Goal: Task Accomplishment & Management: Manage account settings

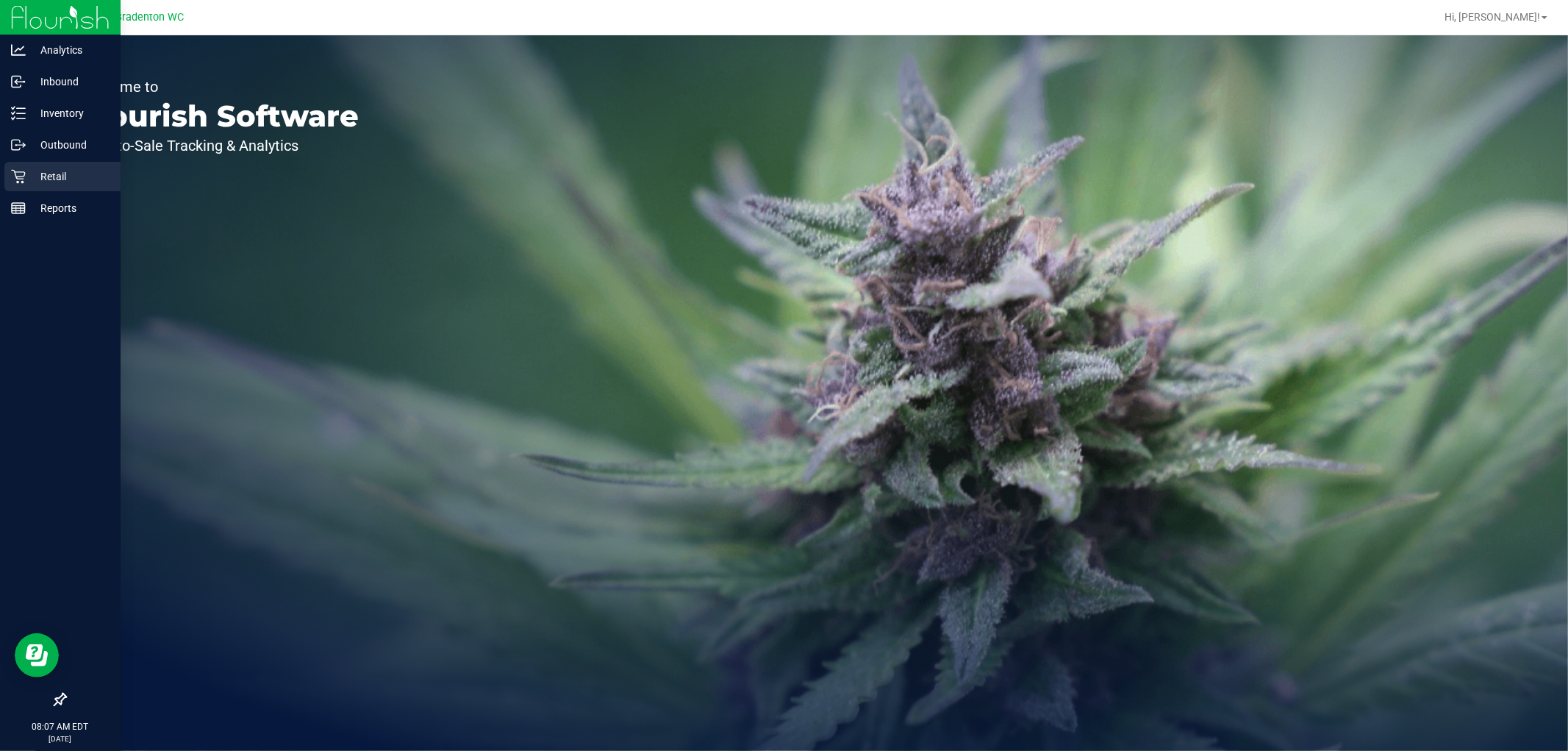
click at [26, 180] on p "Retail" at bounding box center [70, 176] width 89 height 18
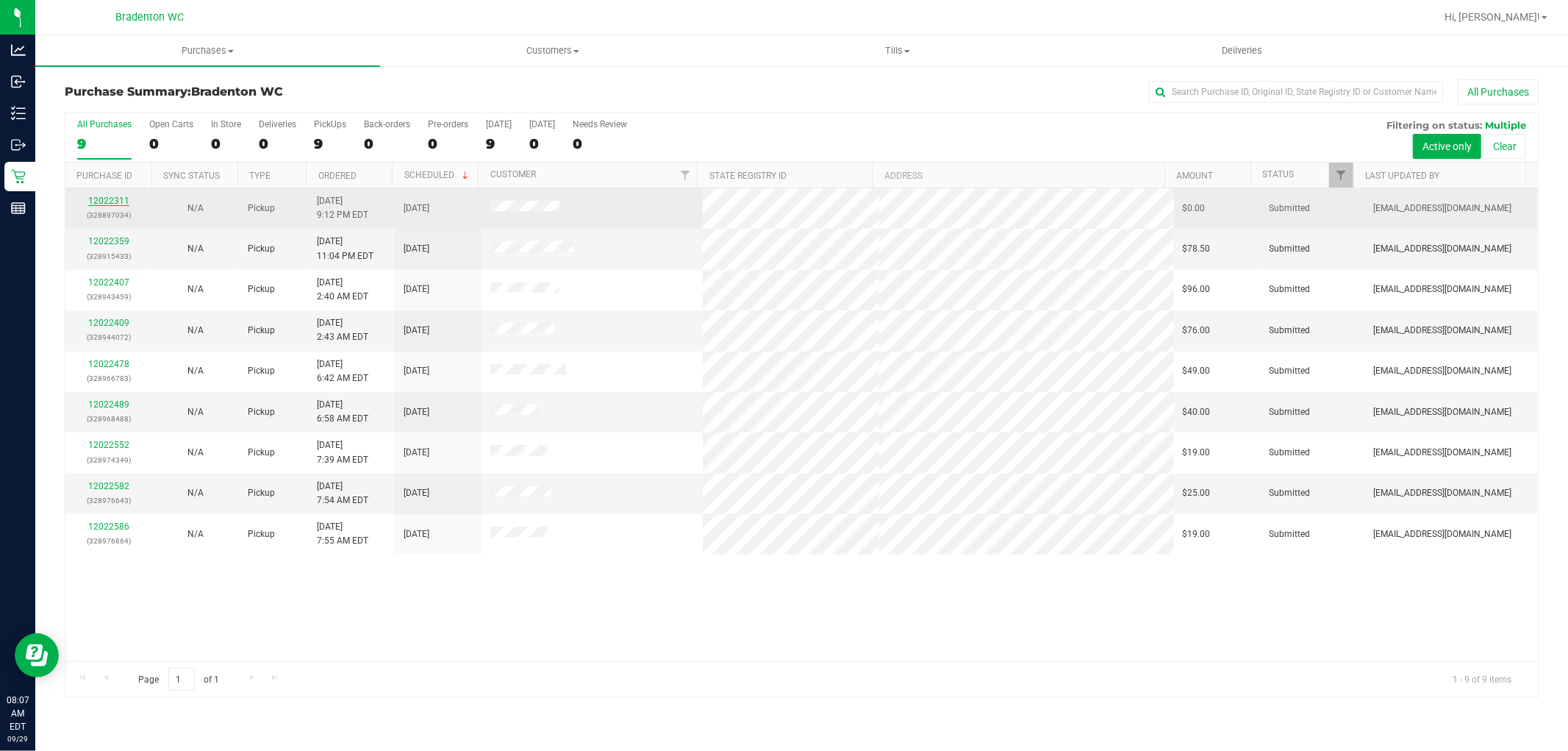
click at [98, 201] on link "12022311" at bounding box center [109, 201] width 41 height 10
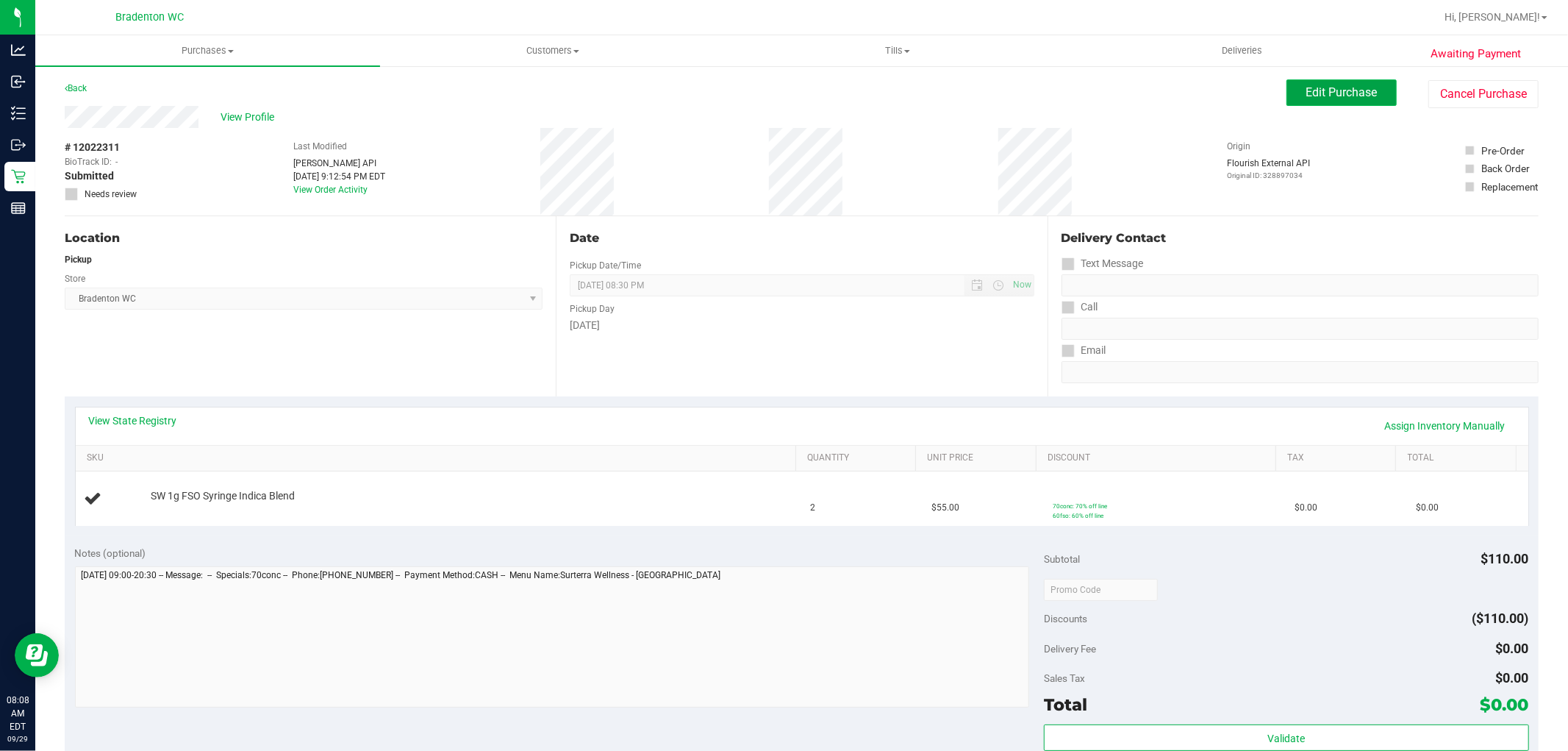
click at [1357, 92] on span "Edit Purchase" at bounding box center [1342, 92] width 72 height 14
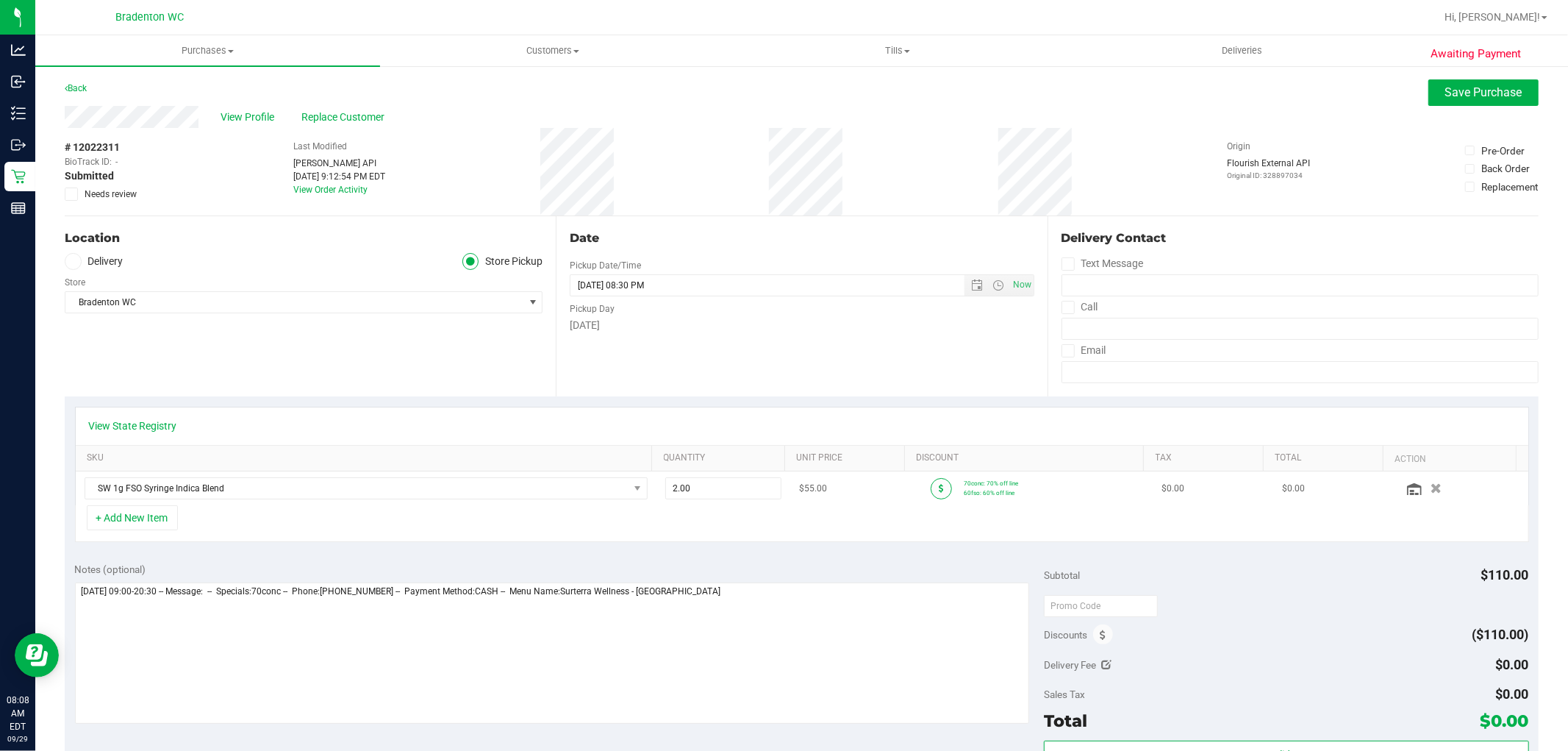
click at [939, 487] on icon at bounding box center [942, 488] width 5 height 9
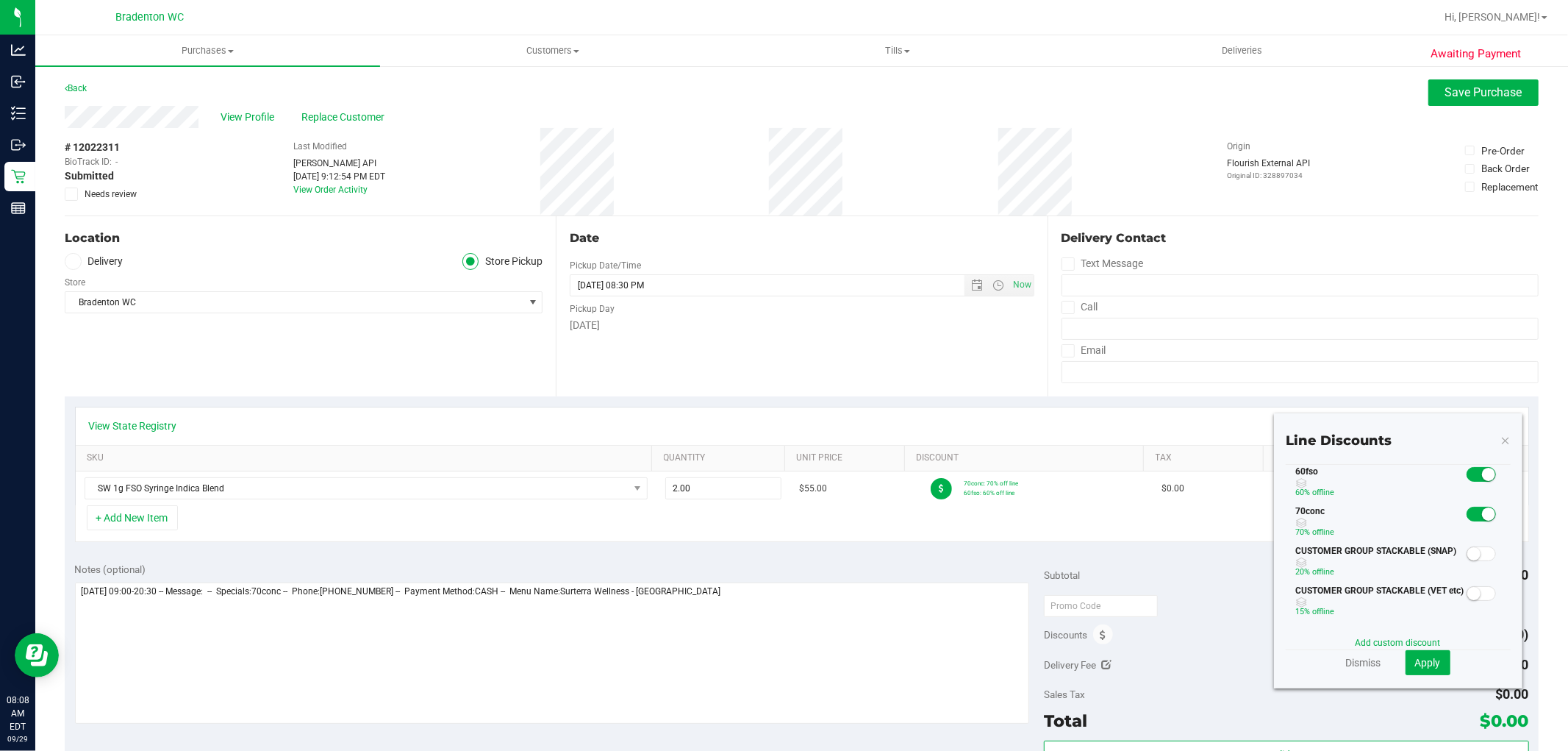
click at [1483, 475] on small at bounding box center [1490, 475] width 14 height 14
click at [1421, 661] on span "Apply" at bounding box center [1428, 663] width 26 height 12
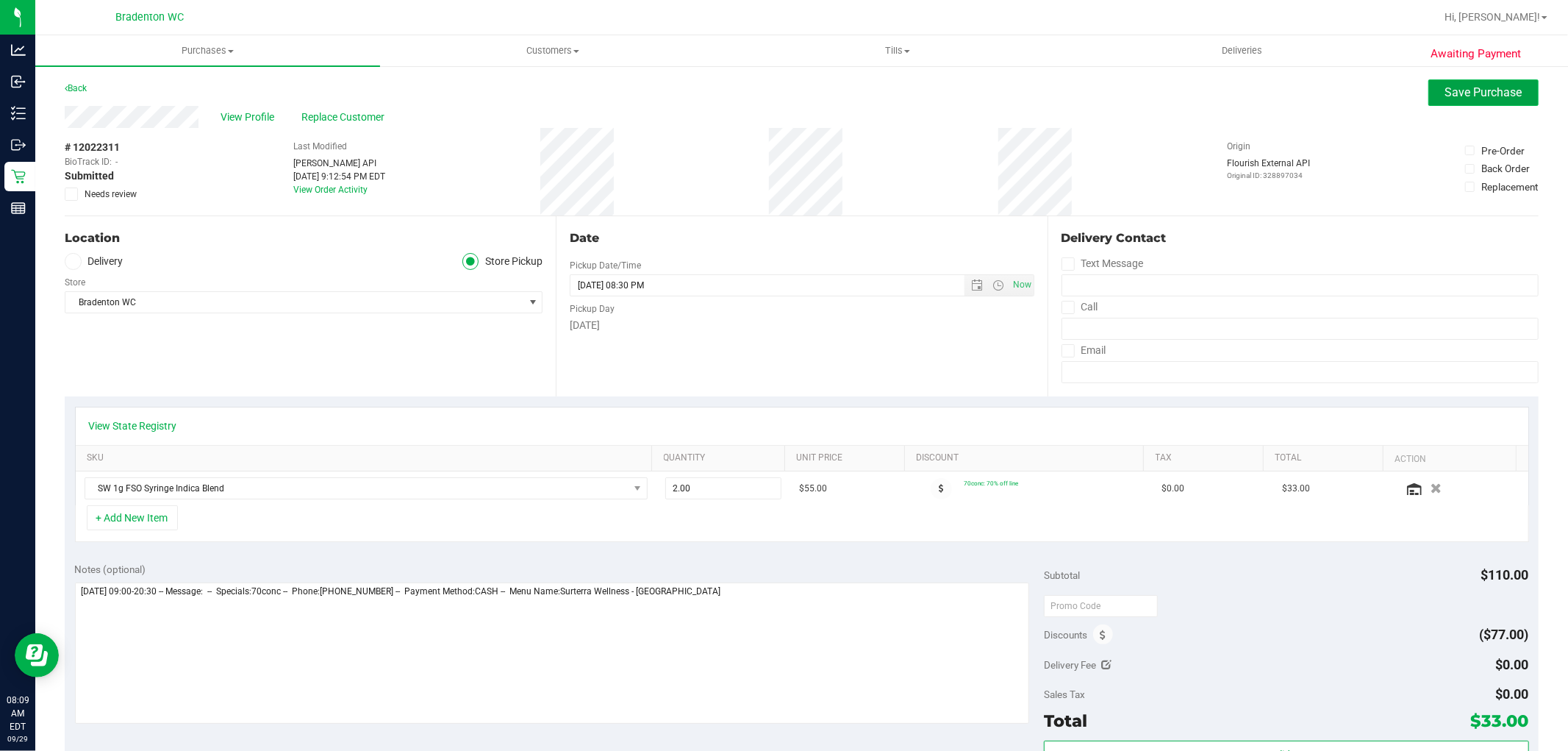
click at [1437, 101] on button "Save Purchase" at bounding box center [1484, 92] width 110 height 26
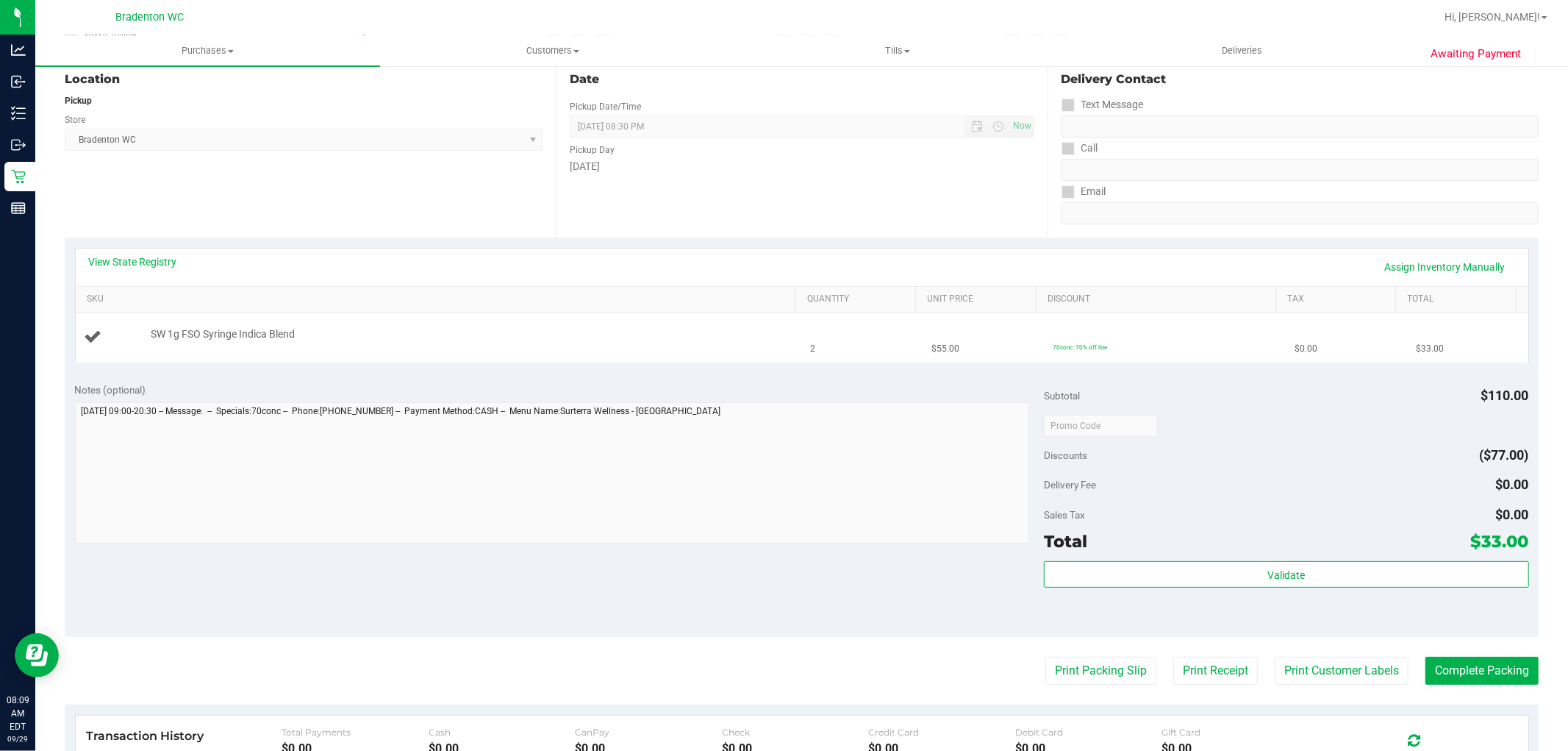
scroll to position [164, 0]
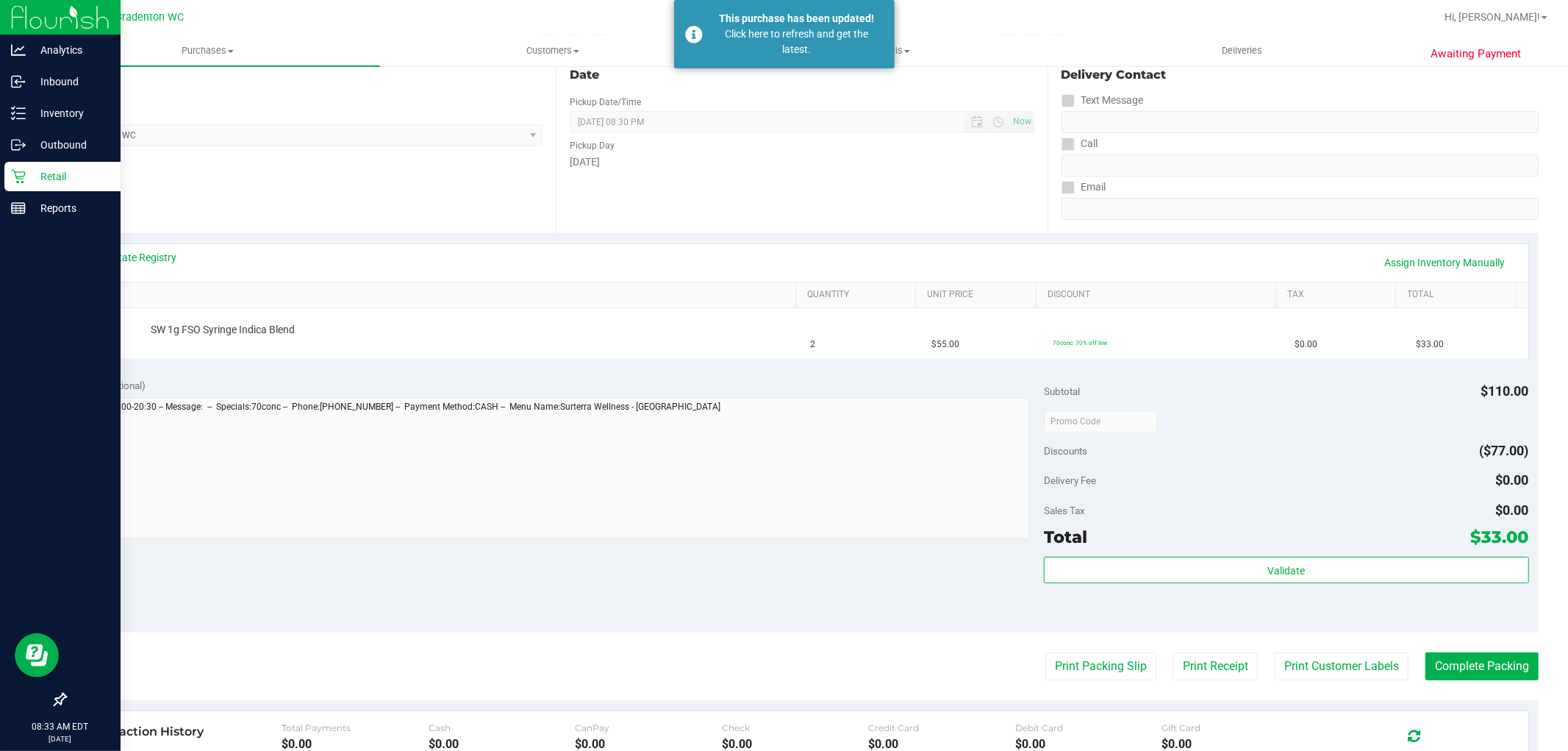
click at [19, 175] on icon at bounding box center [18, 176] width 14 height 14
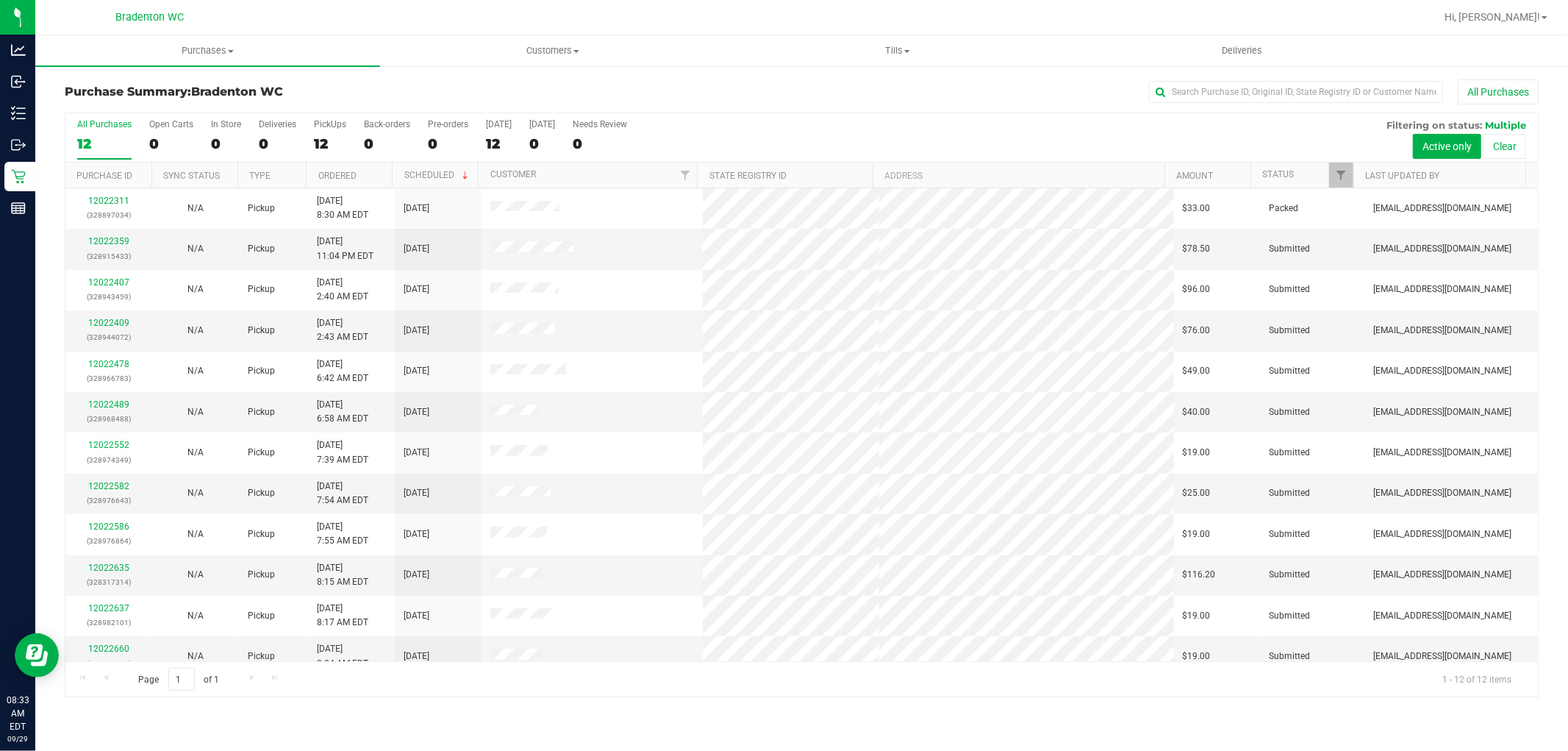
click at [372, 180] on th "Ordered" at bounding box center [349, 176] width 86 height 26
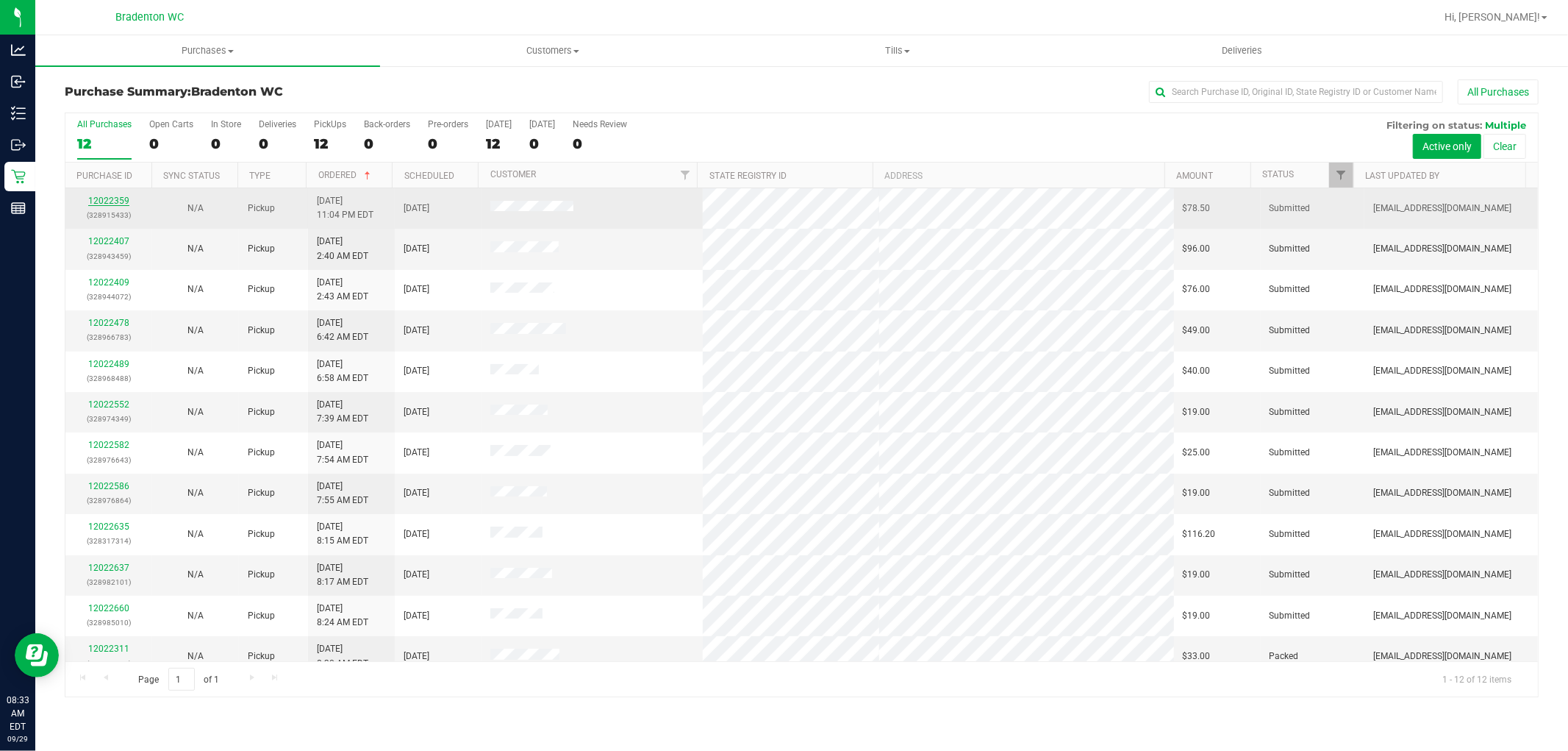
click at [121, 204] on link "12022359" at bounding box center [109, 201] width 41 height 10
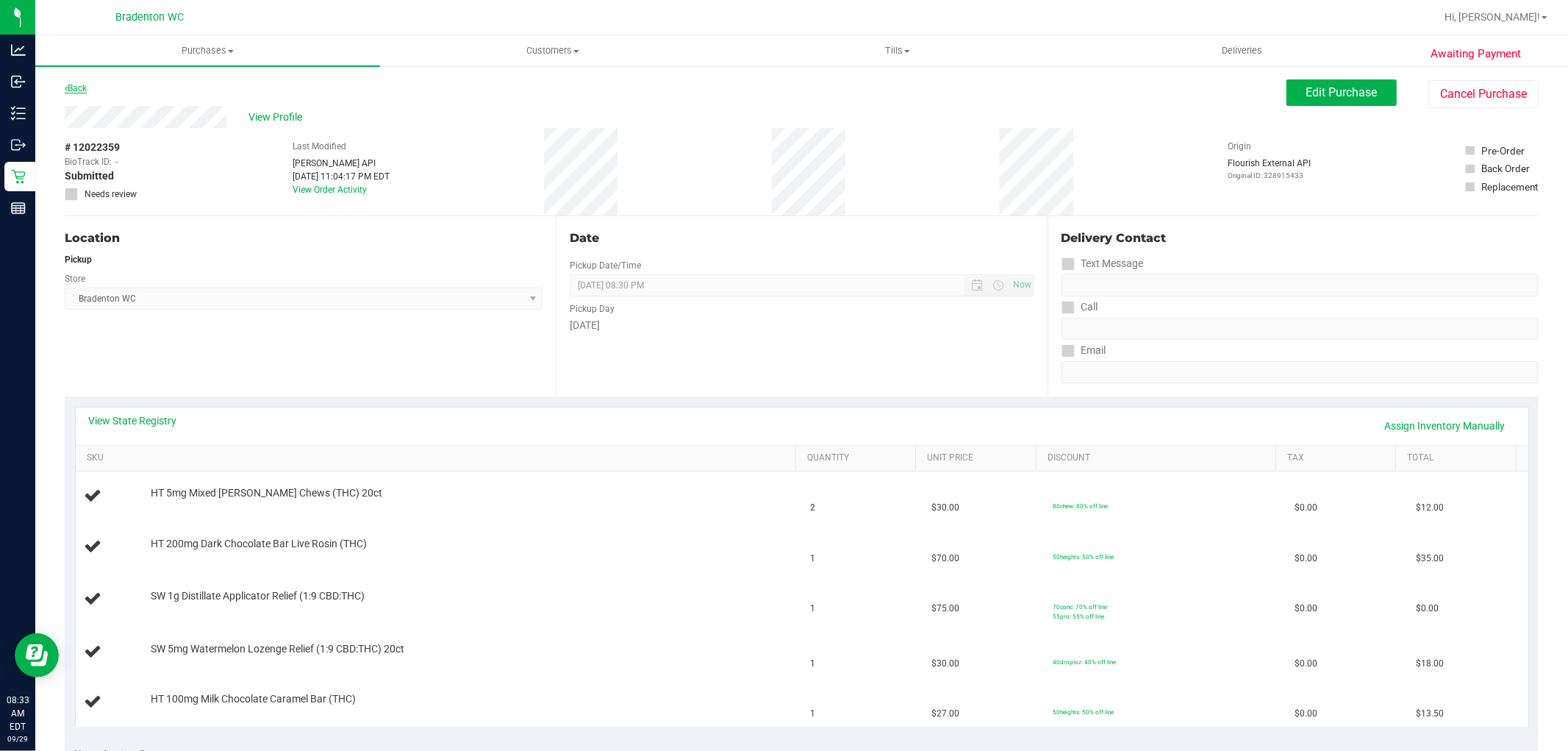
click at [78, 85] on link "Back" at bounding box center [76, 89] width 22 height 10
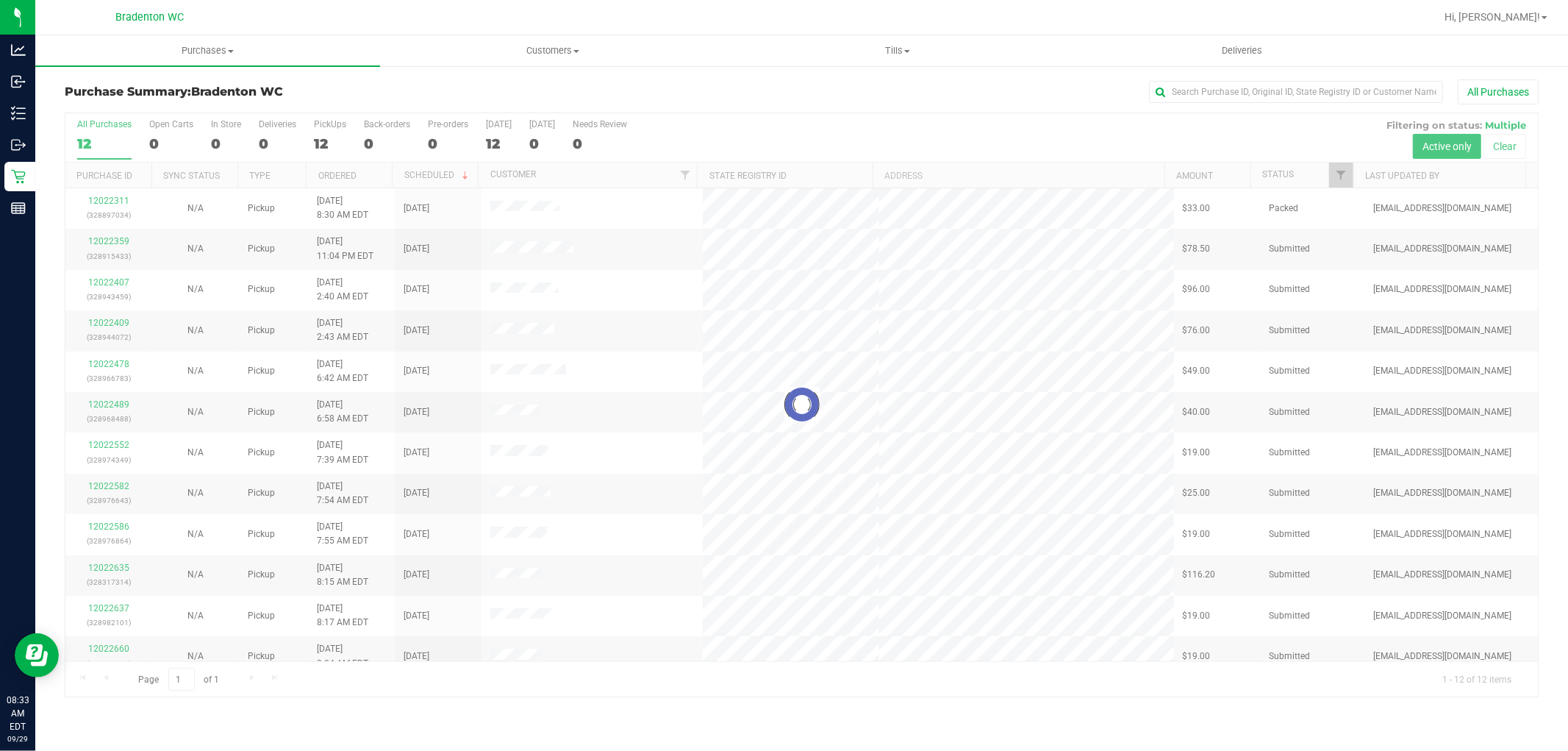
click at [372, 177] on div at bounding box center [802, 405] width 1473 height 583
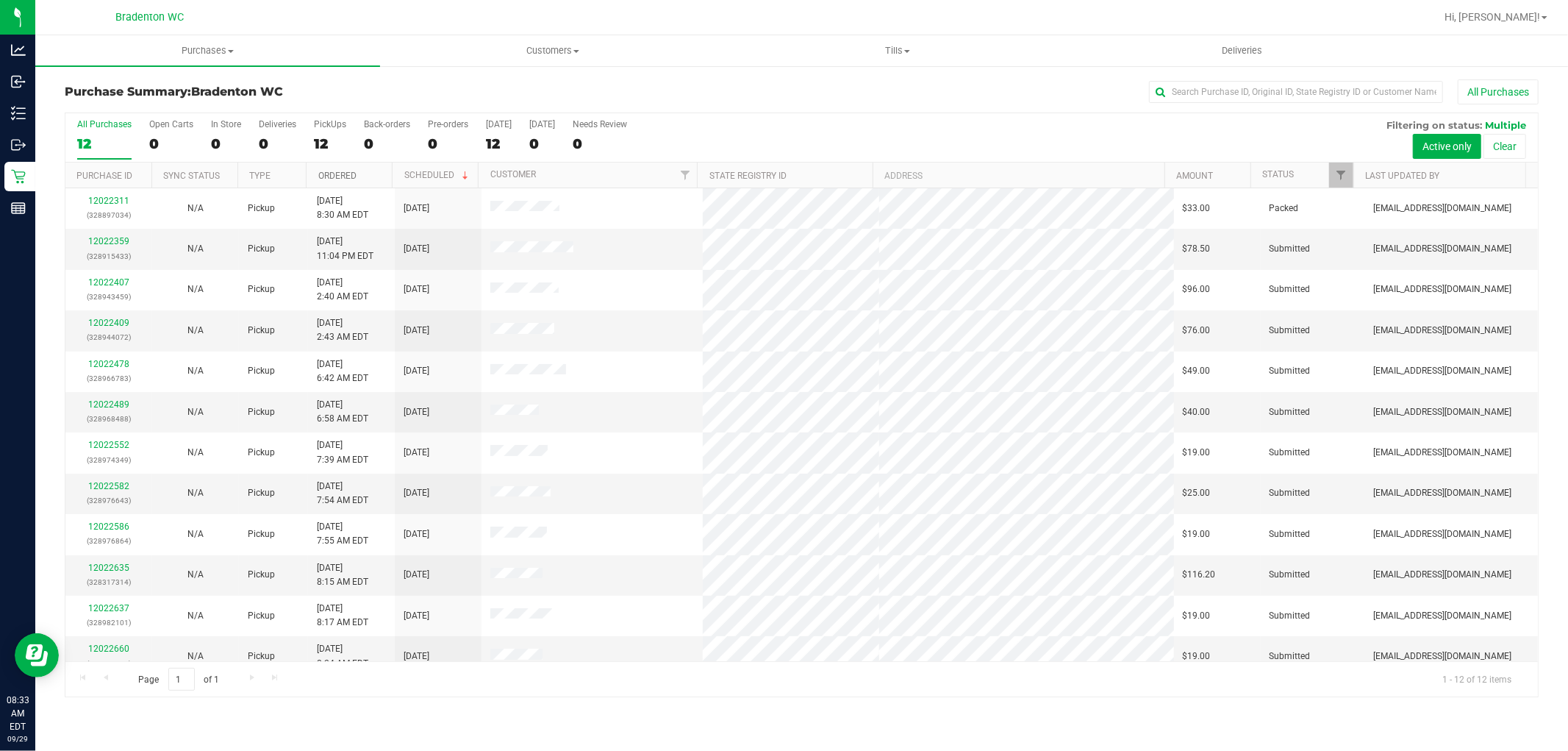
click at [356, 175] on link "Ordered" at bounding box center [337, 176] width 38 height 10
click at [115, 246] on link "12022407" at bounding box center [109, 241] width 41 height 10
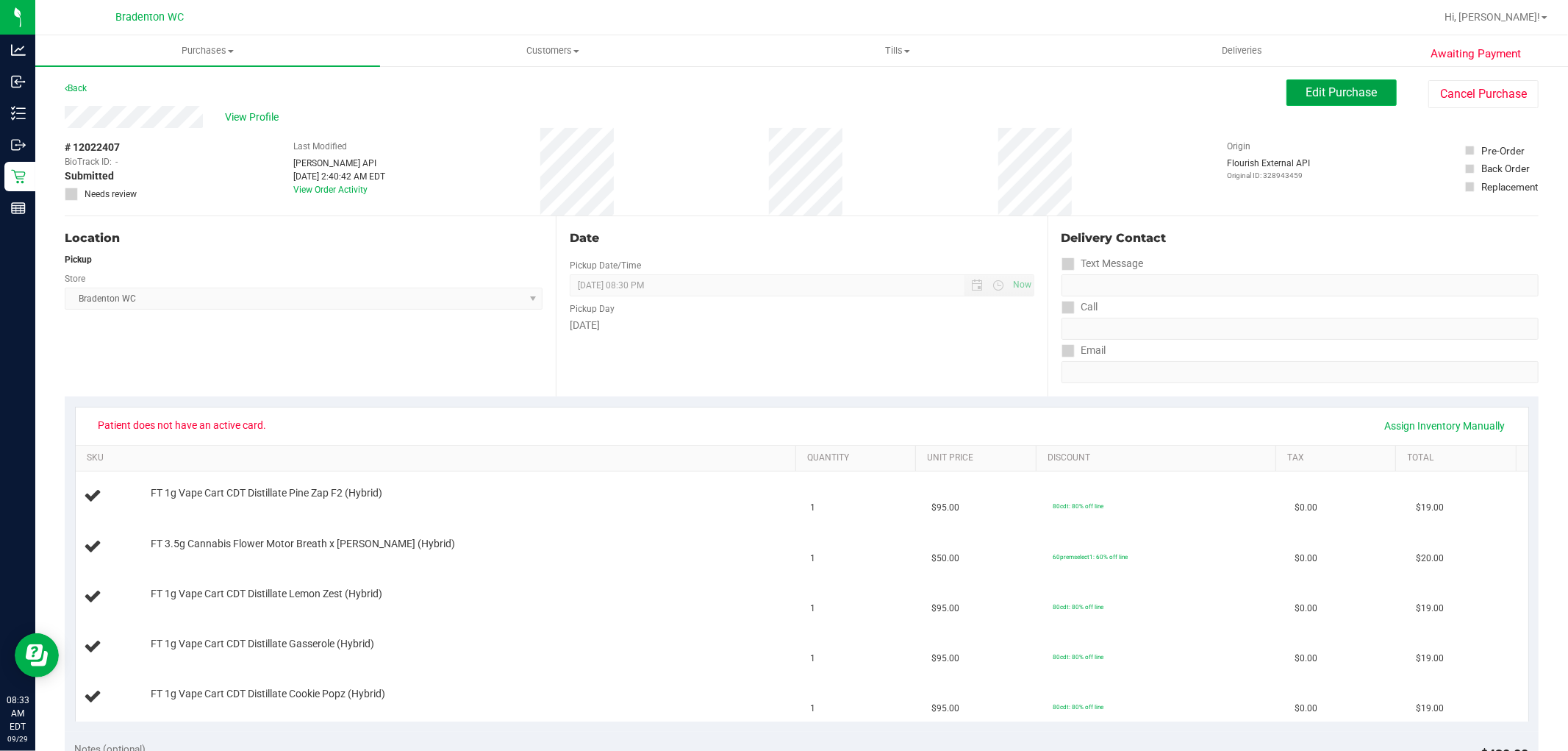
click at [1320, 89] on span "Edit Purchase" at bounding box center [1342, 92] width 72 height 14
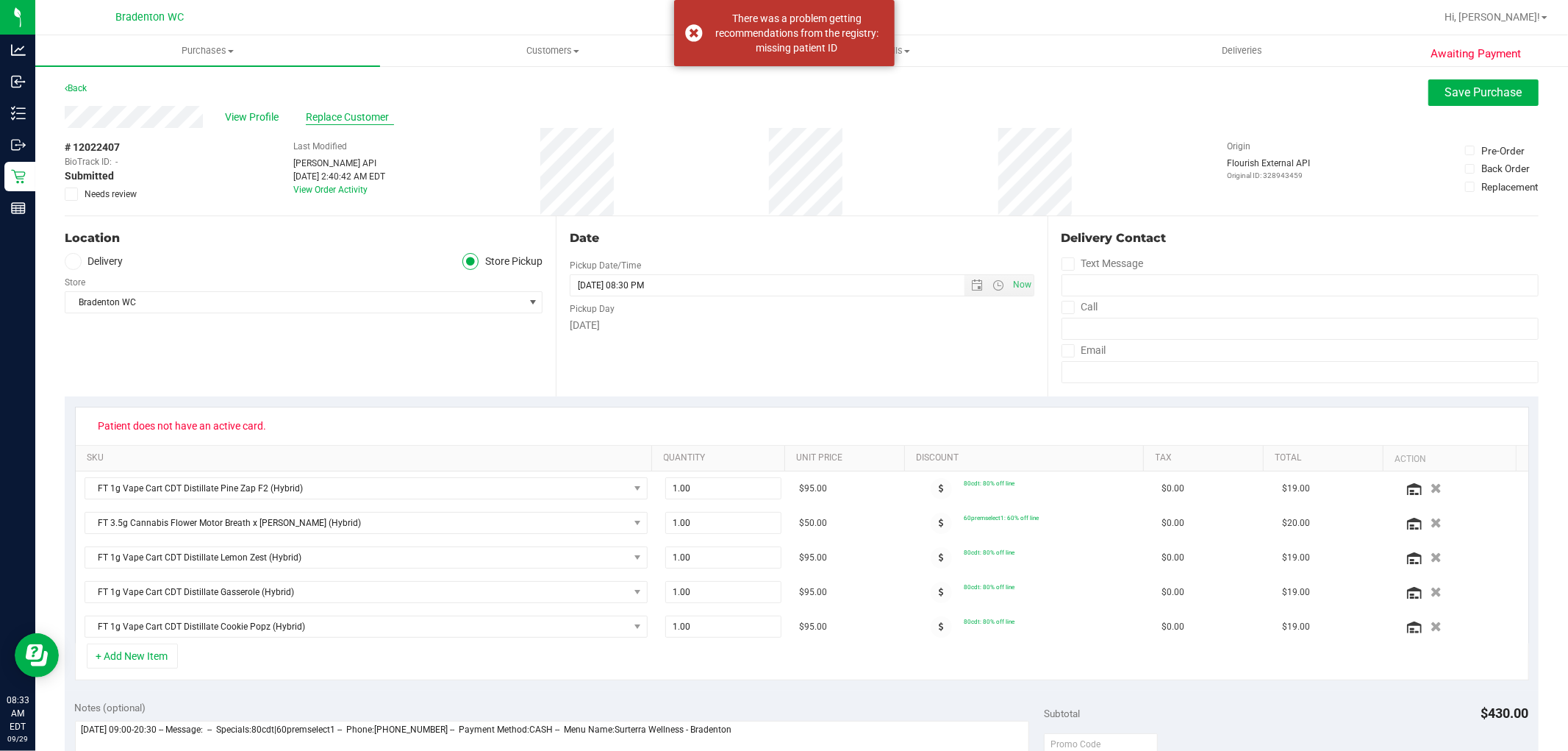
click at [368, 113] on span "Replace Customer" at bounding box center [350, 118] width 89 height 15
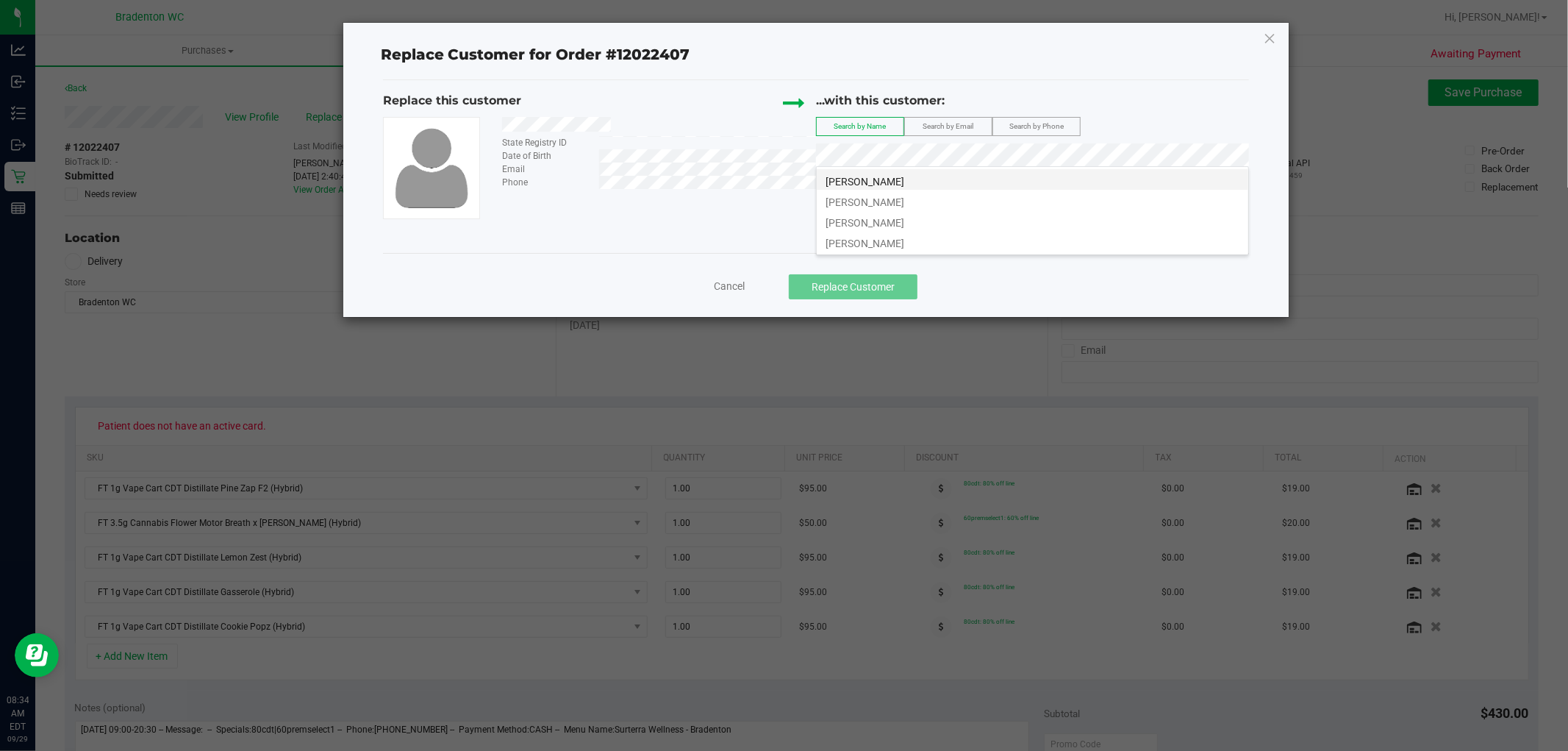
click at [949, 173] on li "[PERSON_NAME]" at bounding box center [1033, 179] width 432 height 20
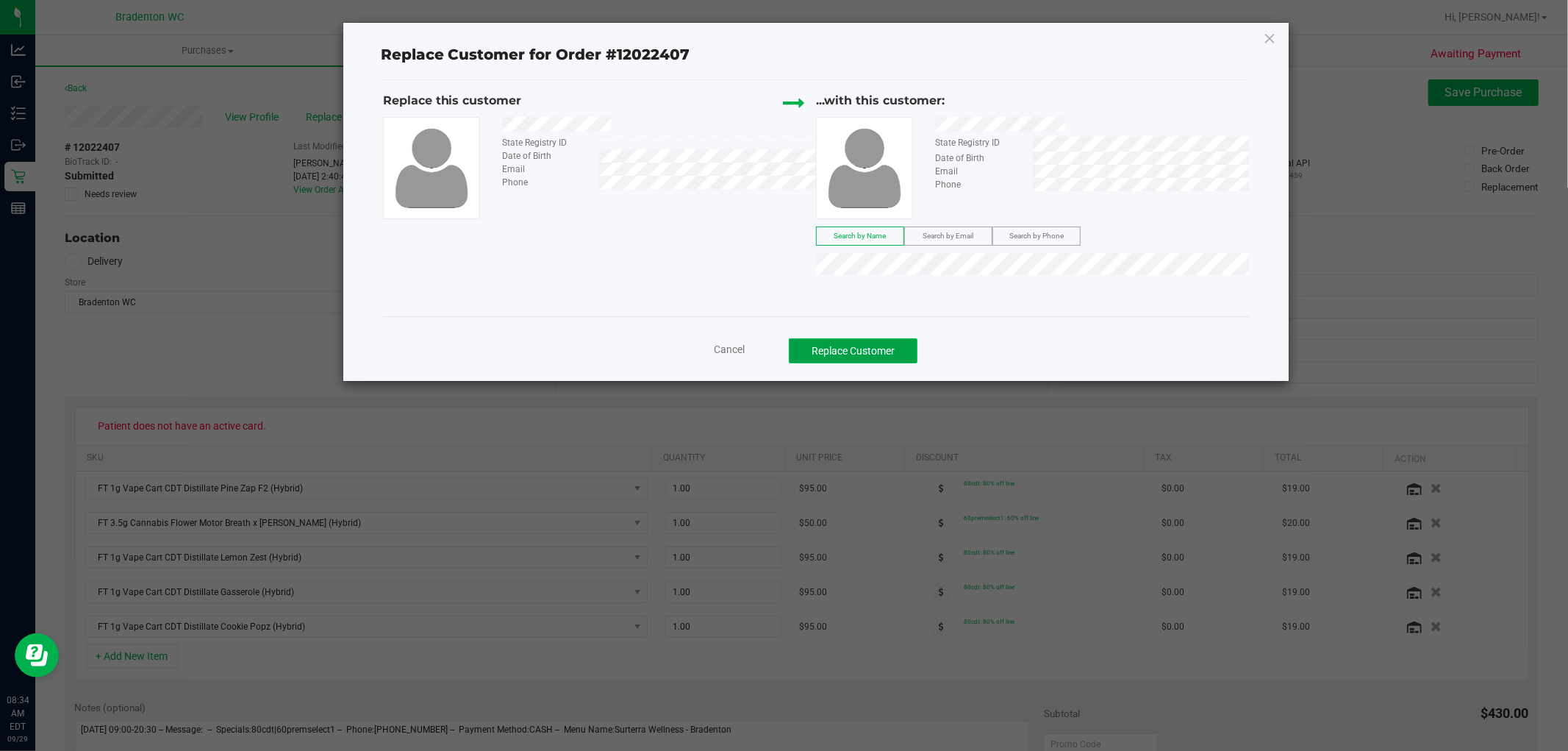
click at [875, 356] on button "Replace Customer" at bounding box center [853, 350] width 129 height 25
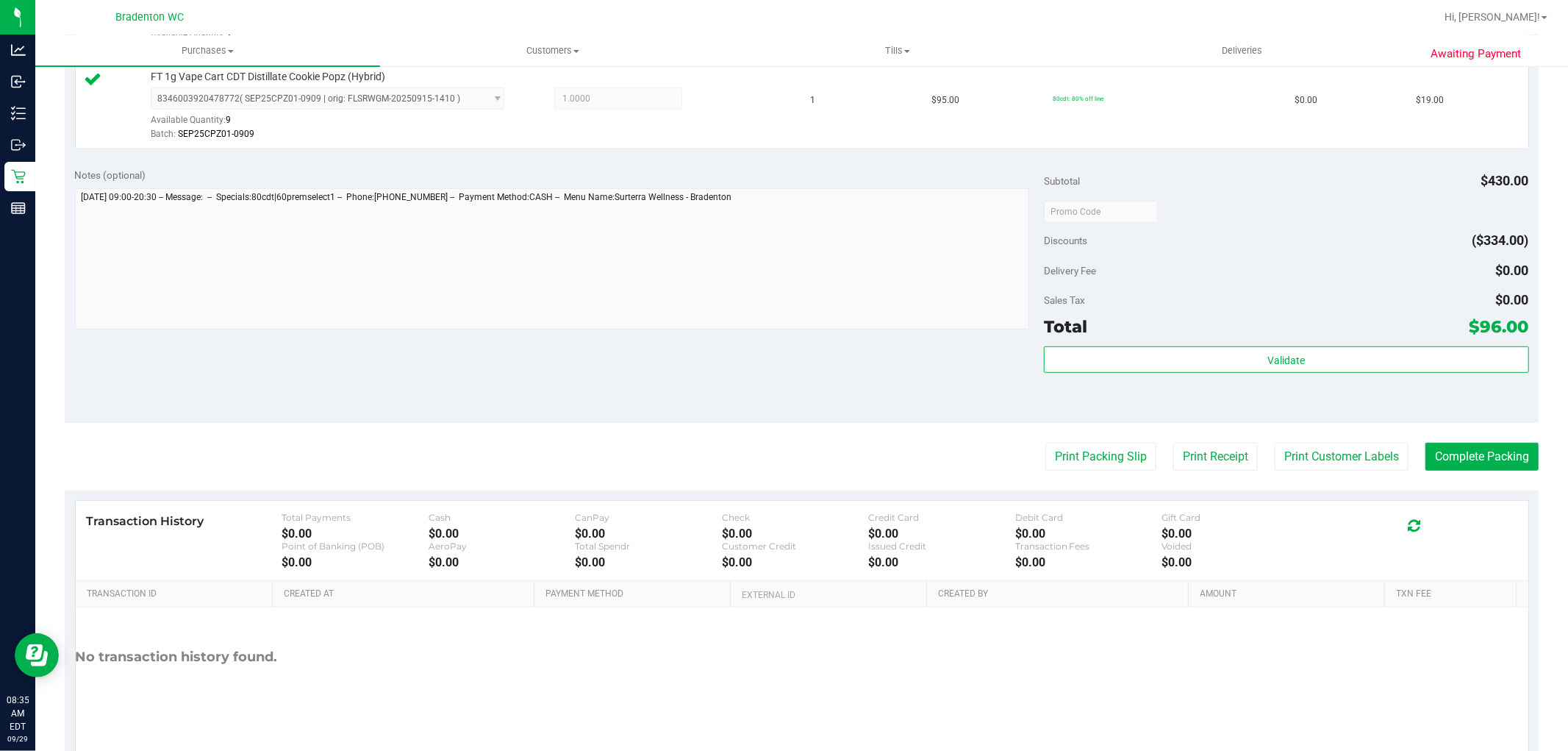
scroll to position [744, 0]
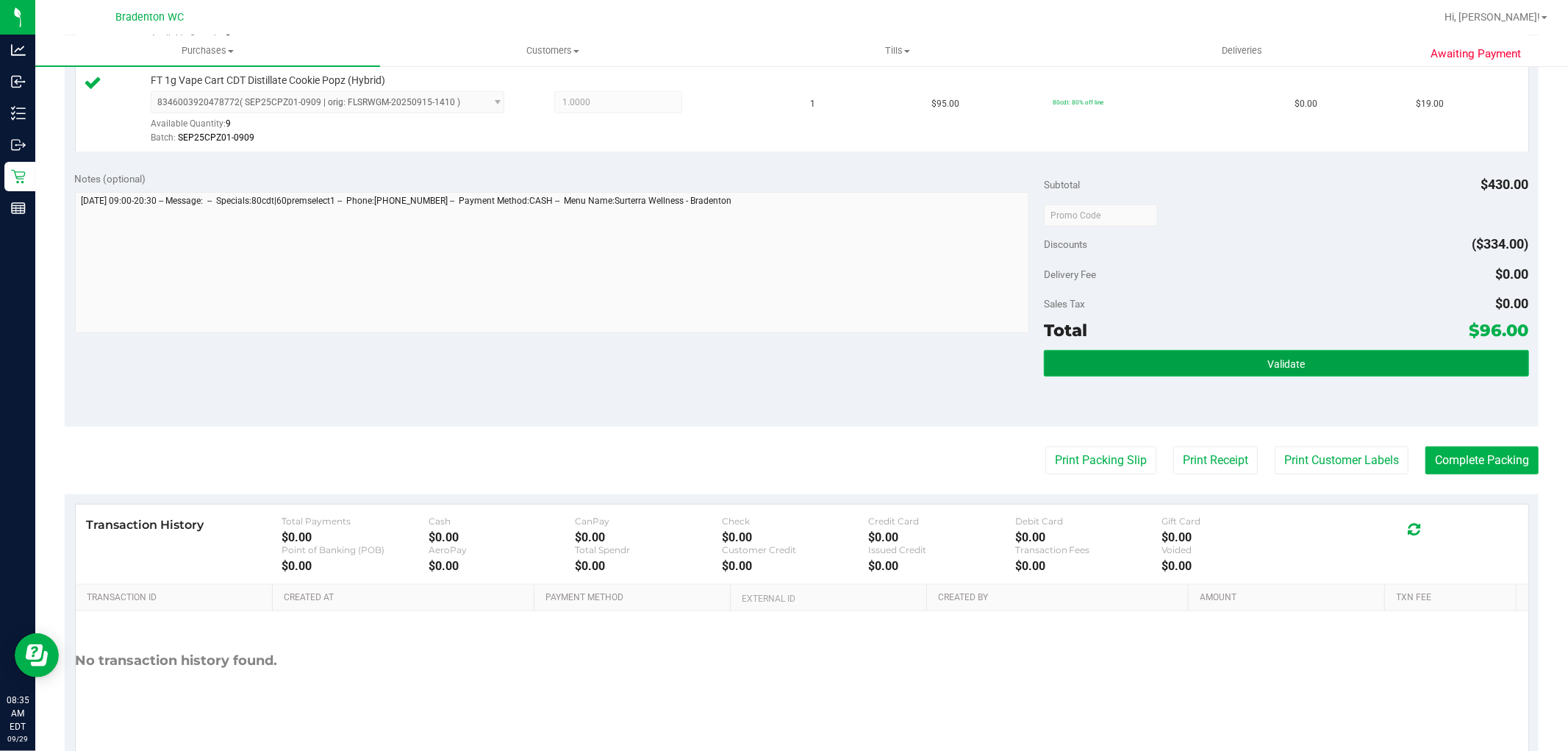
click at [1098, 369] on button "Validate" at bounding box center [1286, 363] width 485 height 26
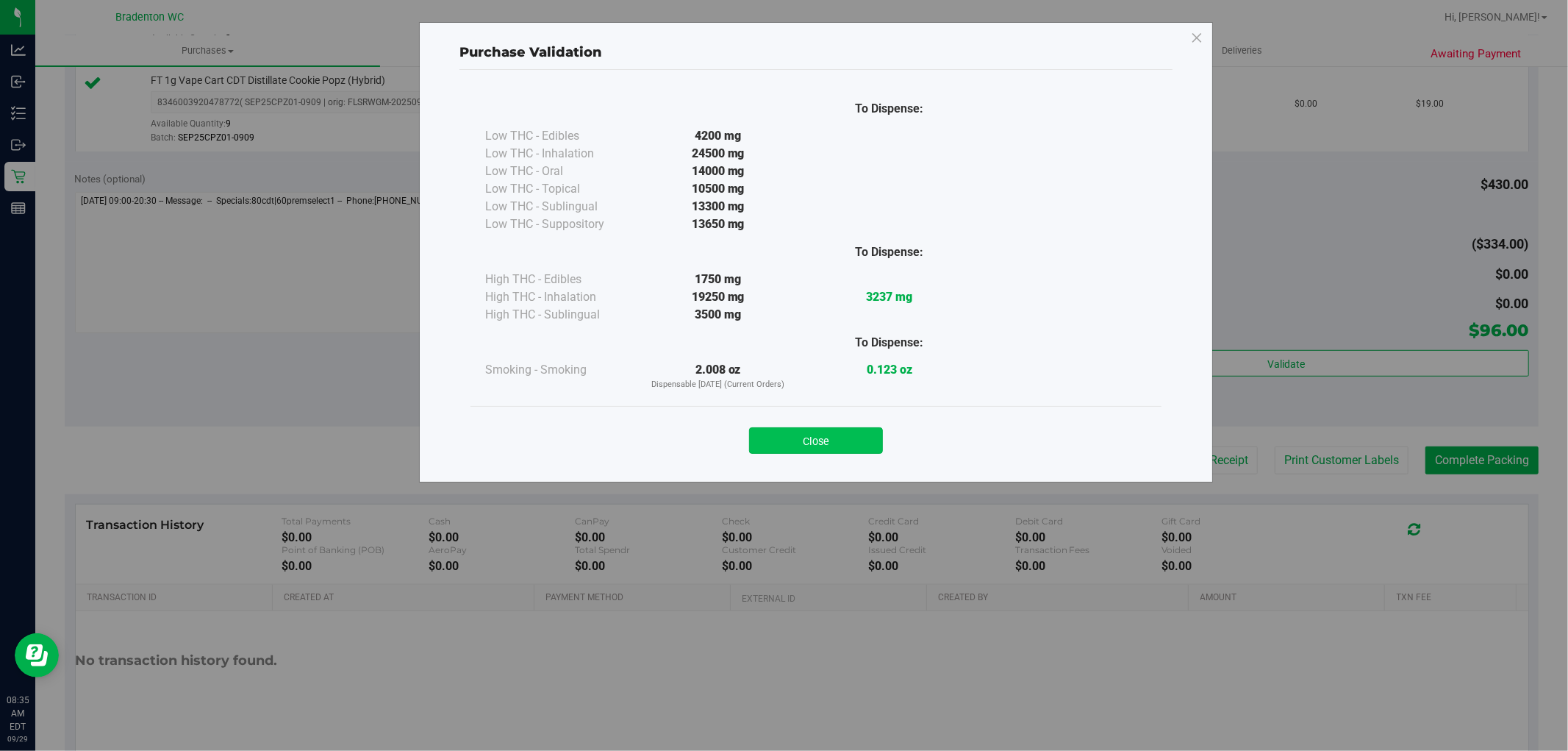
click at [818, 442] on button "Close" at bounding box center [816, 440] width 134 height 26
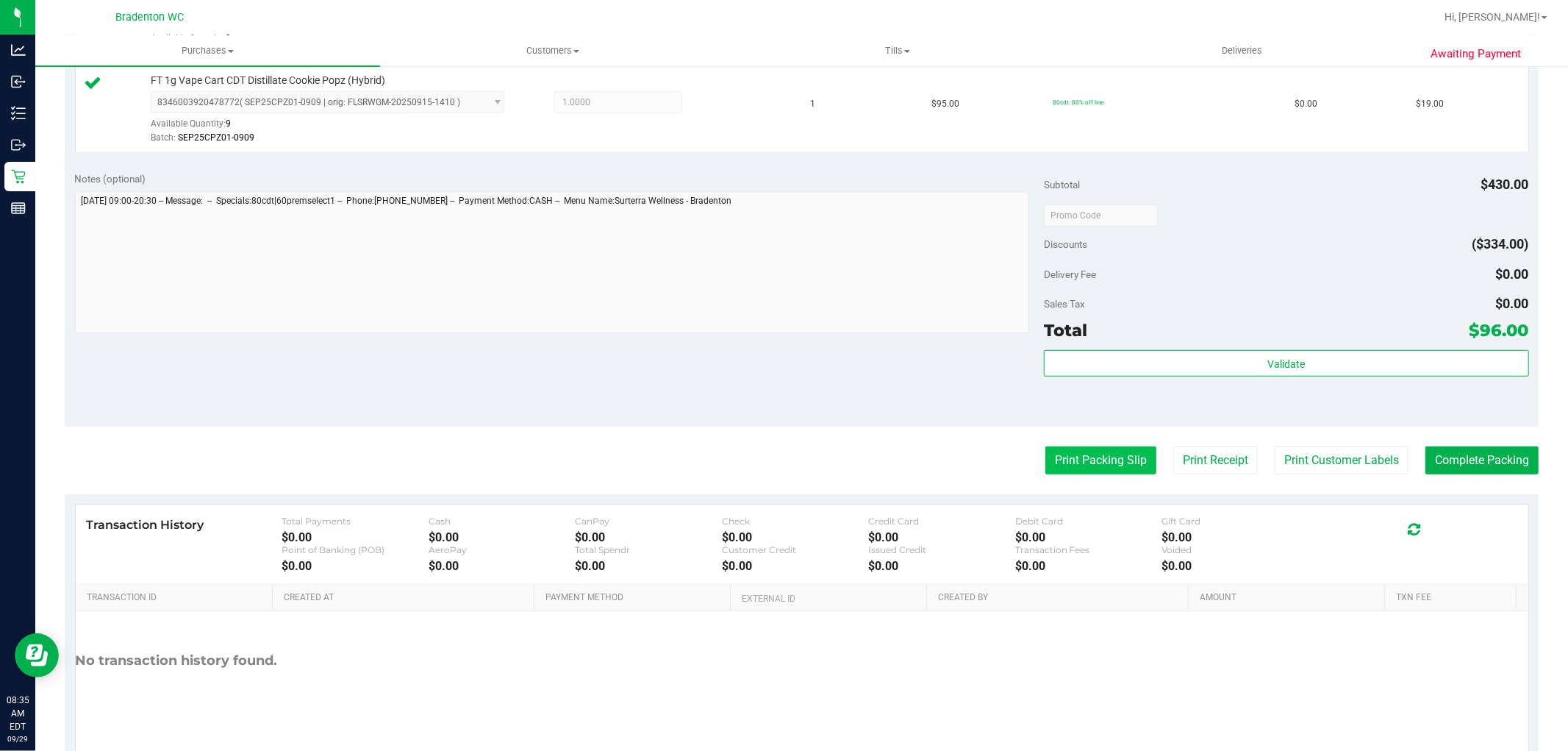
click at [1053, 461] on button "Print Packing Slip" at bounding box center [1101, 460] width 111 height 28
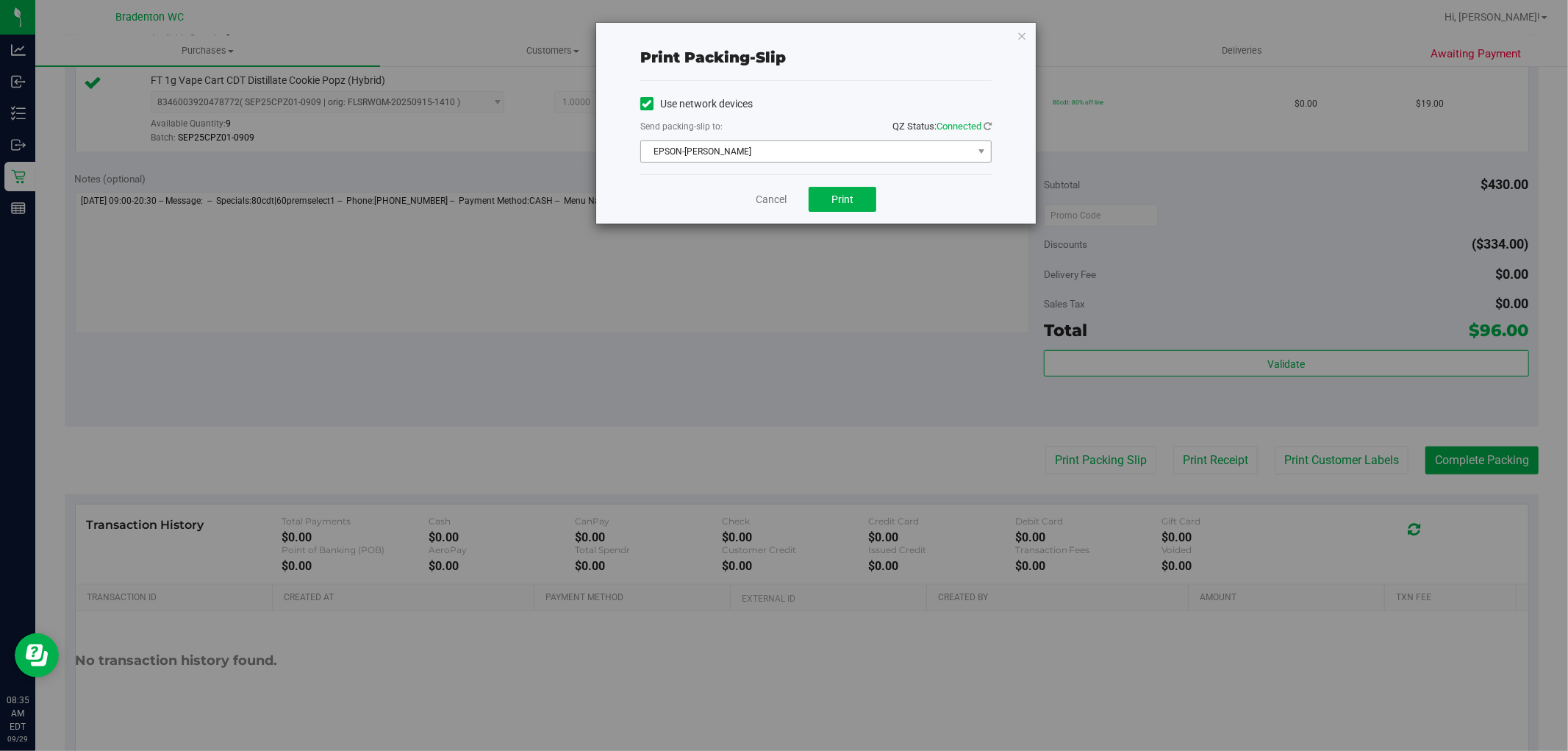
click at [770, 150] on span "EPSON-[PERSON_NAME]" at bounding box center [806, 152] width 331 height 20
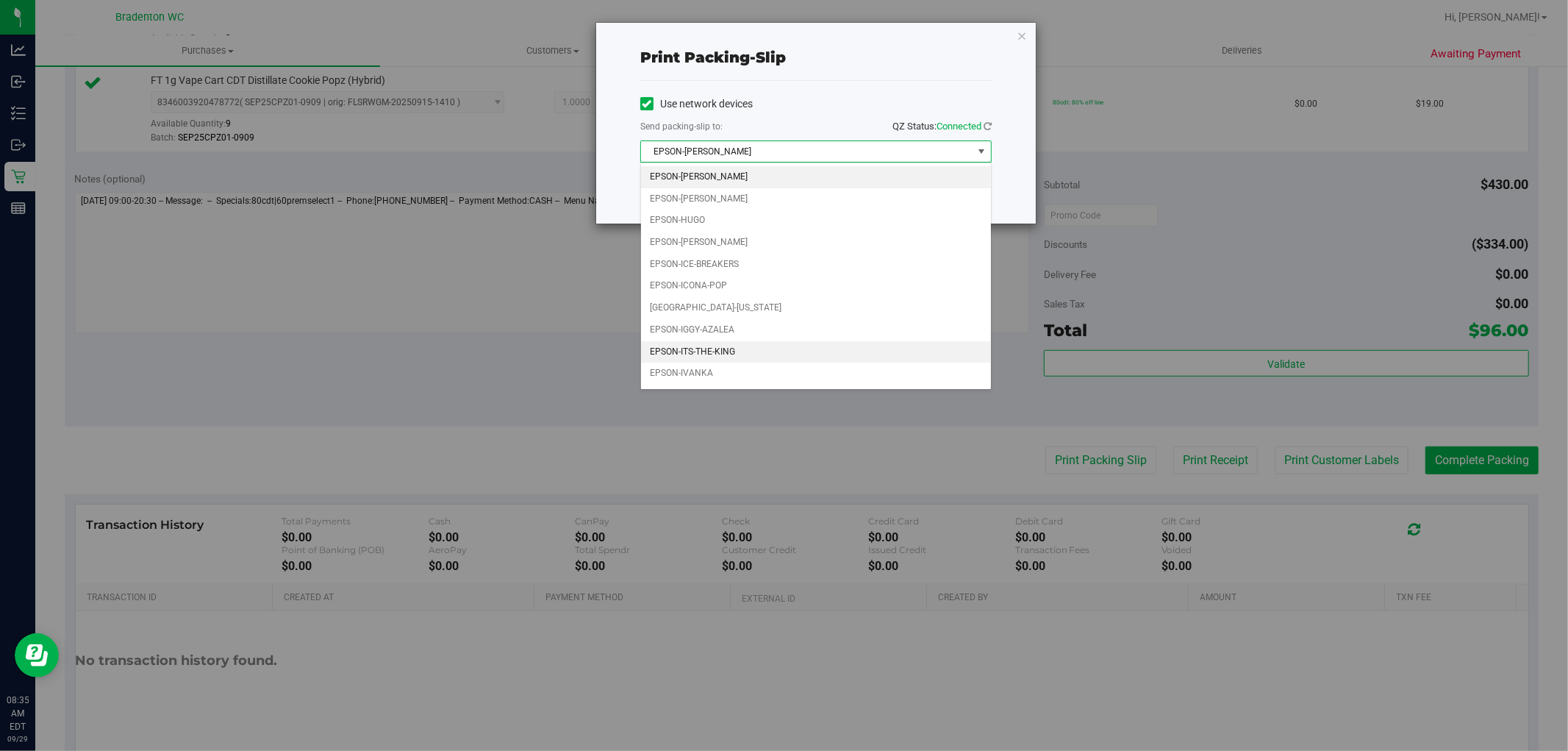
click at [747, 355] on li "EPSON-ITS-THE-KING" at bounding box center [816, 352] width 350 height 22
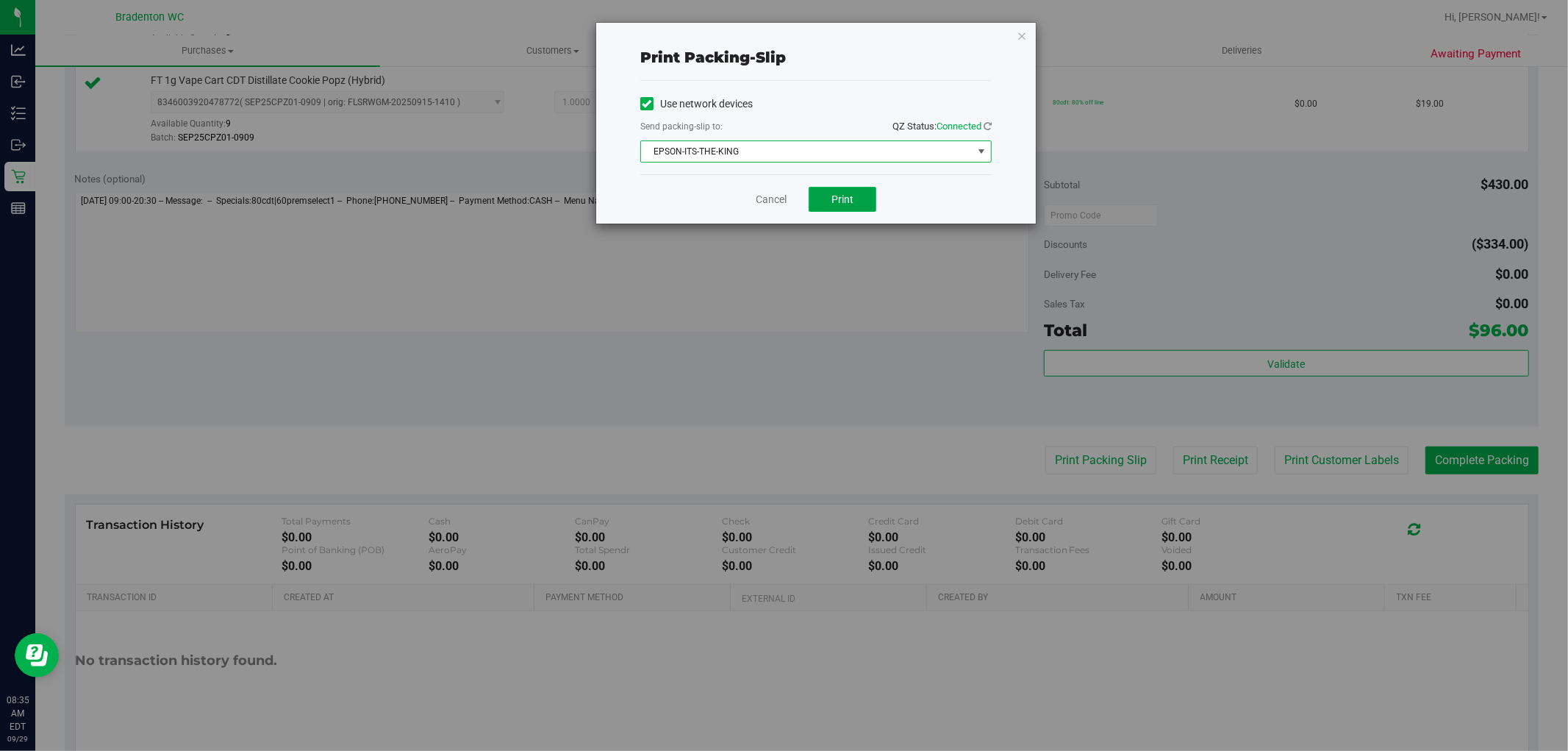
click at [839, 197] on span "Print" at bounding box center [843, 199] width 22 height 12
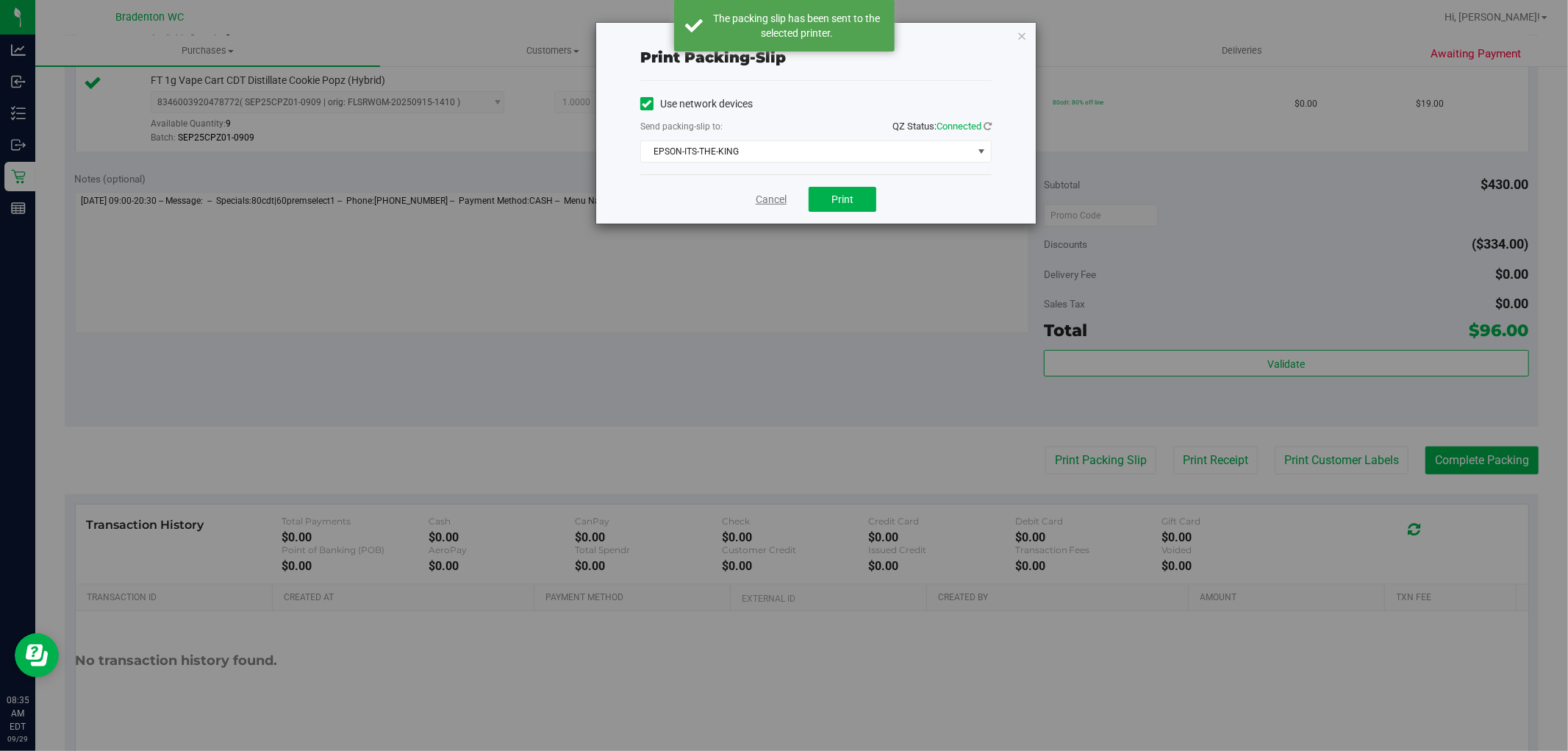
click at [775, 202] on link "Cancel" at bounding box center [771, 199] width 31 height 15
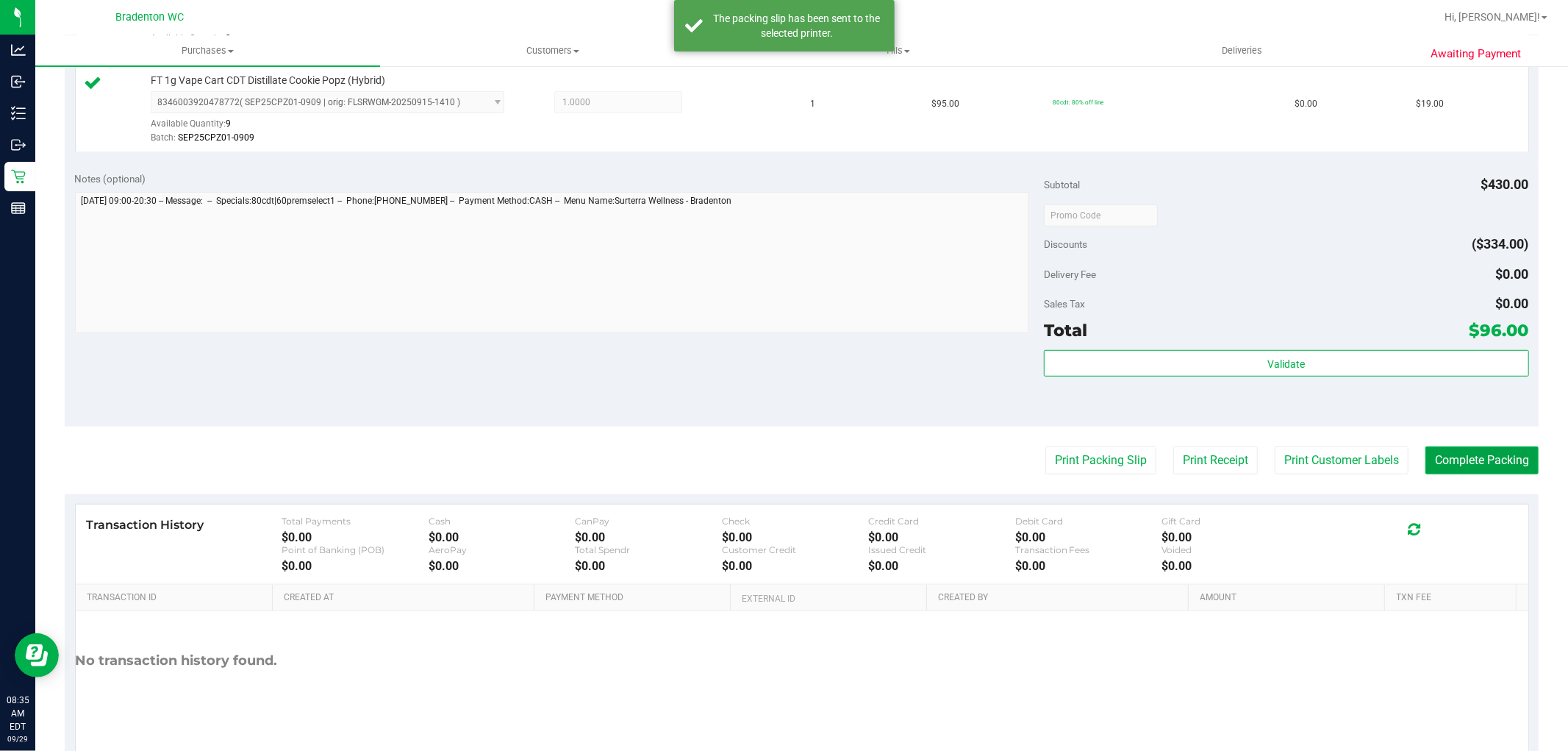
click at [1446, 465] on button "Complete Packing" at bounding box center [1482, 460] width 113 height 28
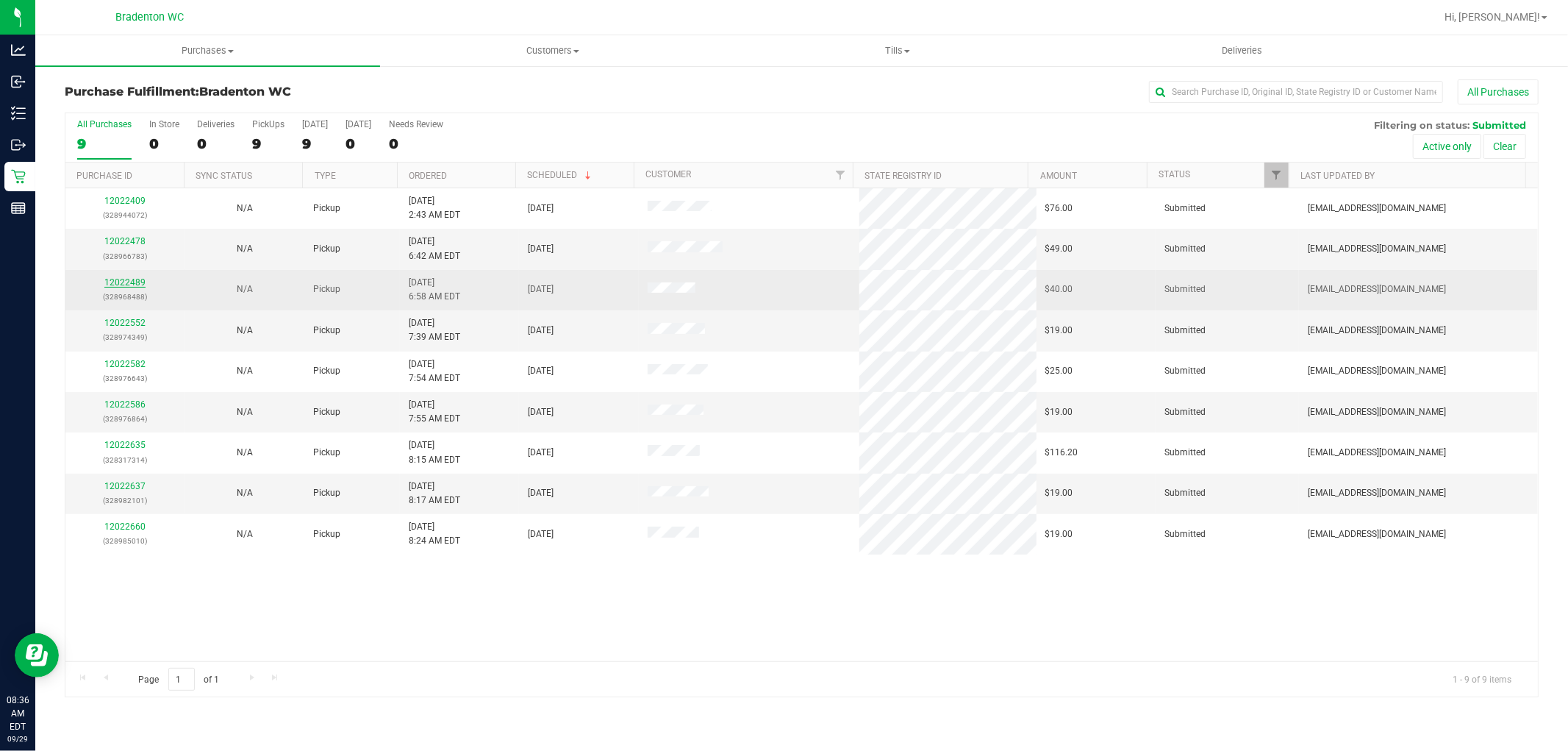
click at [135, 280] on link "12022489" at bounding box center [125, 282] width 41 height 10
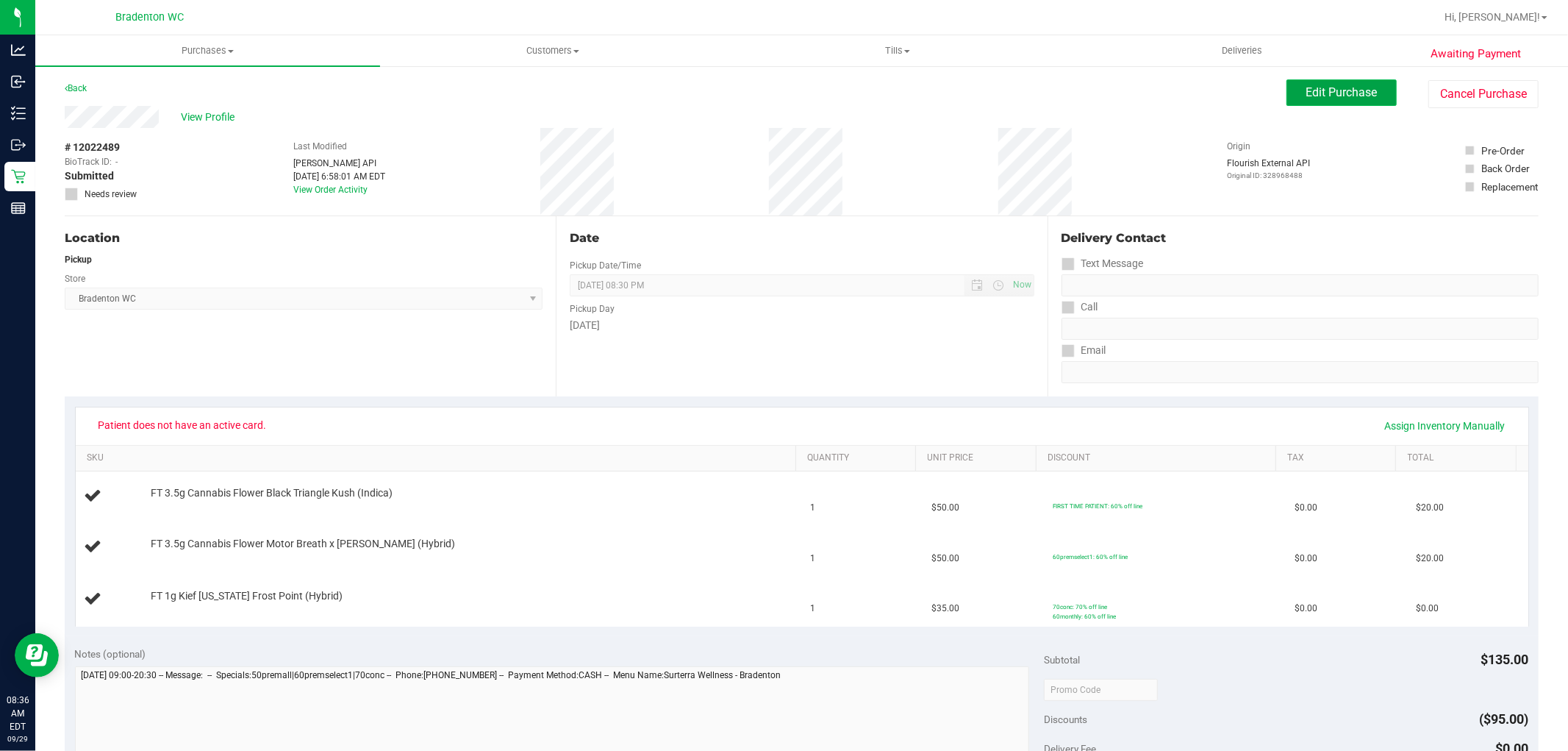
click at [1348, 101] on button "Edit Purchase" at bounding box center [1341, 92] width 110 height 26
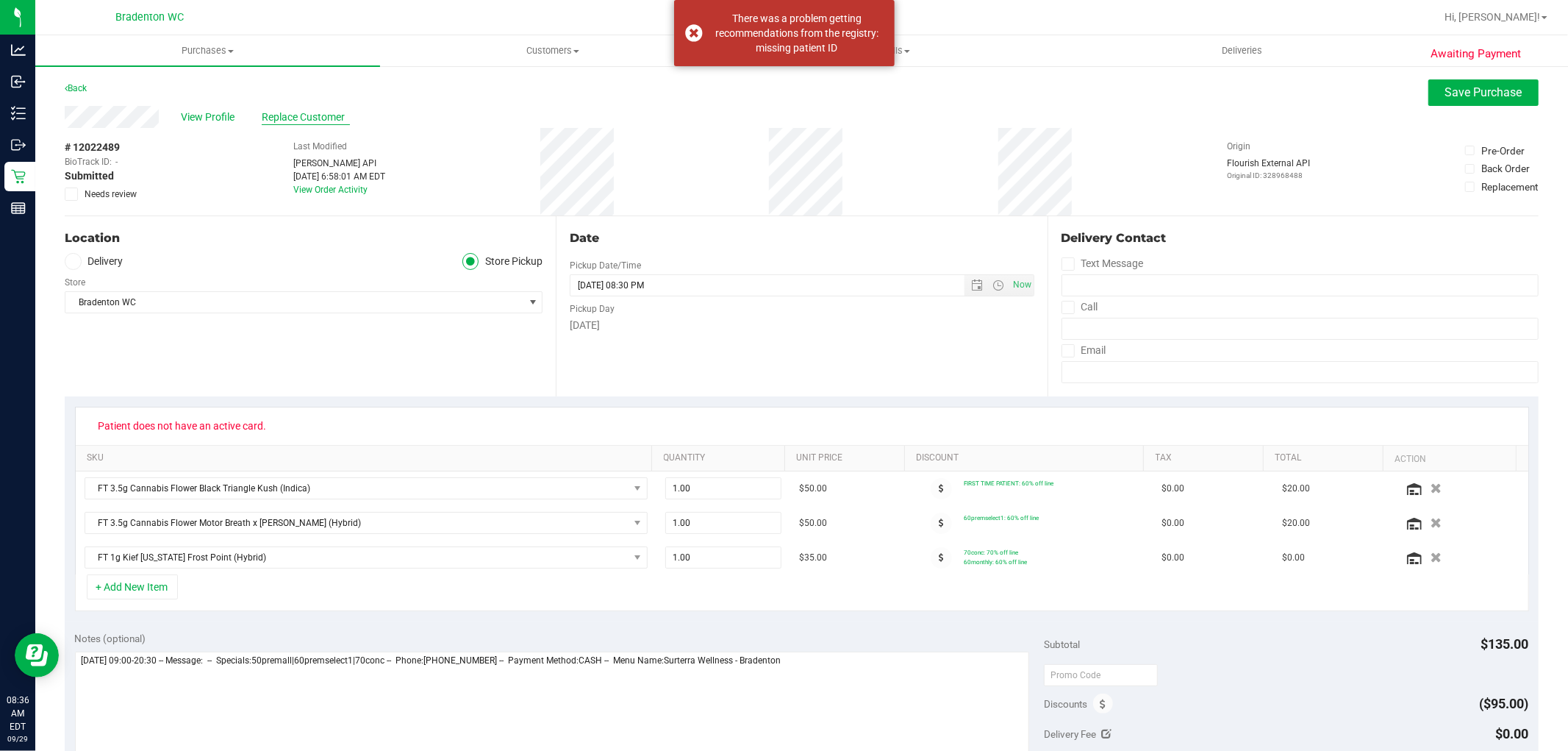
click at [284, 119] on span "Replace Customer" at bounding box center [306, 118] width 89 height 15
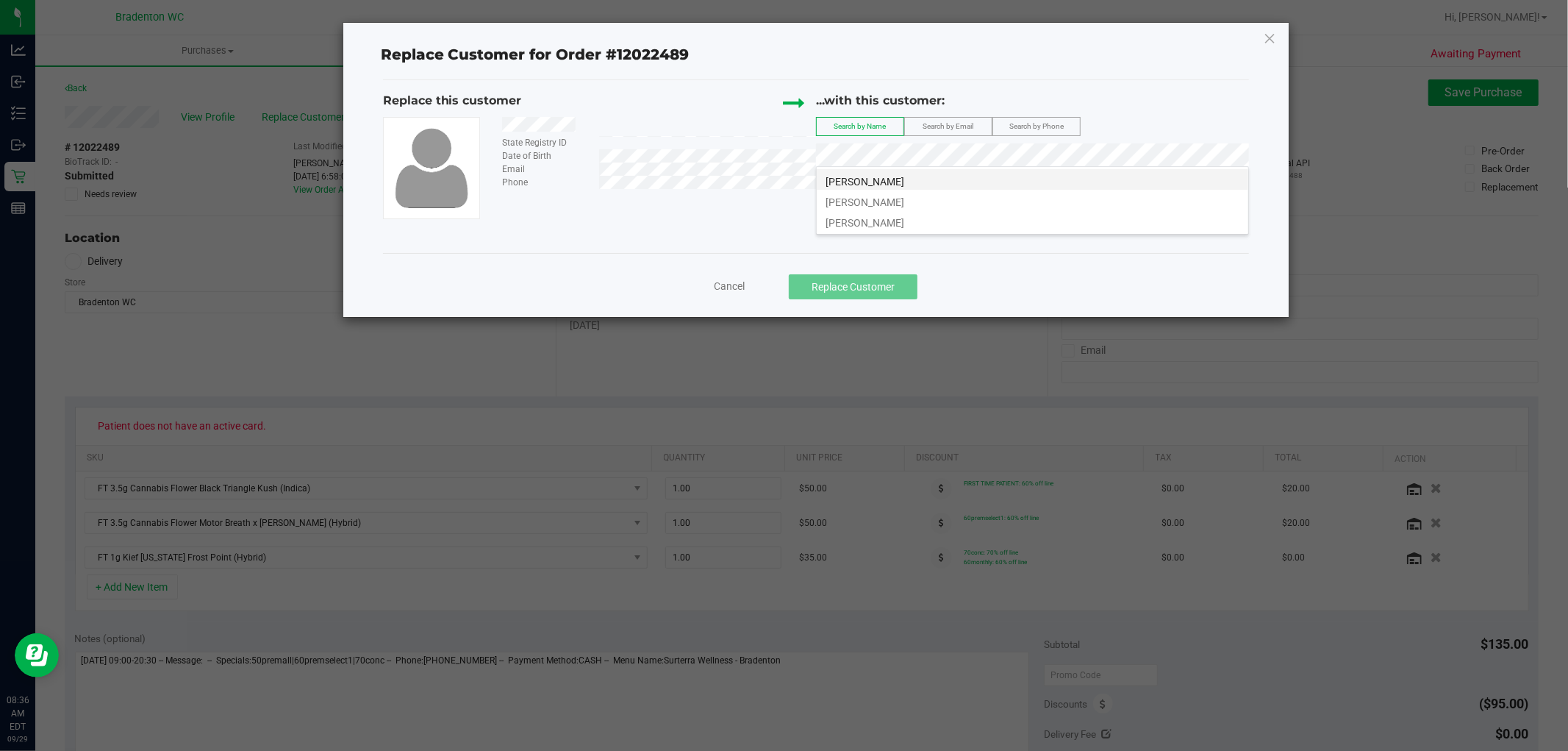
click at [923, 182] on li "[PERSON_NAME]" at bounding box center [1033, 179] width 432 height 20
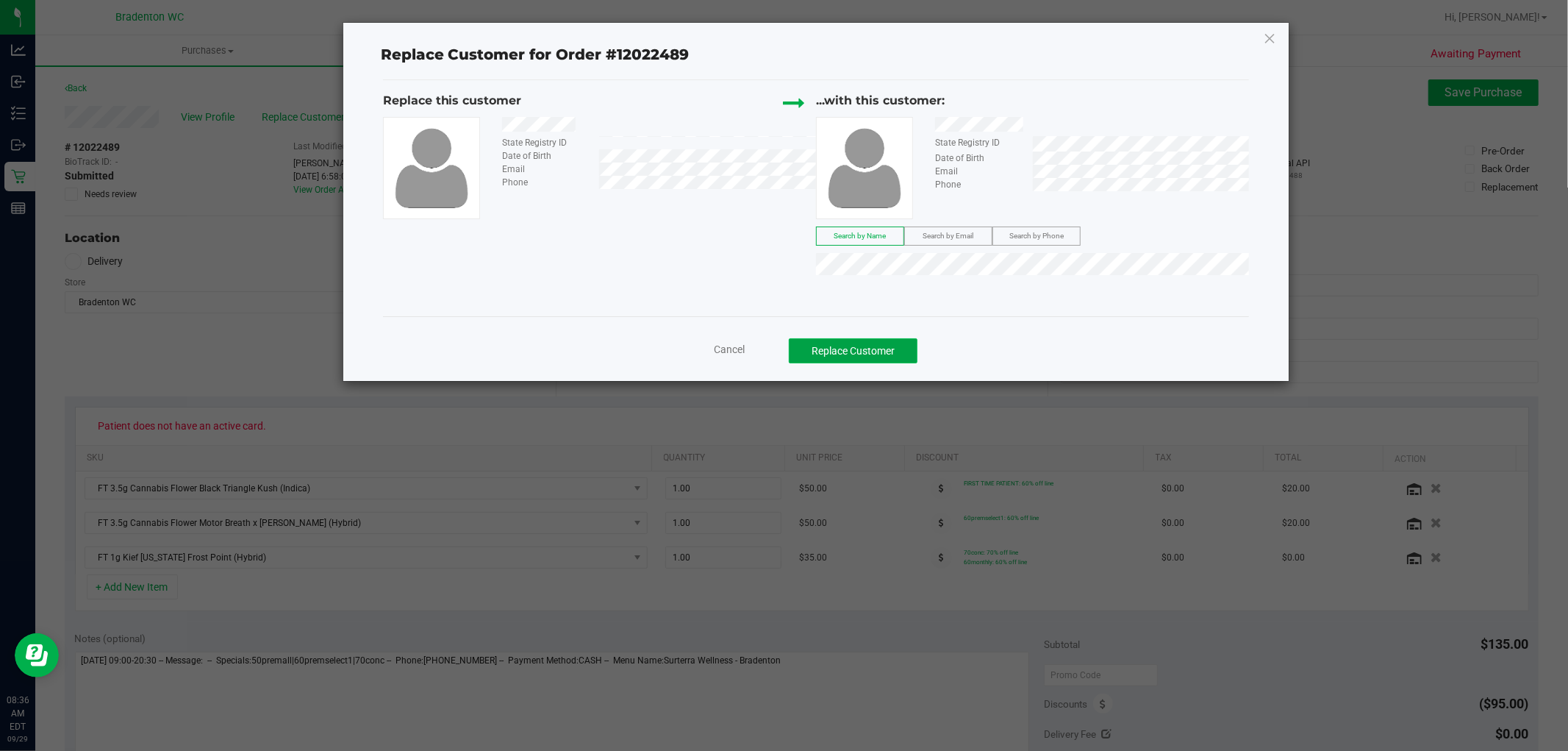
click at [900, 348] on button "Replace Customer" at bounding box center [853, 350] width 129 height 25
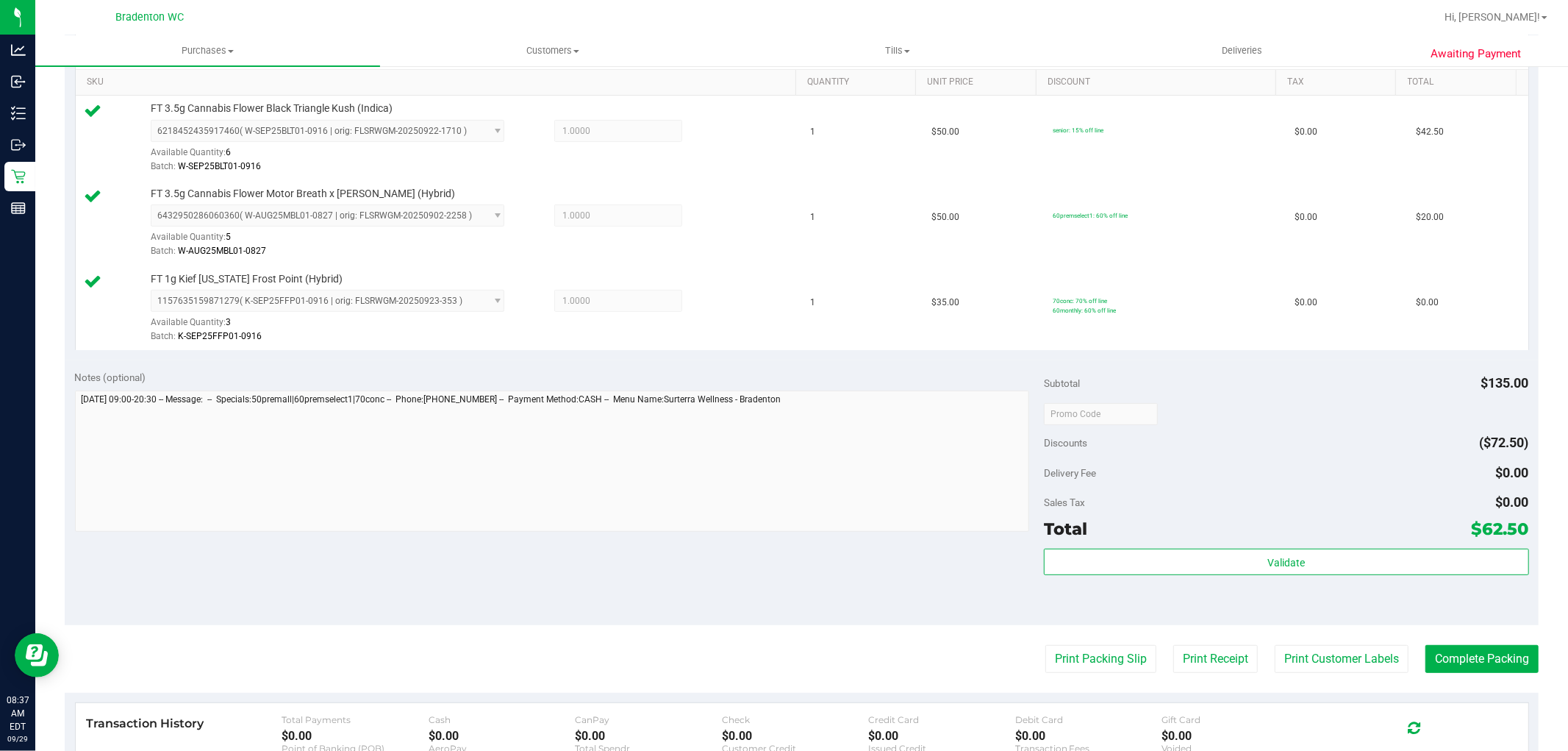
scroll to position [402, 0]
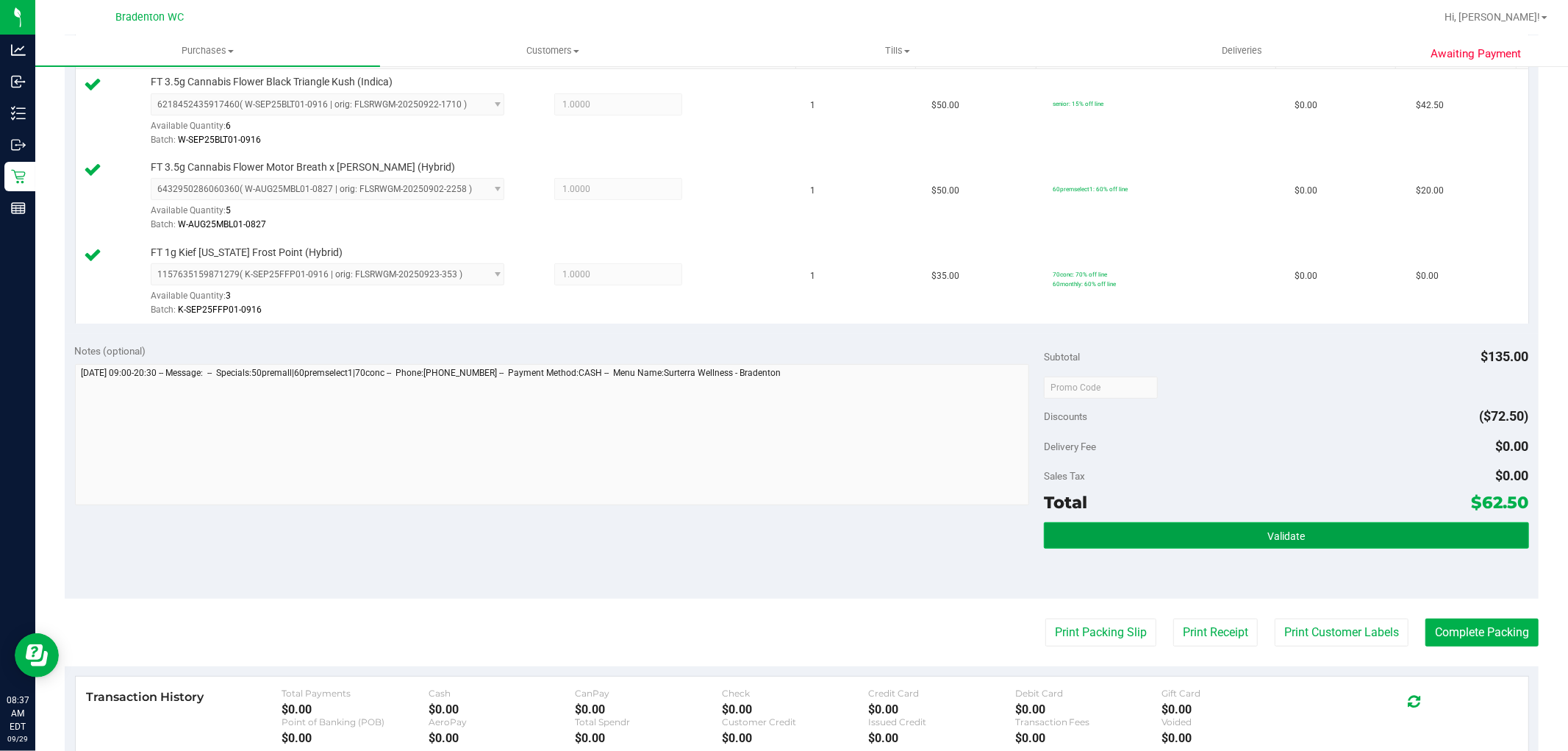
click at [1156, 545] on button "Validate" at bounding box center [1286, 535] width 485 height 26
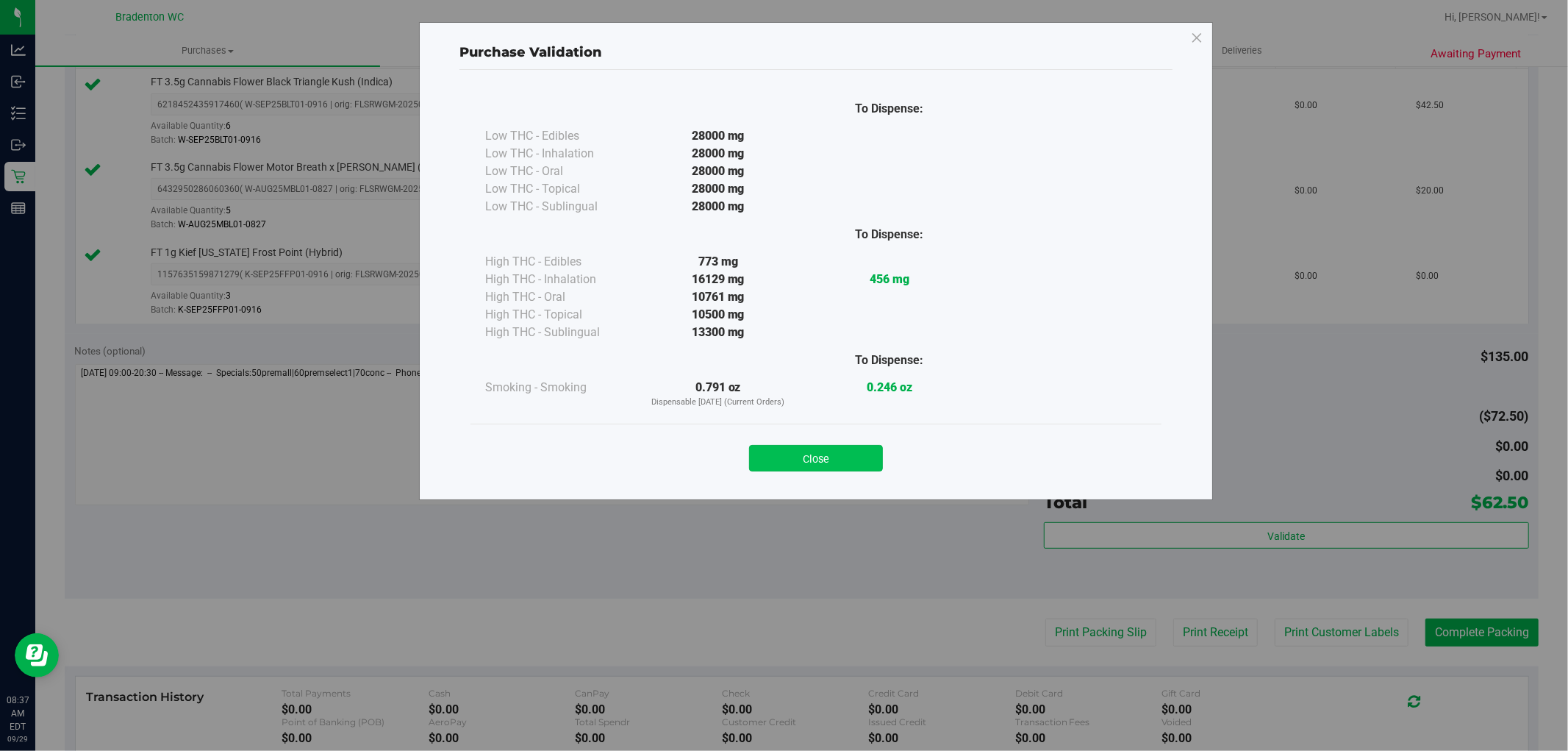
click at [865, 460] on button "Close" at bounding box center [816, 458] width 134 height 26
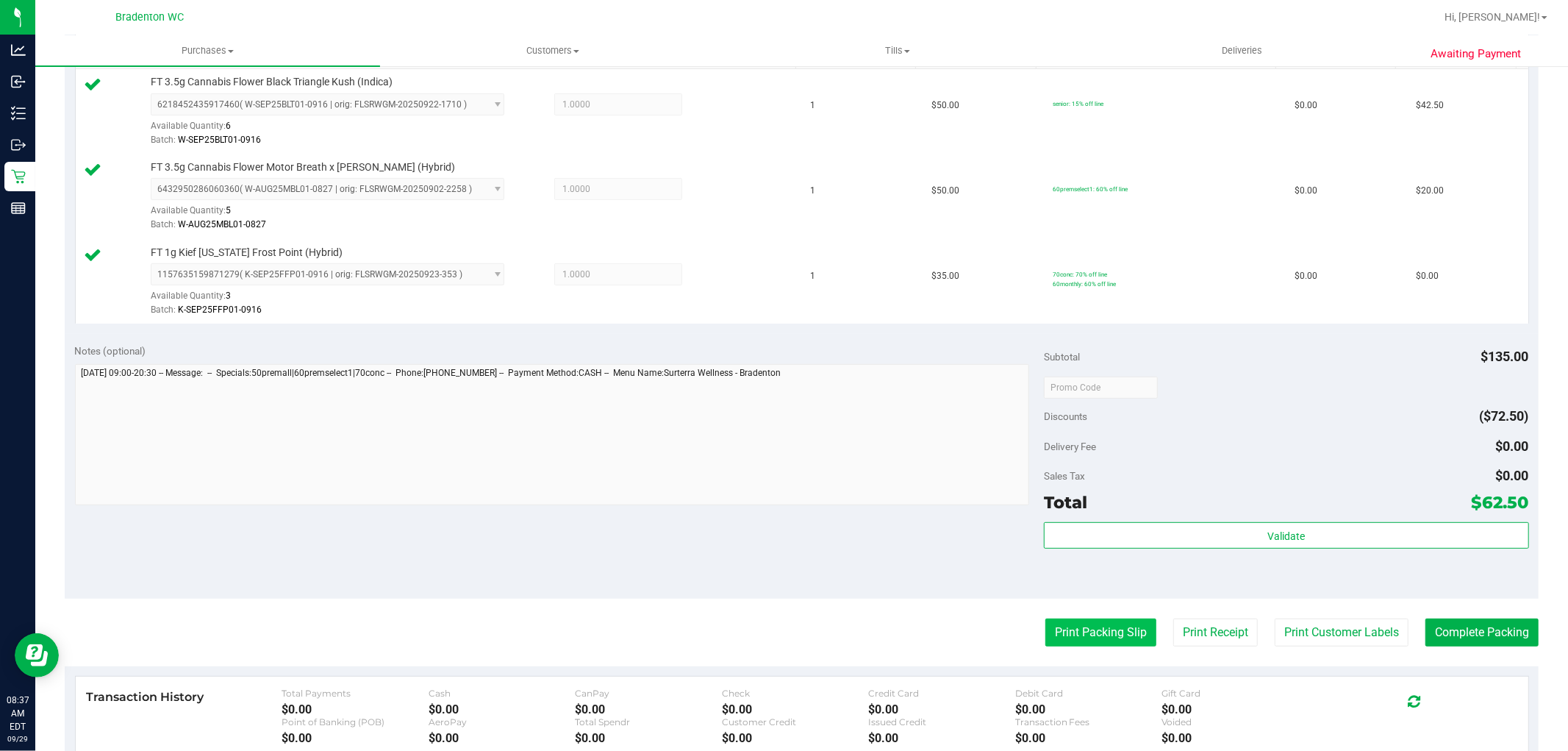
click at [1058, 634] on button "Print Packing Slip" at bounding box center [1101, 633] width 111 height 28
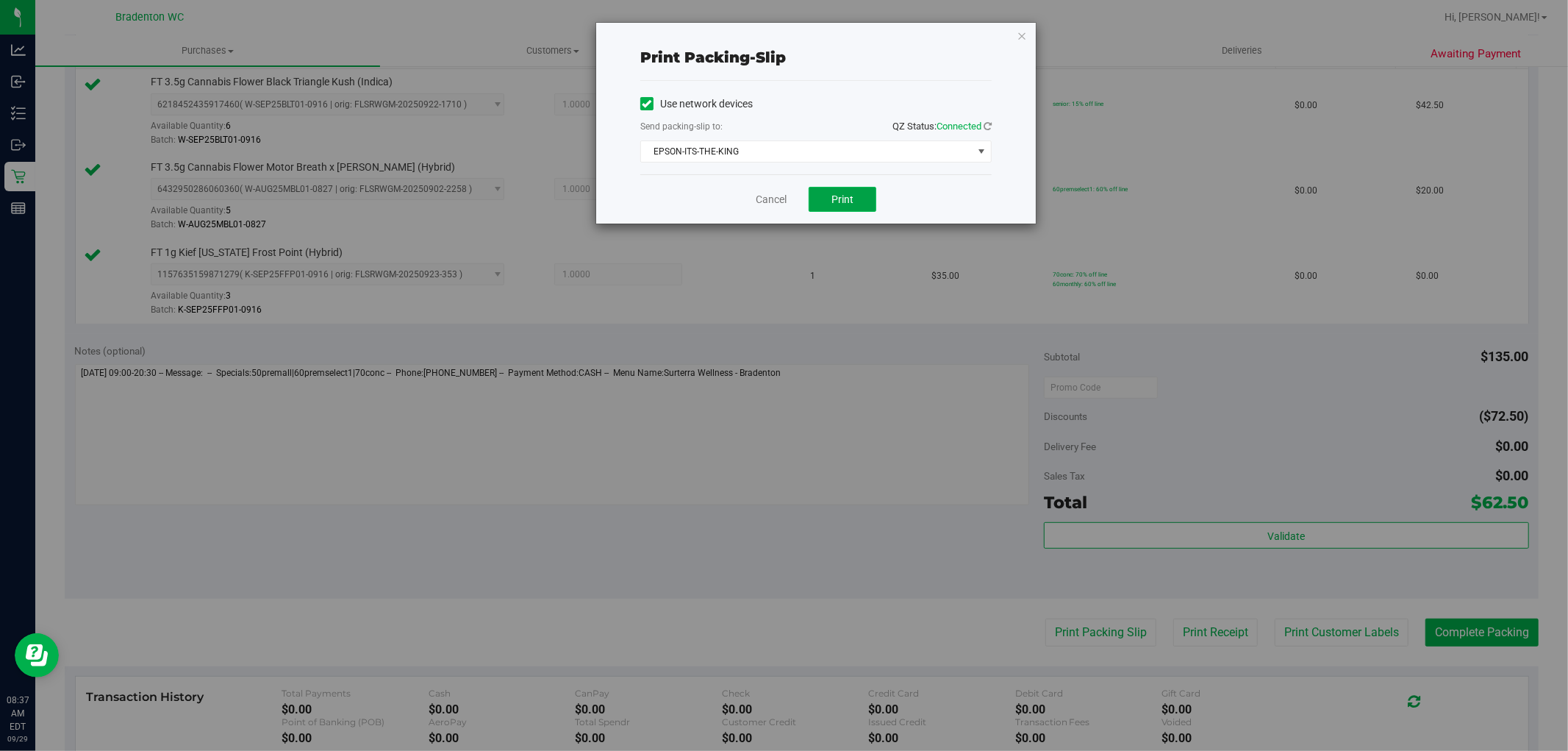
click at [849, 210] on button "Print" at bounding box center [842, 199] width 67 height 25
click at [774, 199] on link "Cancel" at bounding box center [771, 199] width 31 height 15
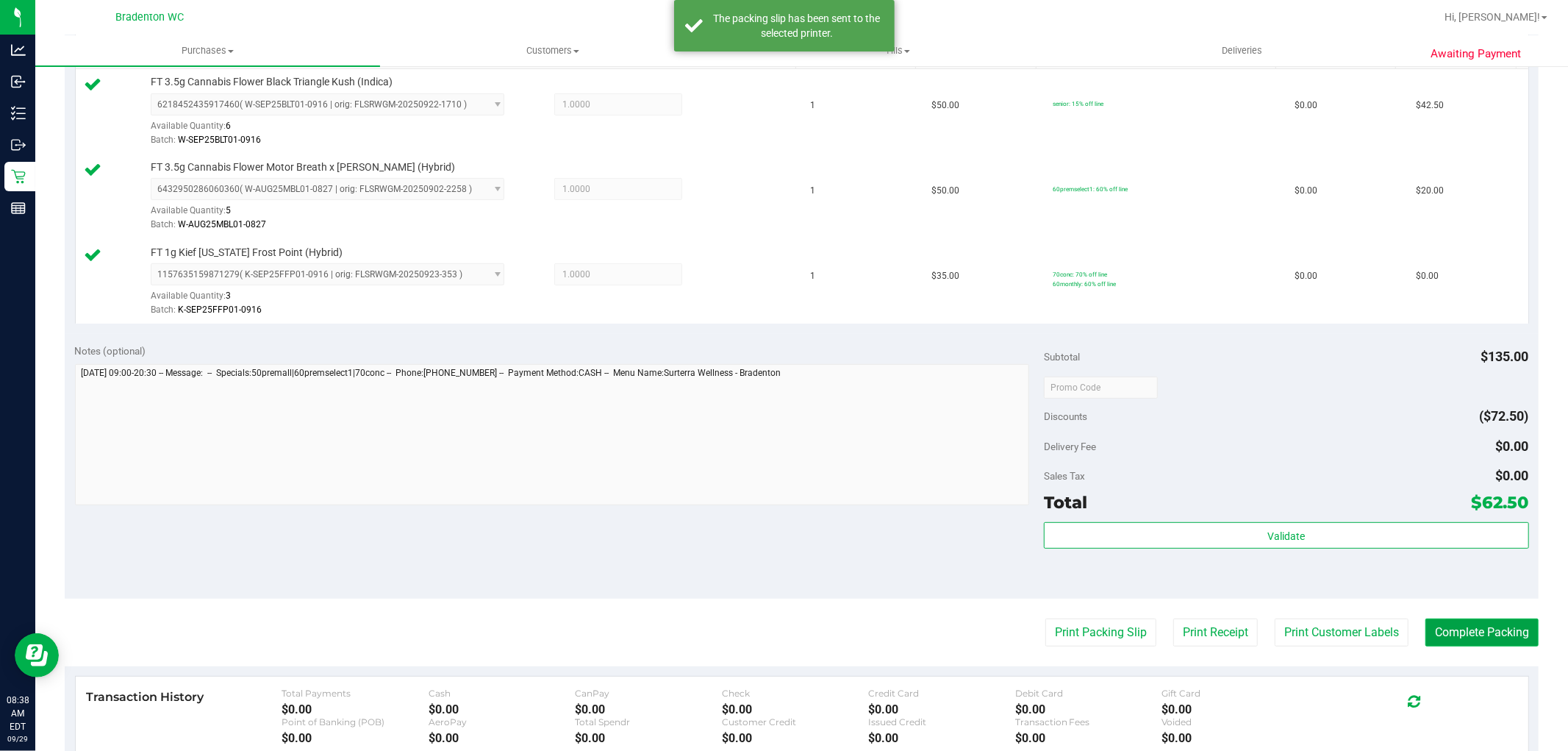
click at [1474, 634] on button "Complete Packing" at bounding box center [1482, 633] width 113 height 28
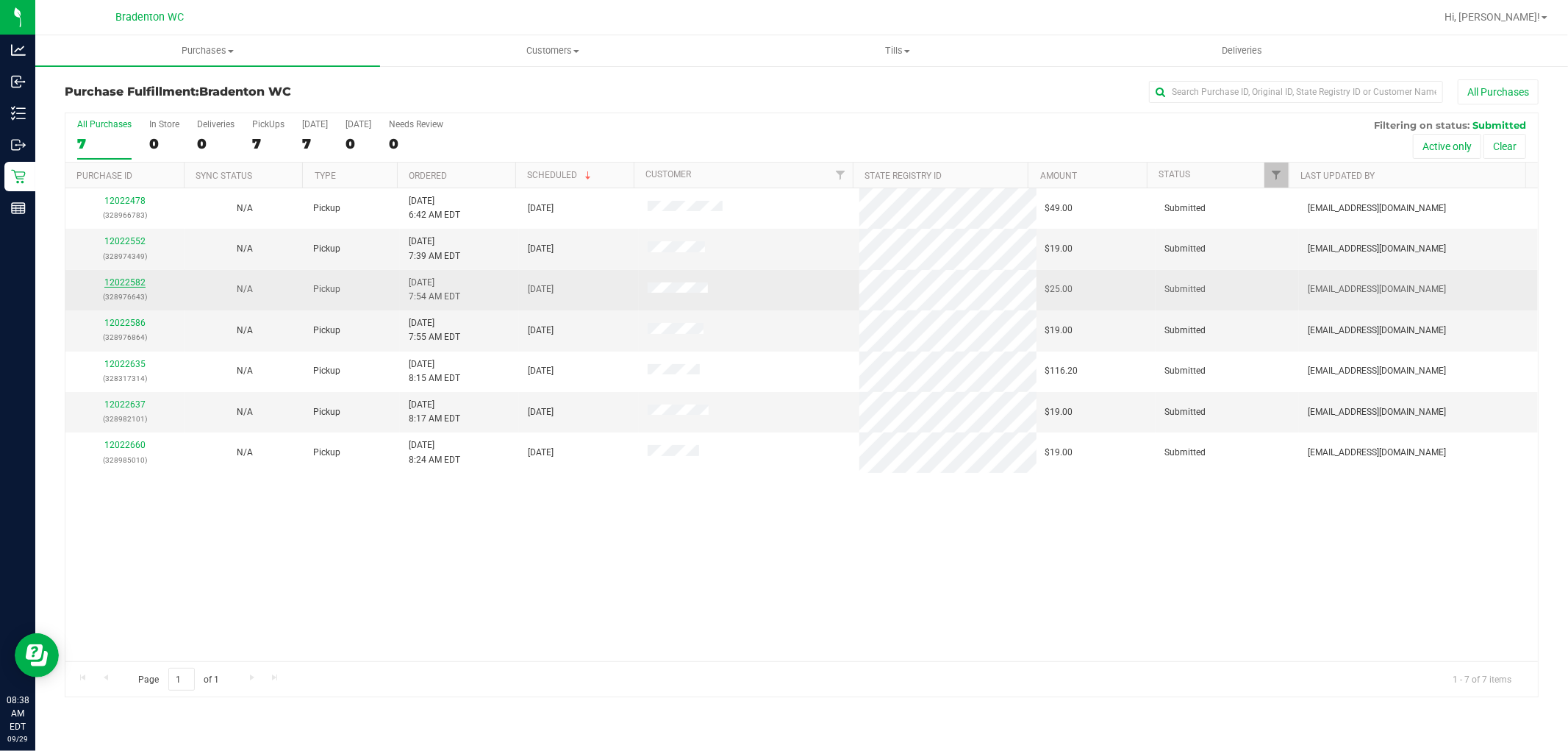
click at [135, 277] on link "12022582" at bounding box center [125, 282] width 41 height 10
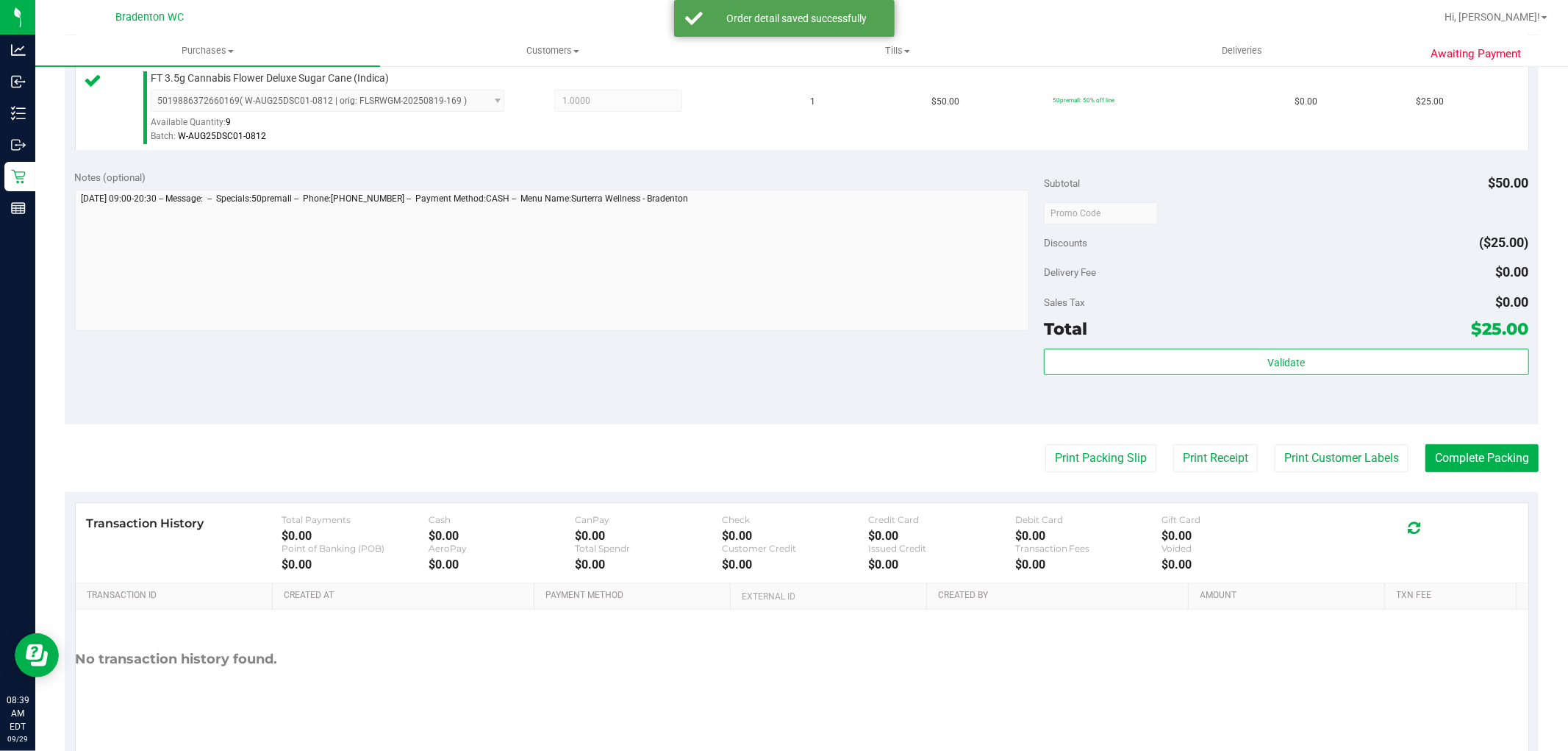
scroll to position [413, 0]
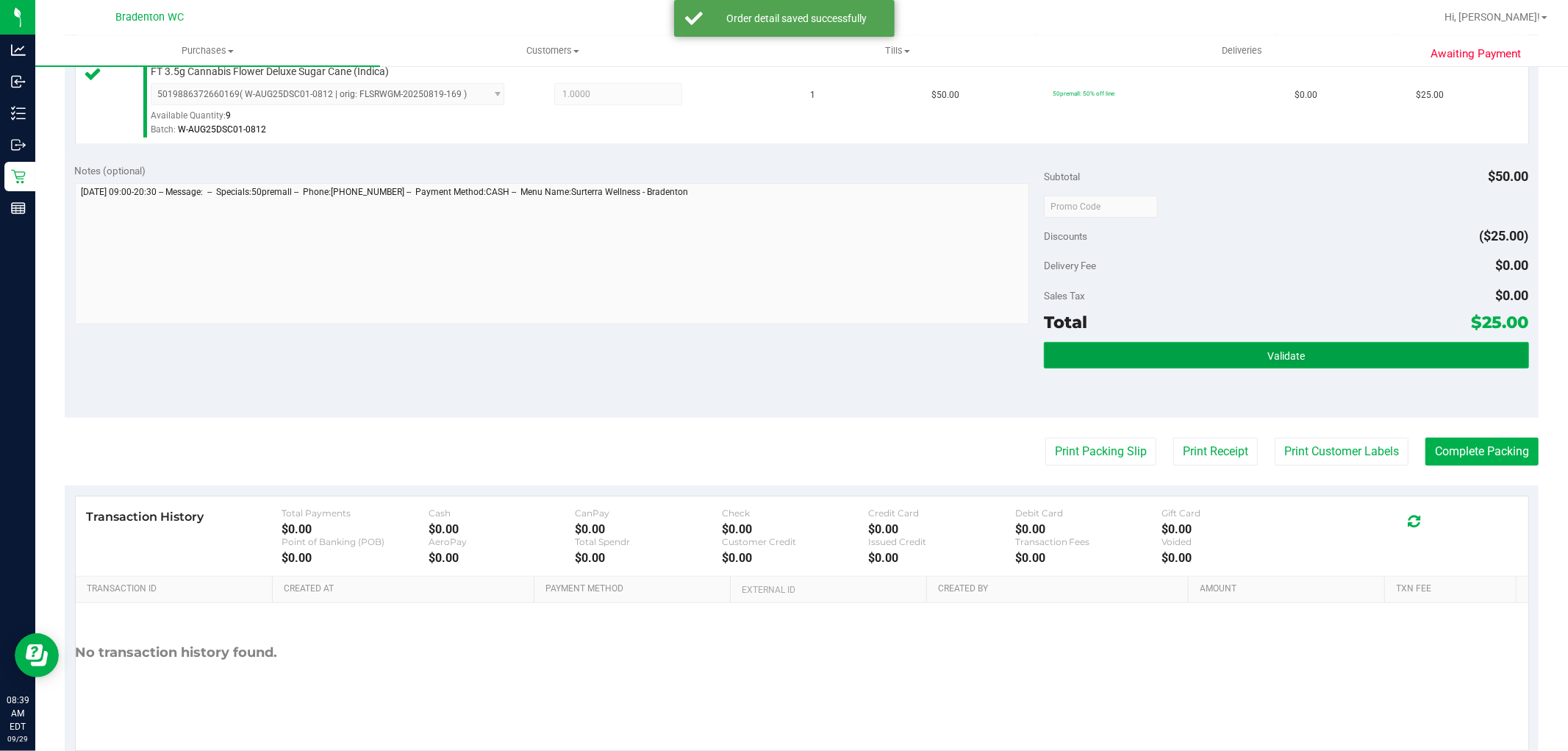
click at [1125, 364] on button "Validate" at bounding box center [1286, 355] width 485 height 26
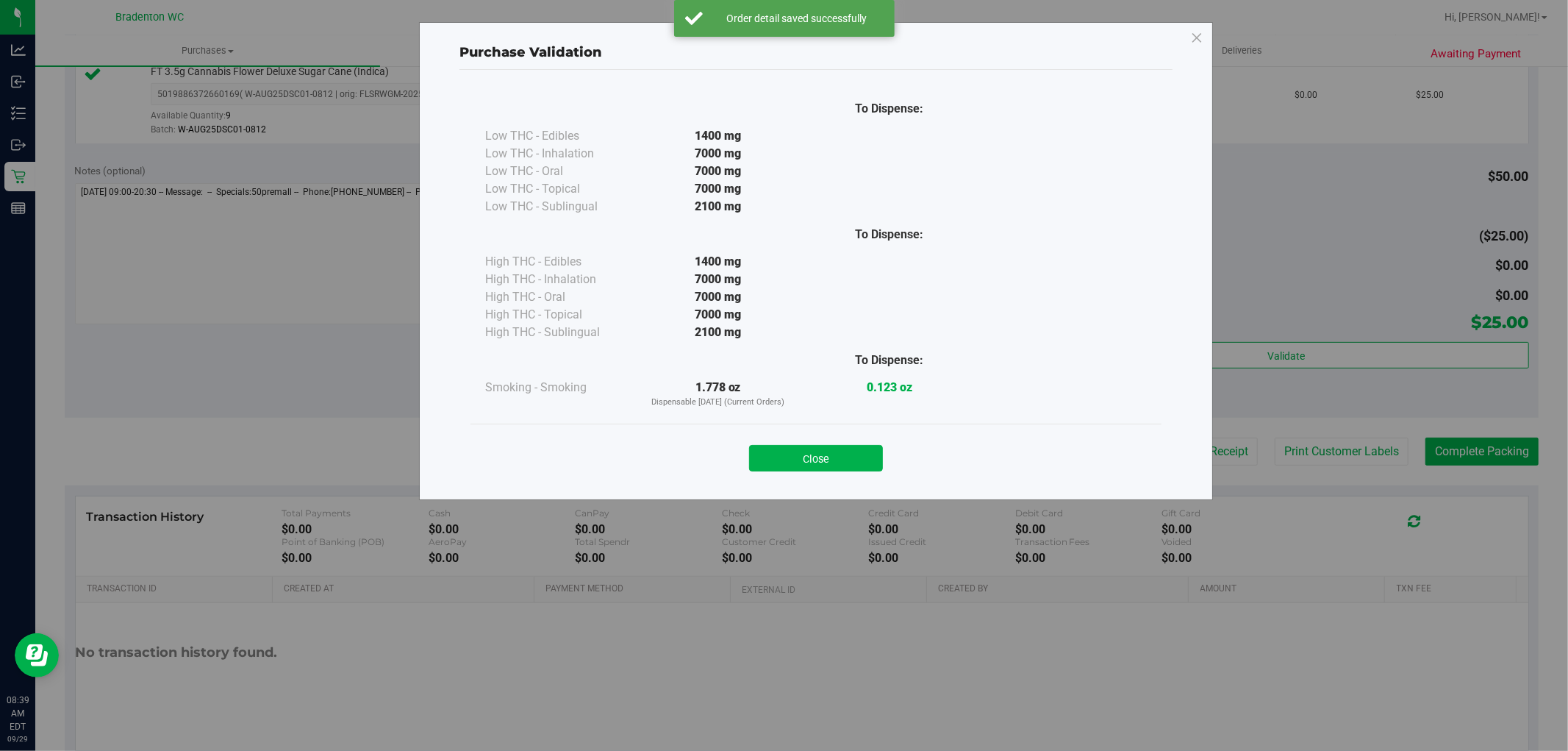
click at [1091, 459] on div "Close" at bounding box center [816, 453] width 669 height 37
click at [848, 453] on button "Close" at bounding box center [816, 458] width 134 height 26
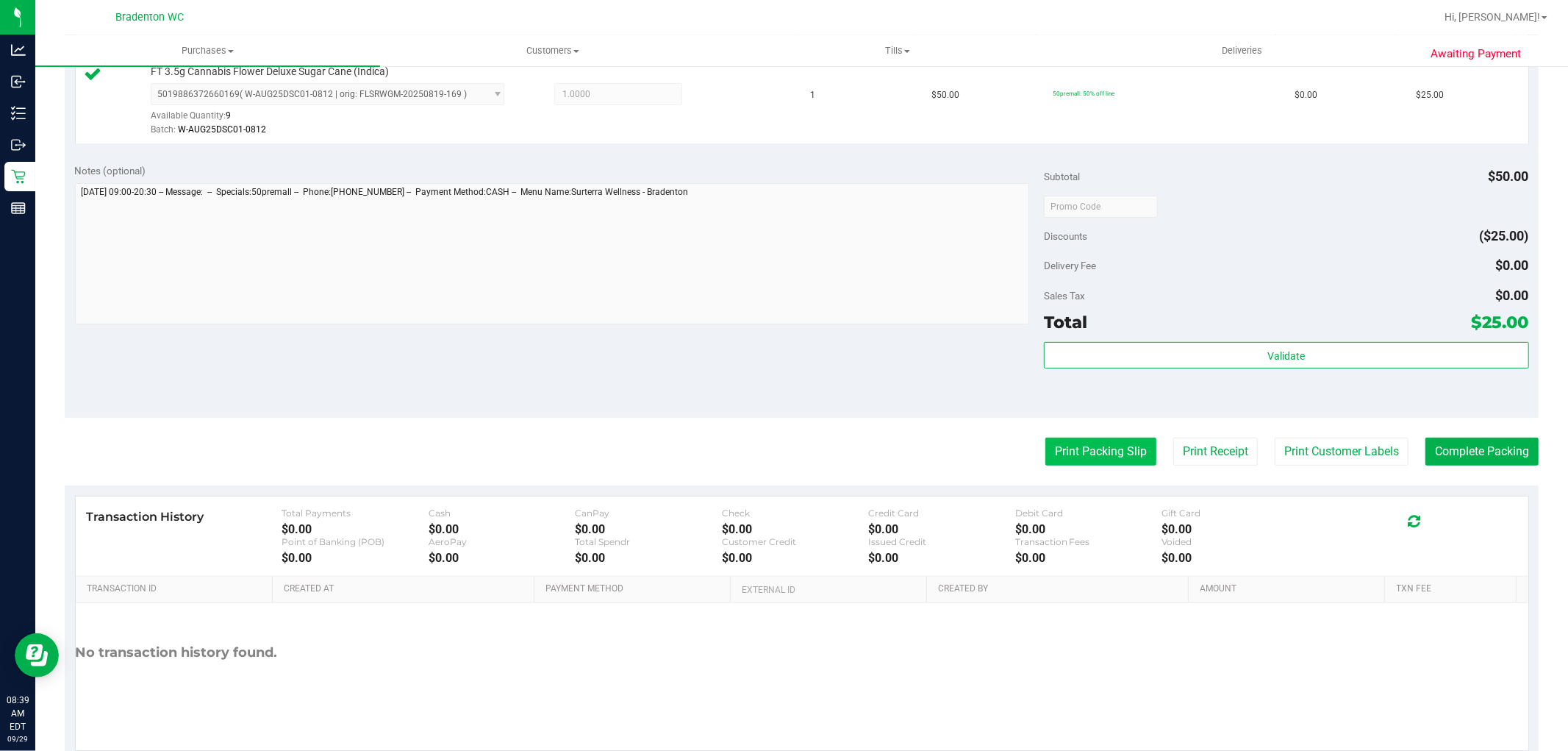
click at [1046, 439] on button "Print Packing Slip" at bounding box center [1101, 451] width 111 height 28
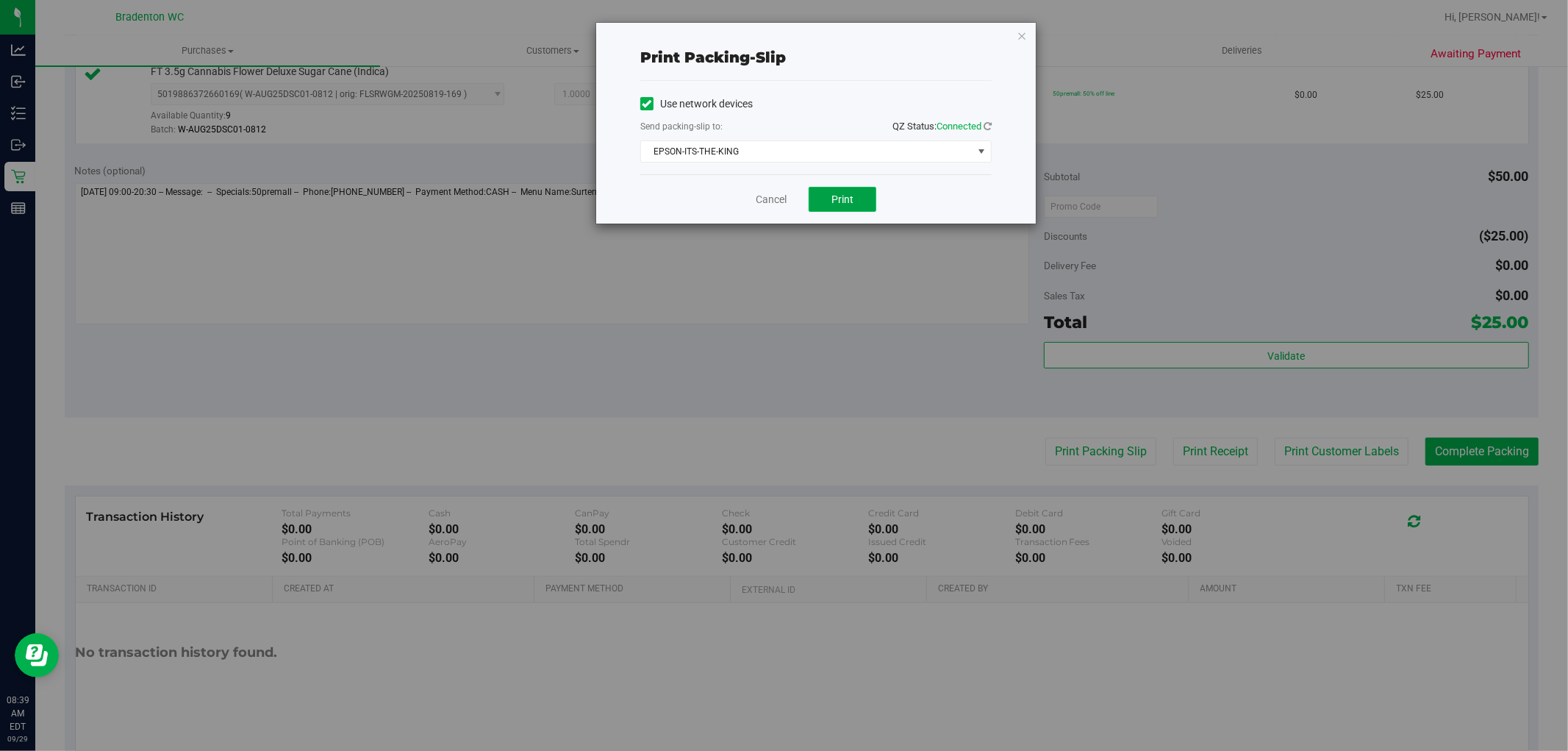
click at [856, 210] on button "Print" at bounding box center [842, 199] width 67 height 25
click at [767, 199] on link "Cancel" at bounding box center [771, 199] width 31 height 15
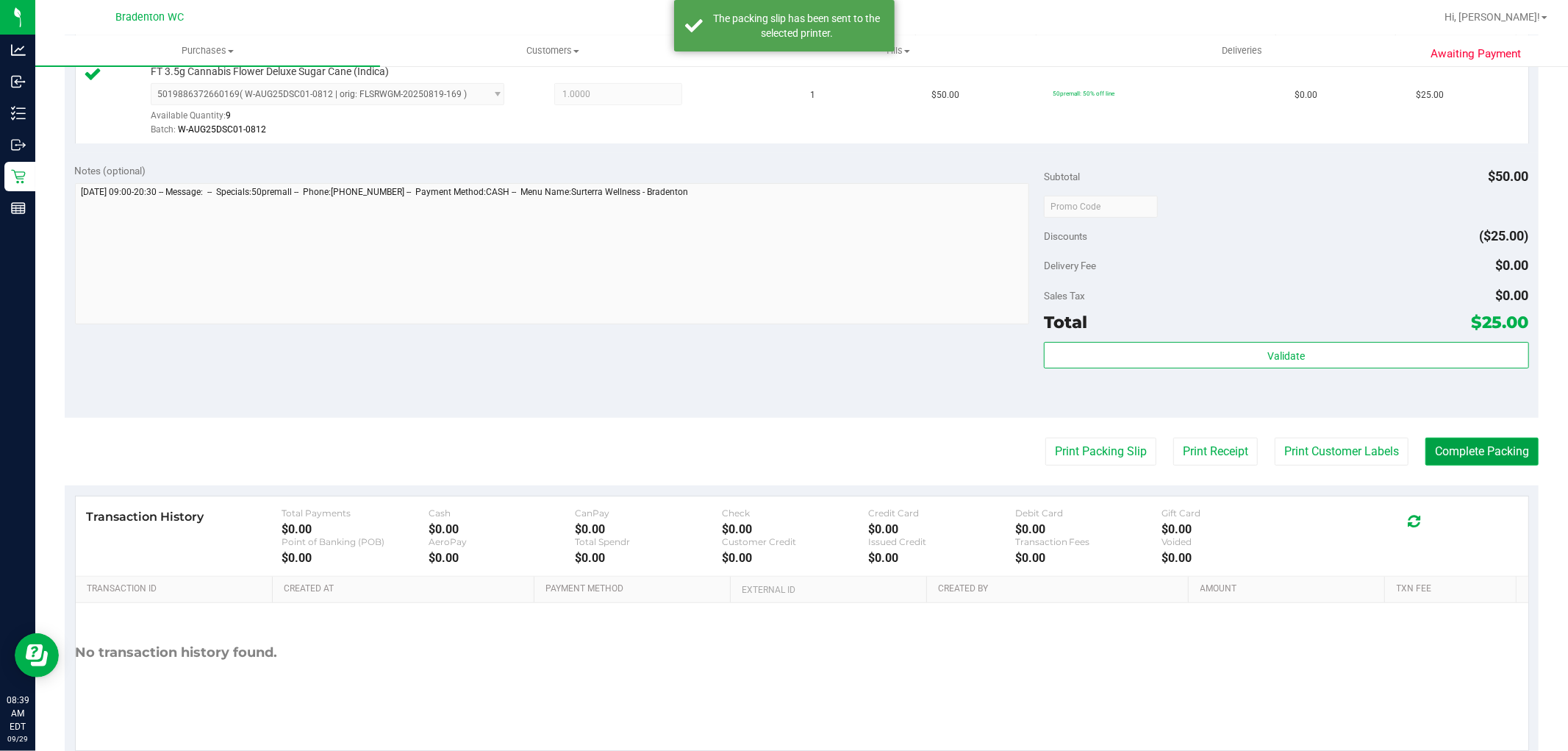
click at [1505, 461] on button "Complete Packing" at bounding box center [1482, 451] width 113 height 28
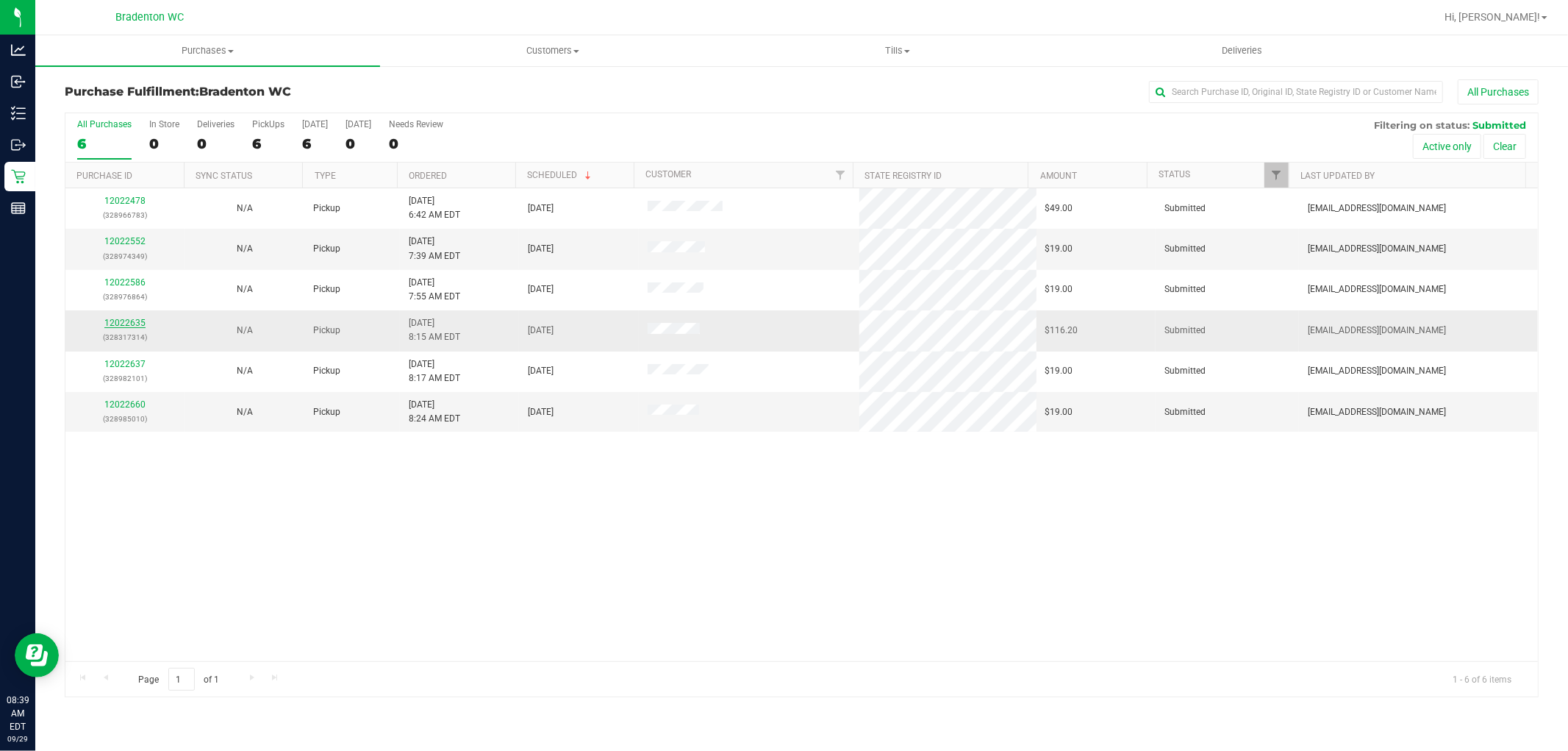
click at [129, 324] on link "12022635" at bounding box center [125, 323] width 41 height 10
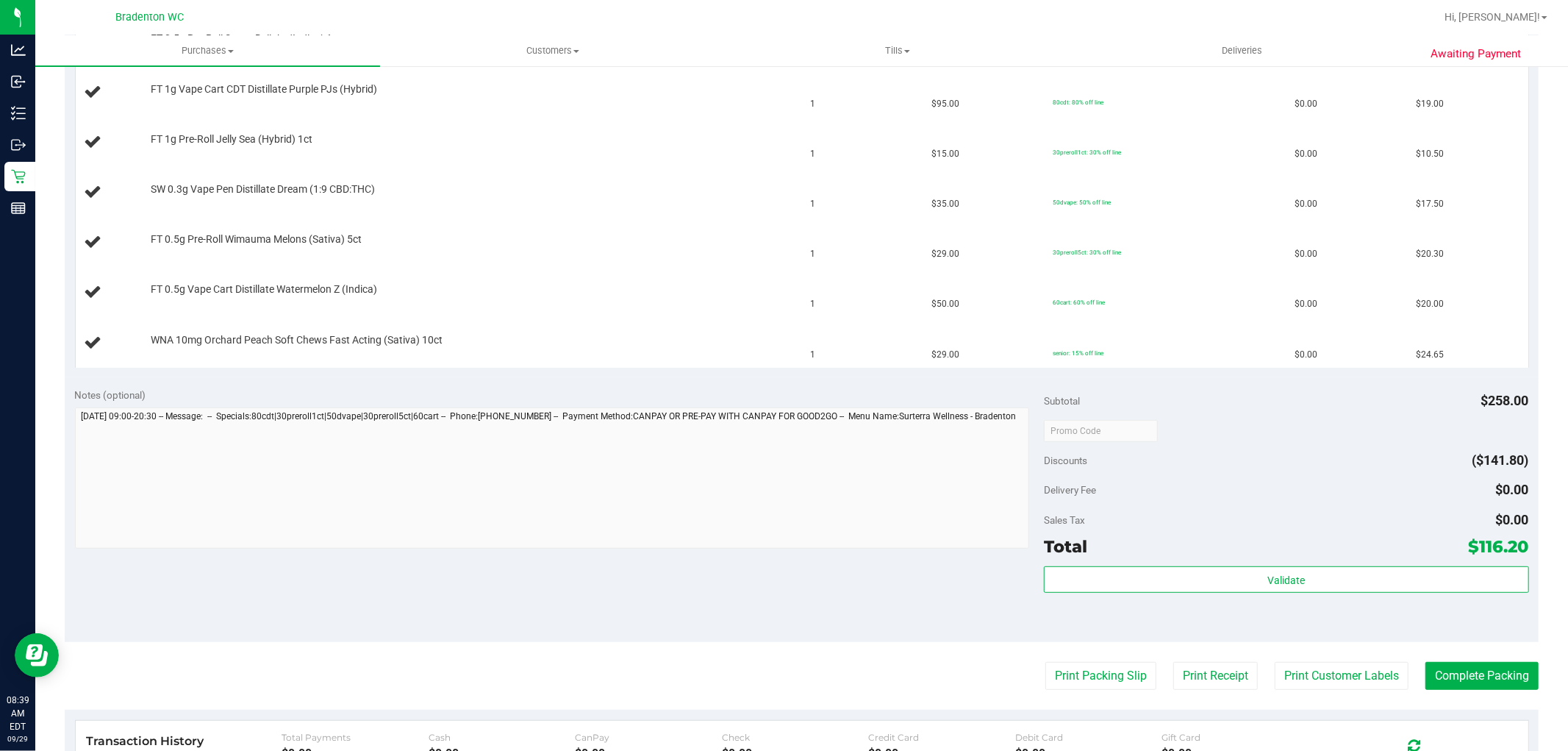
scroll to position [456, 0]
click at [1078, 675] on button "Print Packing Slip" at bounding box center [1101, 674] width 111 height 28
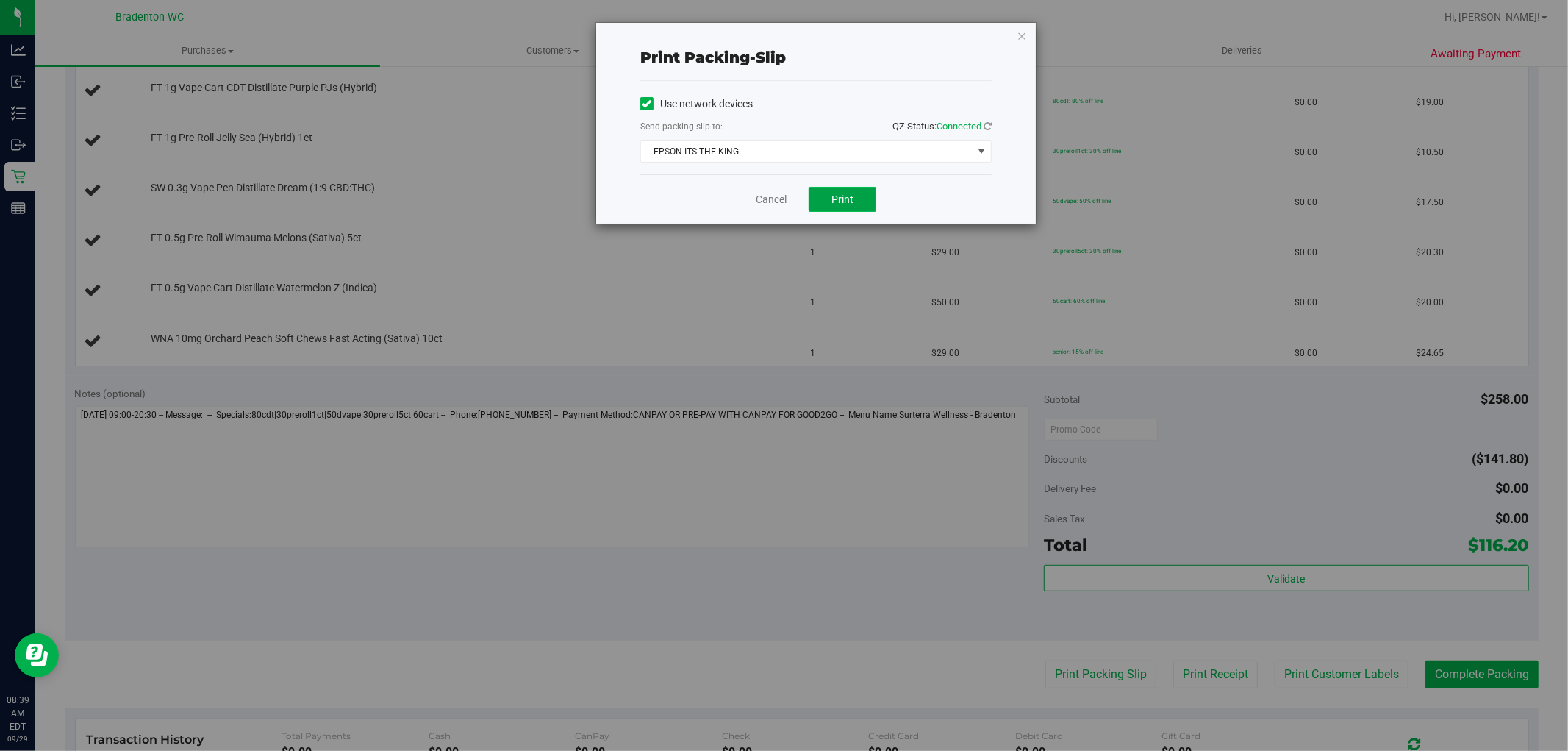
click at [853, 191] on button "Print" at bounding box center [842, 199] width 67 height 25
click at [780, 203] on link "Cancel" at bounding box center [771, 199] width 31 height 15
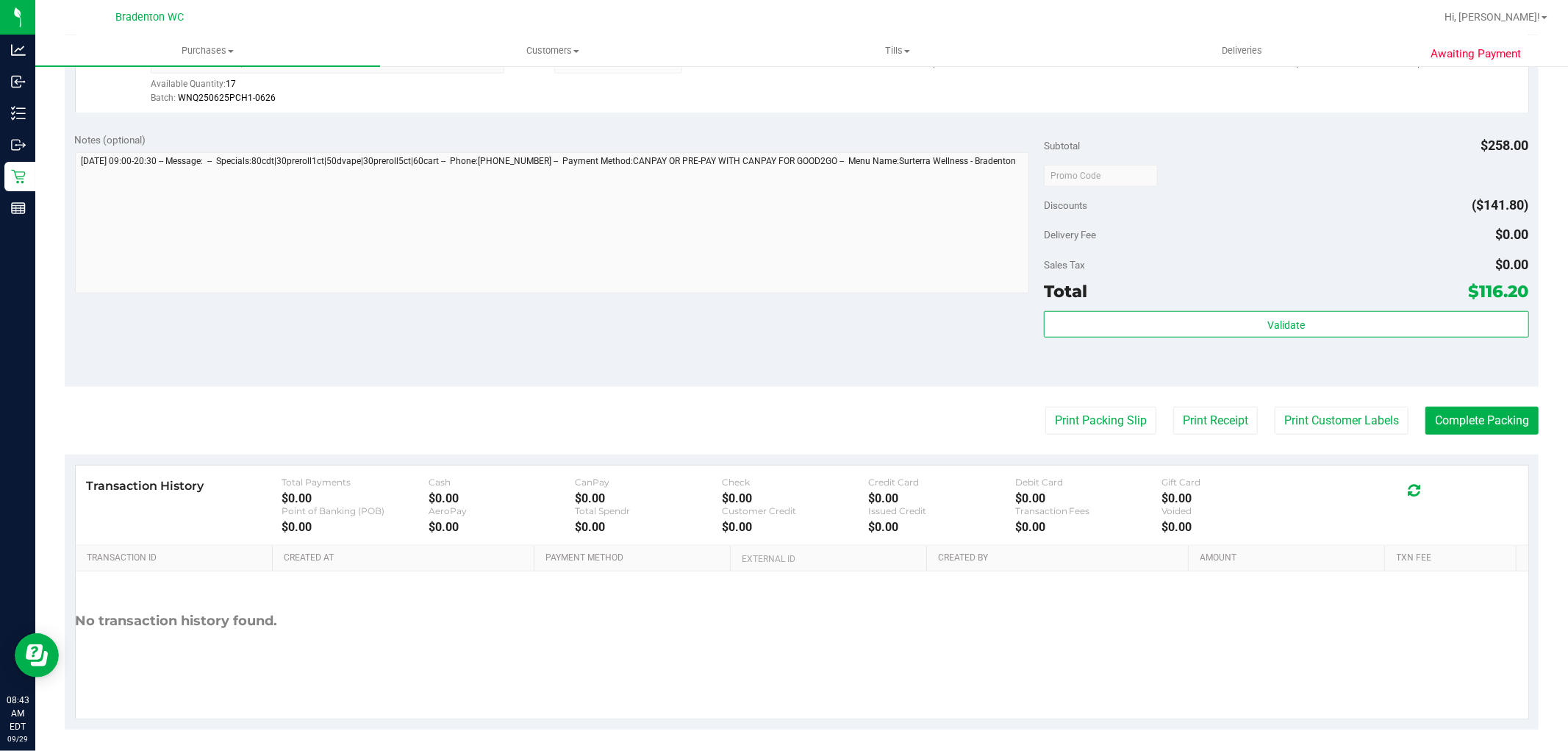
scroll to position [964, 0]
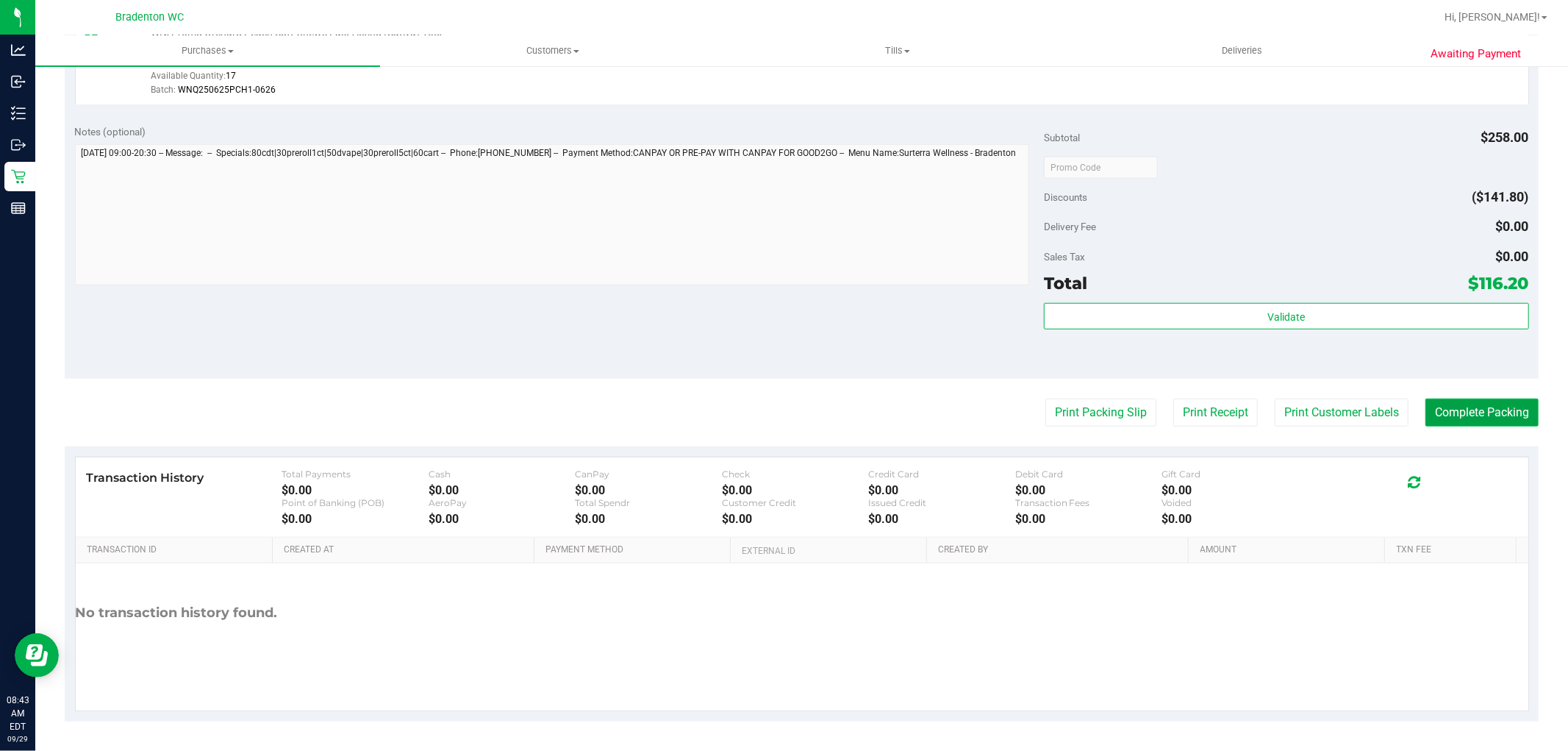
click at [1435, 401] on button "Complete Packing" at bounding box center [1482, 413] width 113 height 28
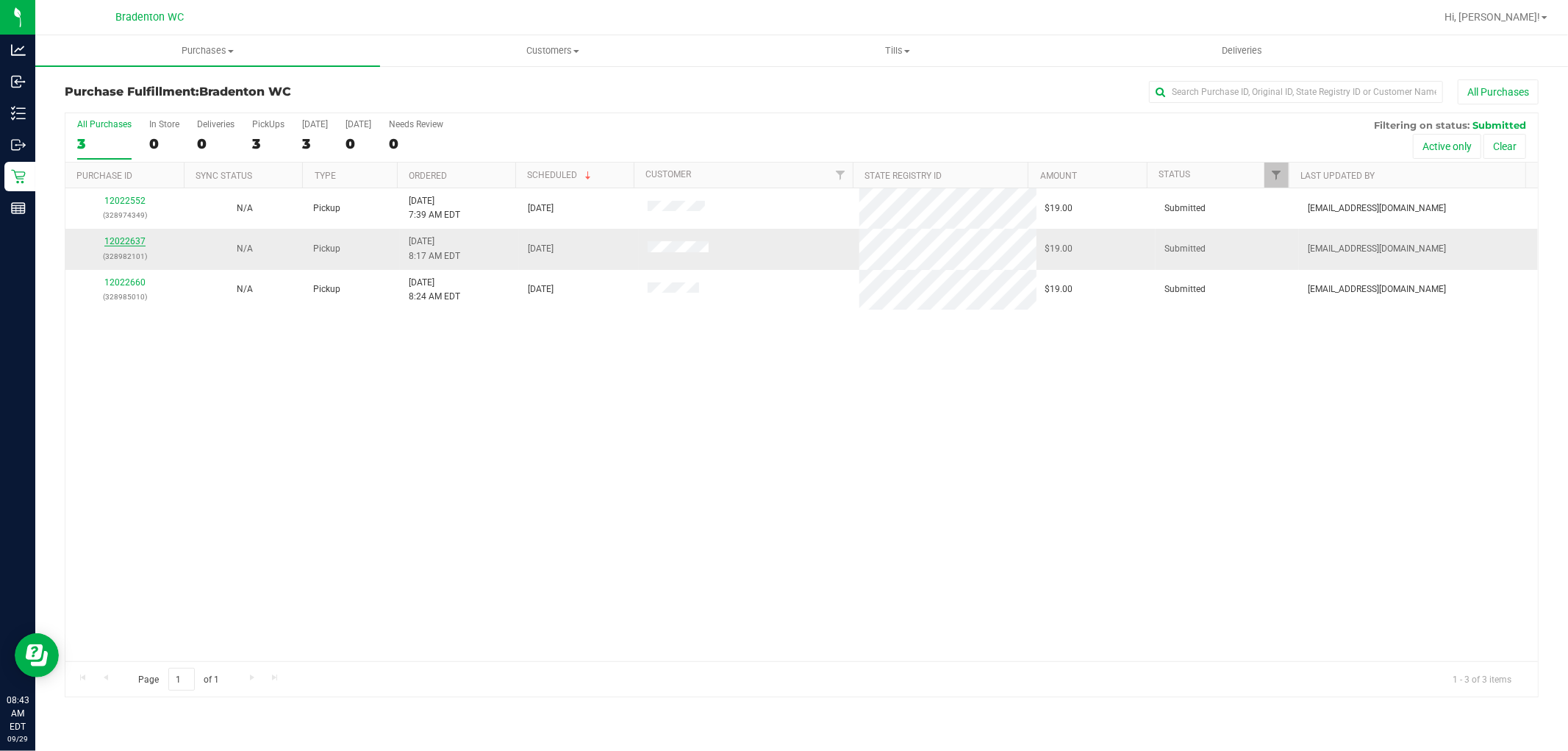
click at [135, 245] on link "12022637" at bounding box center [125, 241] width 41 height 10
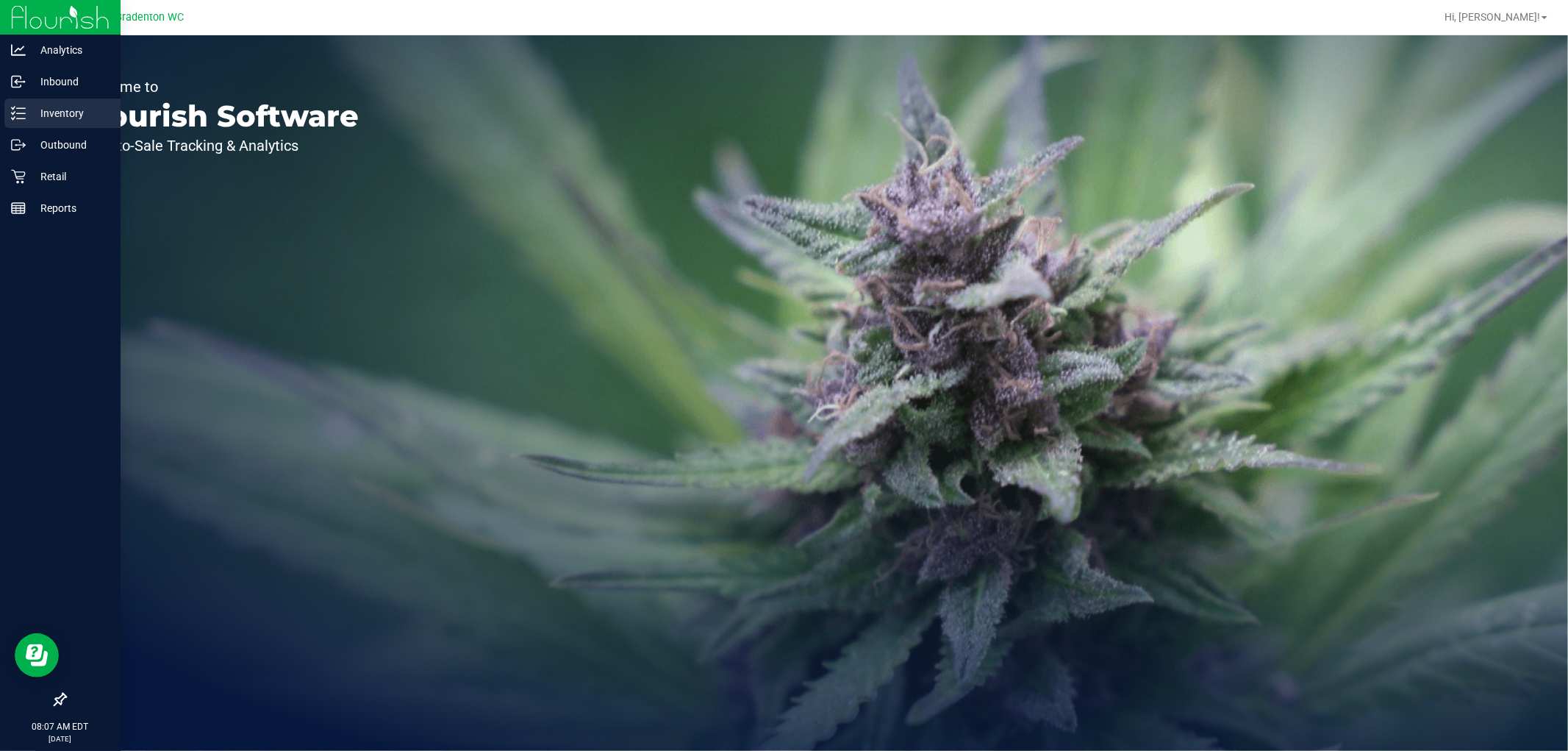
click at [67, 116] on p "Inventory" at bounding box center [70, 113] width 89 height 18
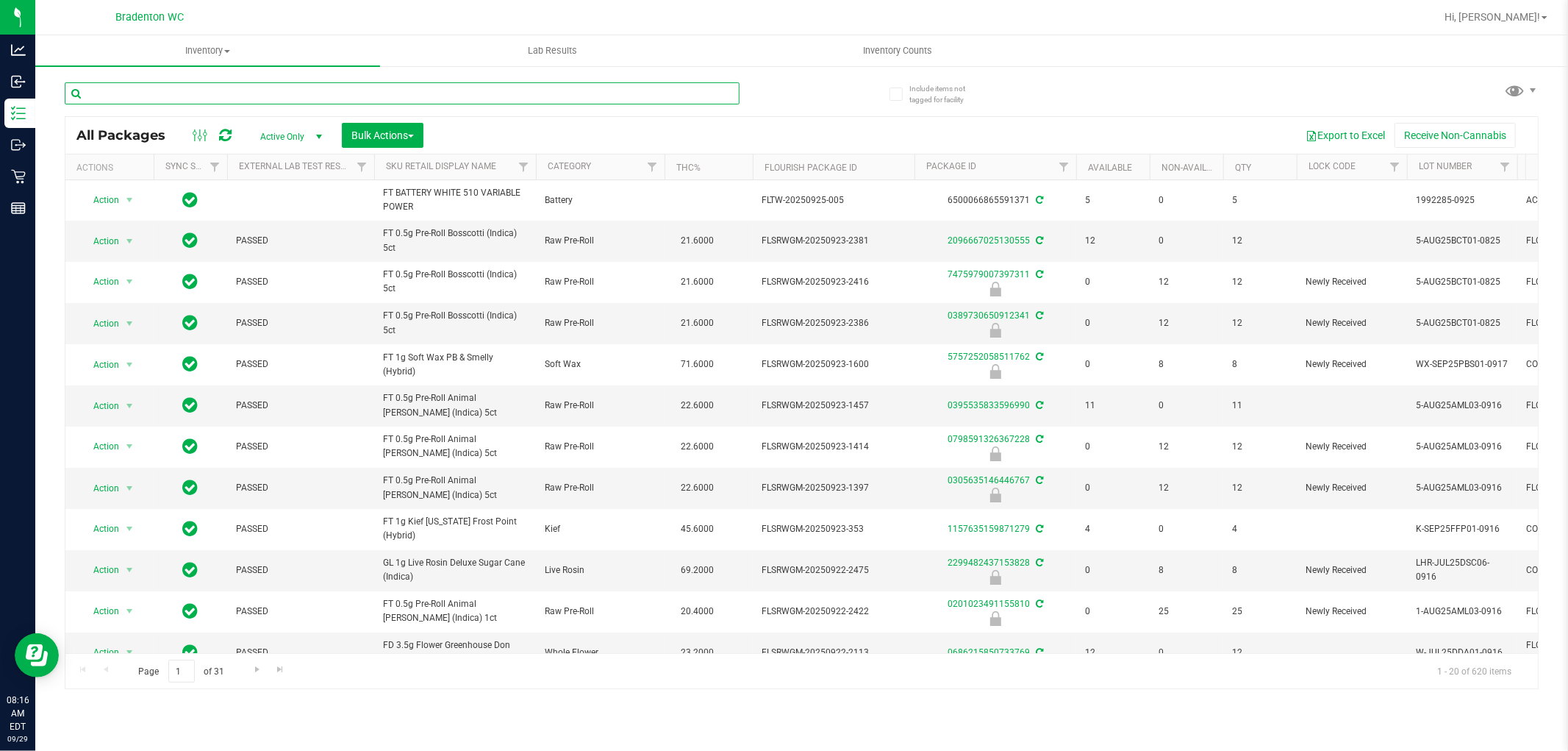
click at [209, 94] on input "text" at bounding box center [402, 94] width 675 height 22
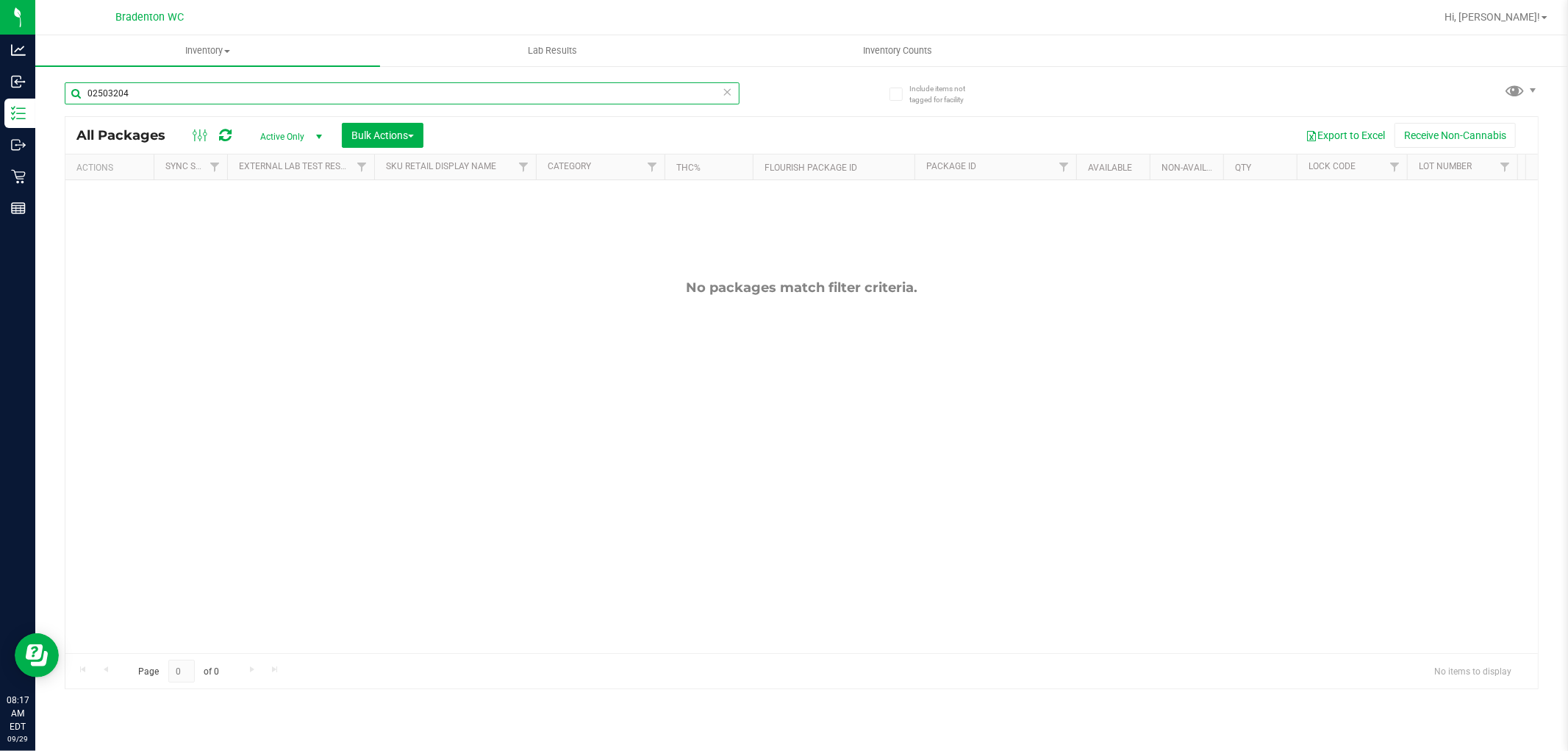
click at [147, 92] on input "02503204" at bounding box center [402, 94] width 675 height 22
click at [155, 89] on input "02503204" at bounding box center [402, 94] width 675 height 22
click at [157, 95] on input "02503204" at bounding box center [402, 94] width 675 height 22
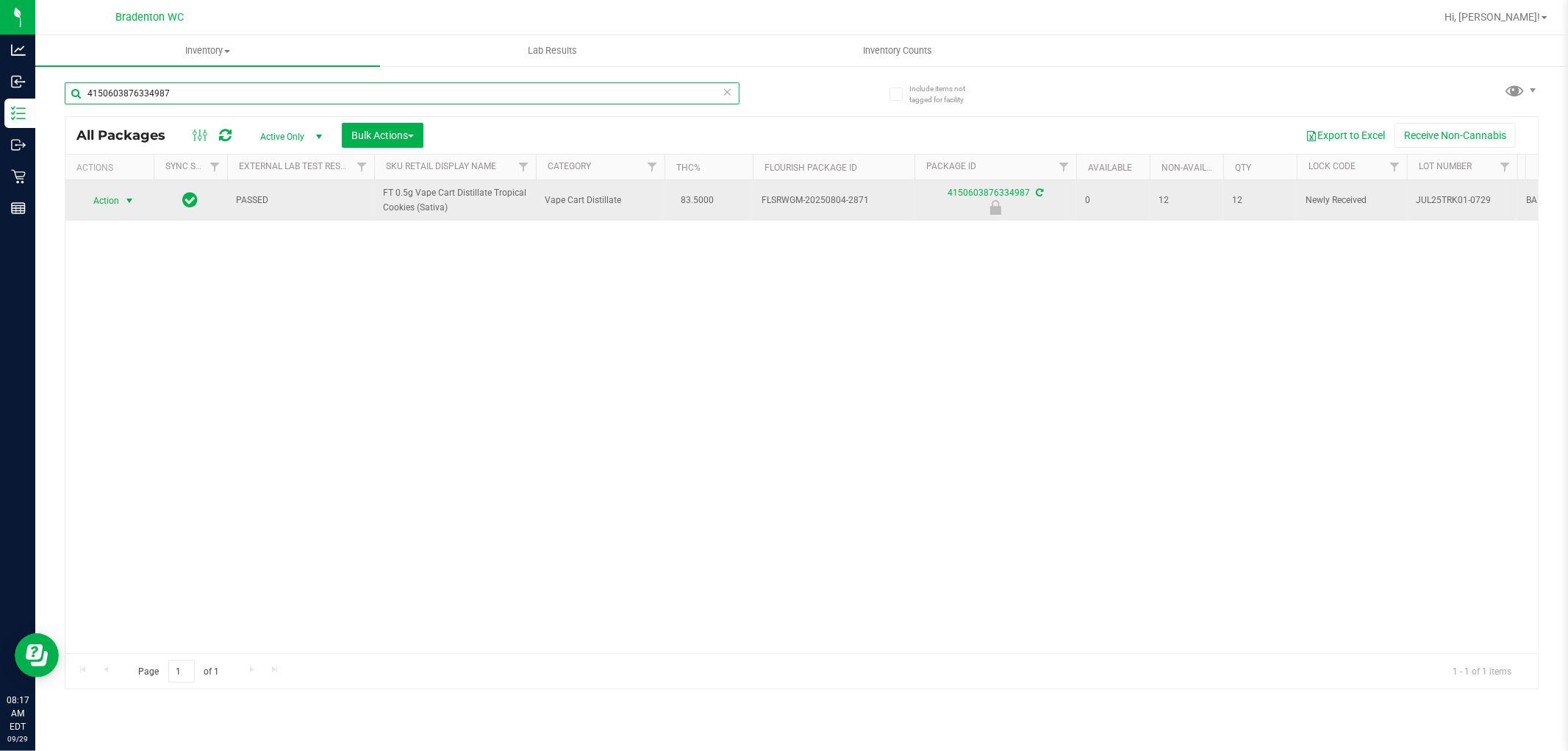
type input "4150603876334987"
click at [130, 200] on span "select" at bounding box center [130, 201] width 12 height 12
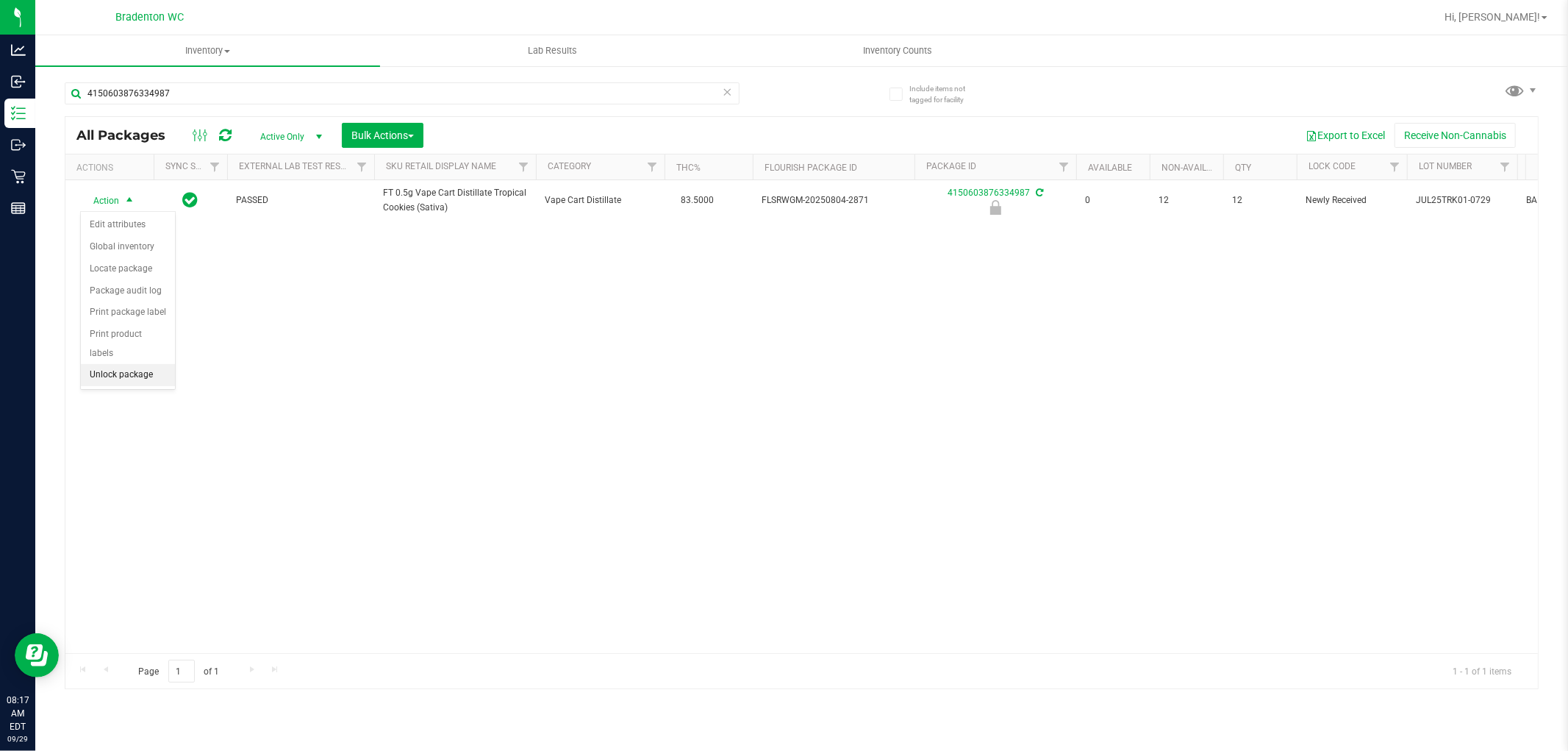
click at [136, 376] on li "Unlock package" at bounding box center [128, 375] width 94 height 22
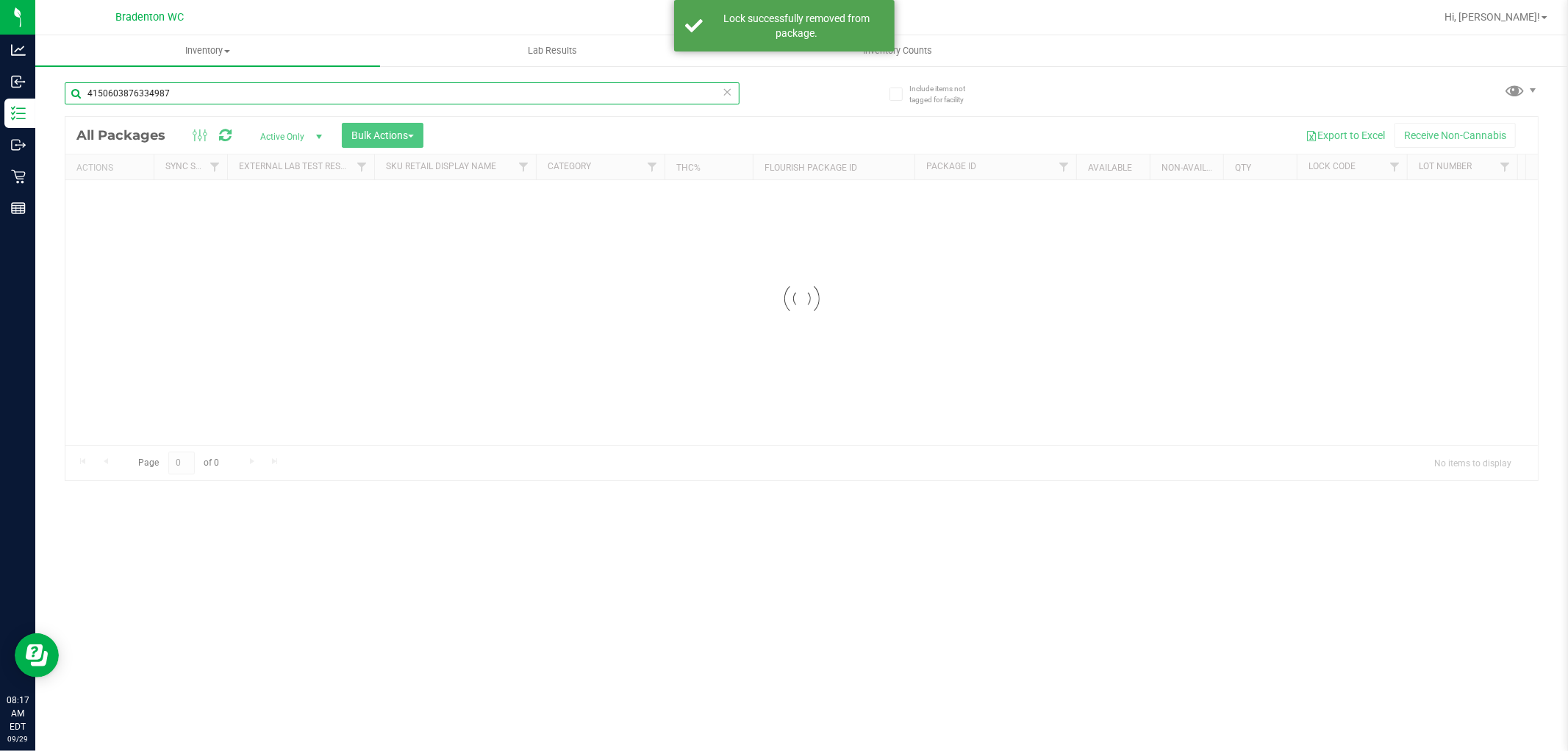
click at [209, 94] on input "4150603876334987" at bounding box center [402, 94] width 675 height 22
click at [211, 90] on input "4150603876334987" at bounding box center [402, 94] width 675 height 22
click at [213, 93] on input "4150603876334987" at bounding box center [402, 94] width 675 height 22
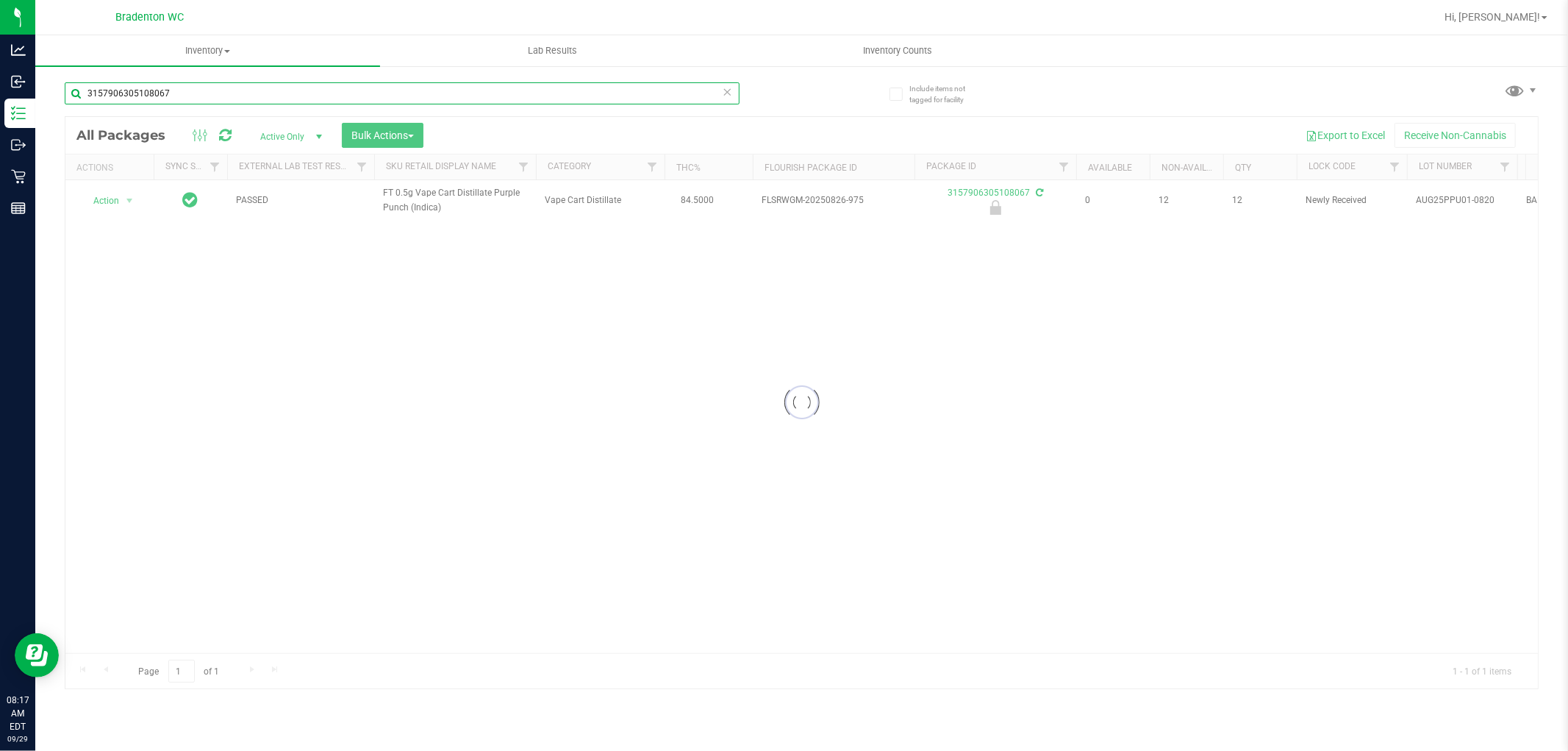
type input "3157906305108067"
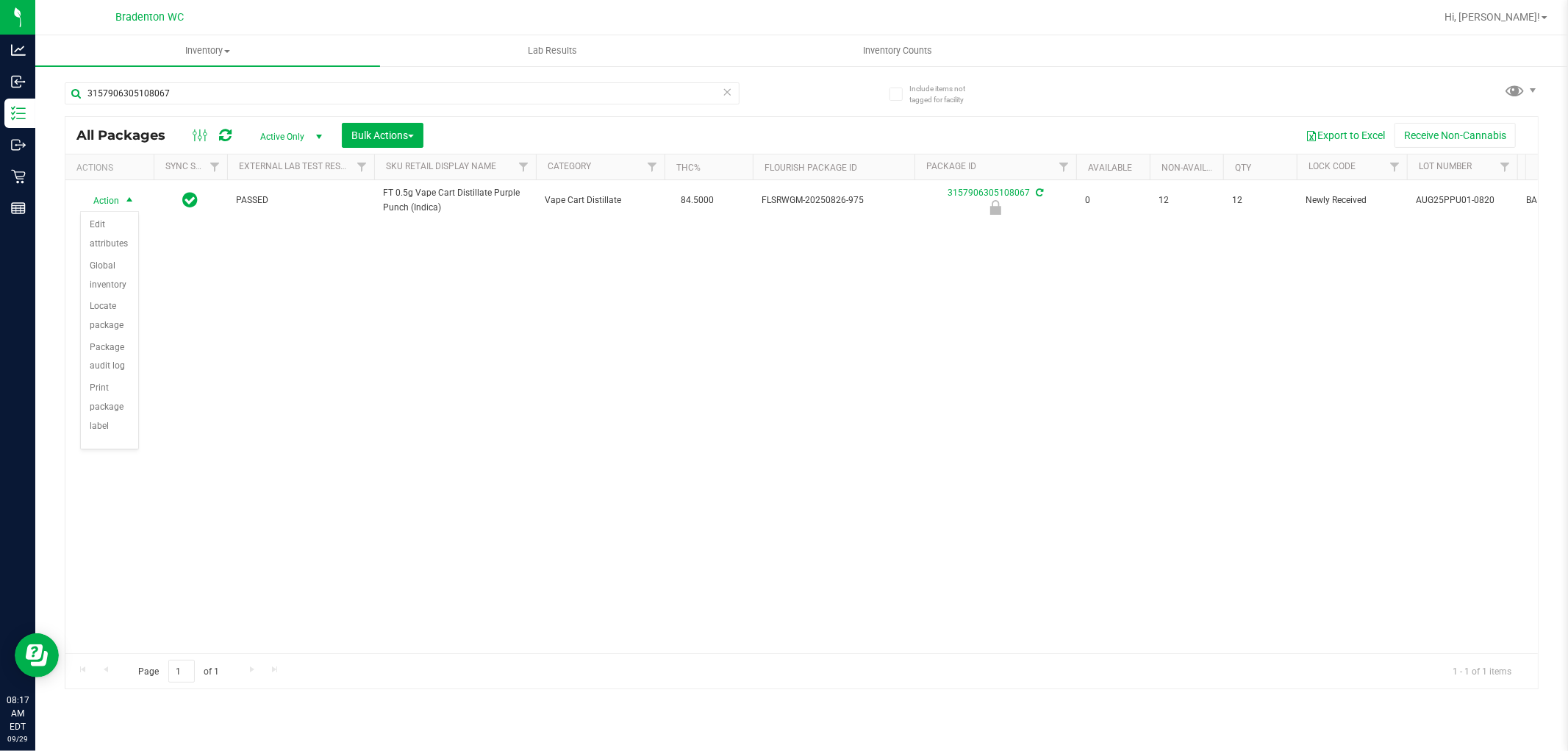
click at [250, 292] on div "Action Action Edit attributes Global inventory Locate package Package audit log…" at bounding box center [802, 416] width 1473 height 473
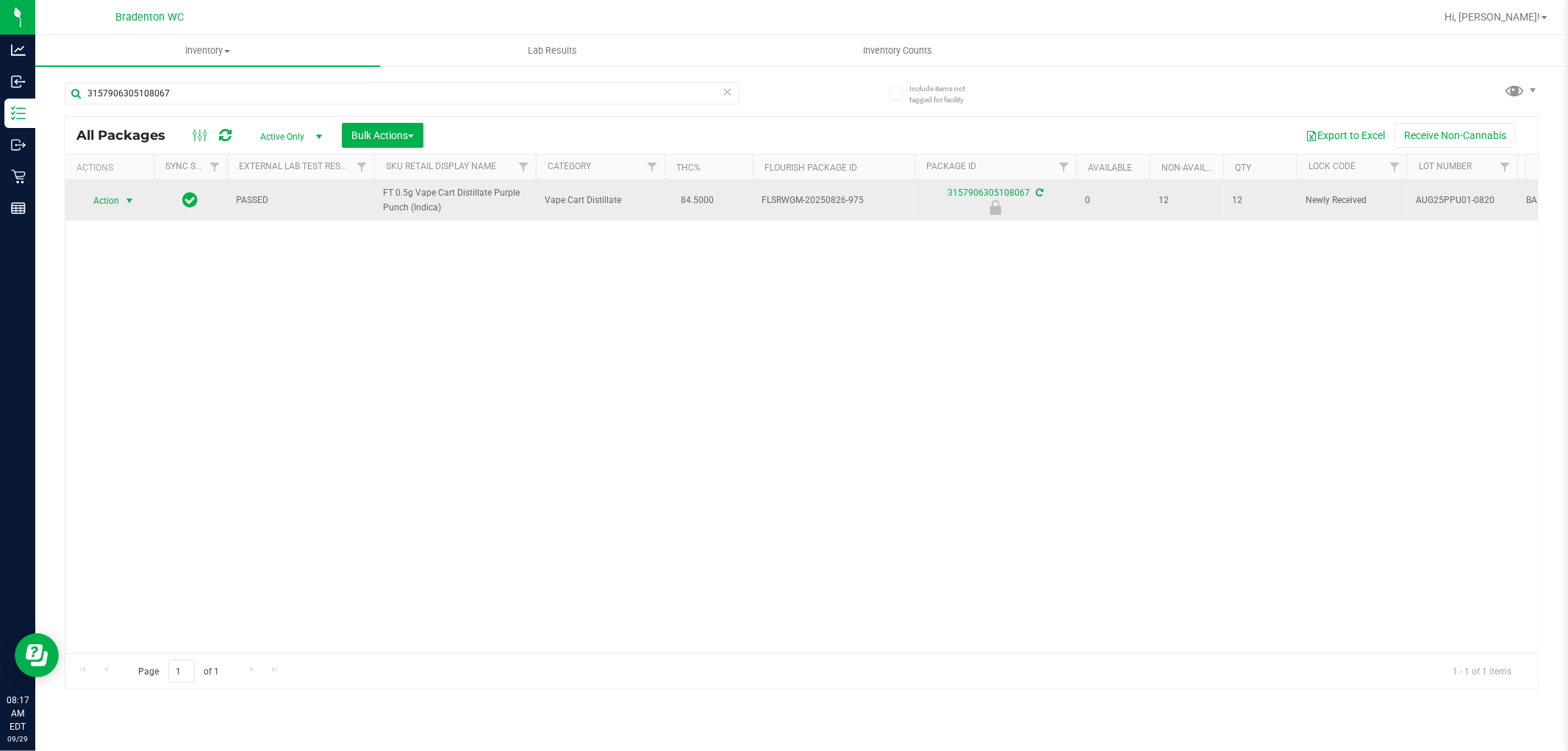
click at [125, 200] on span "select" at bounding box center [130, 201] width 12 height 12
click at [118, 205] on span "Action" at bounding box center [100, 200] width 40 height 20
click at [124, 201] on span "select" at bounding box center [130, 201] width 12 height 12
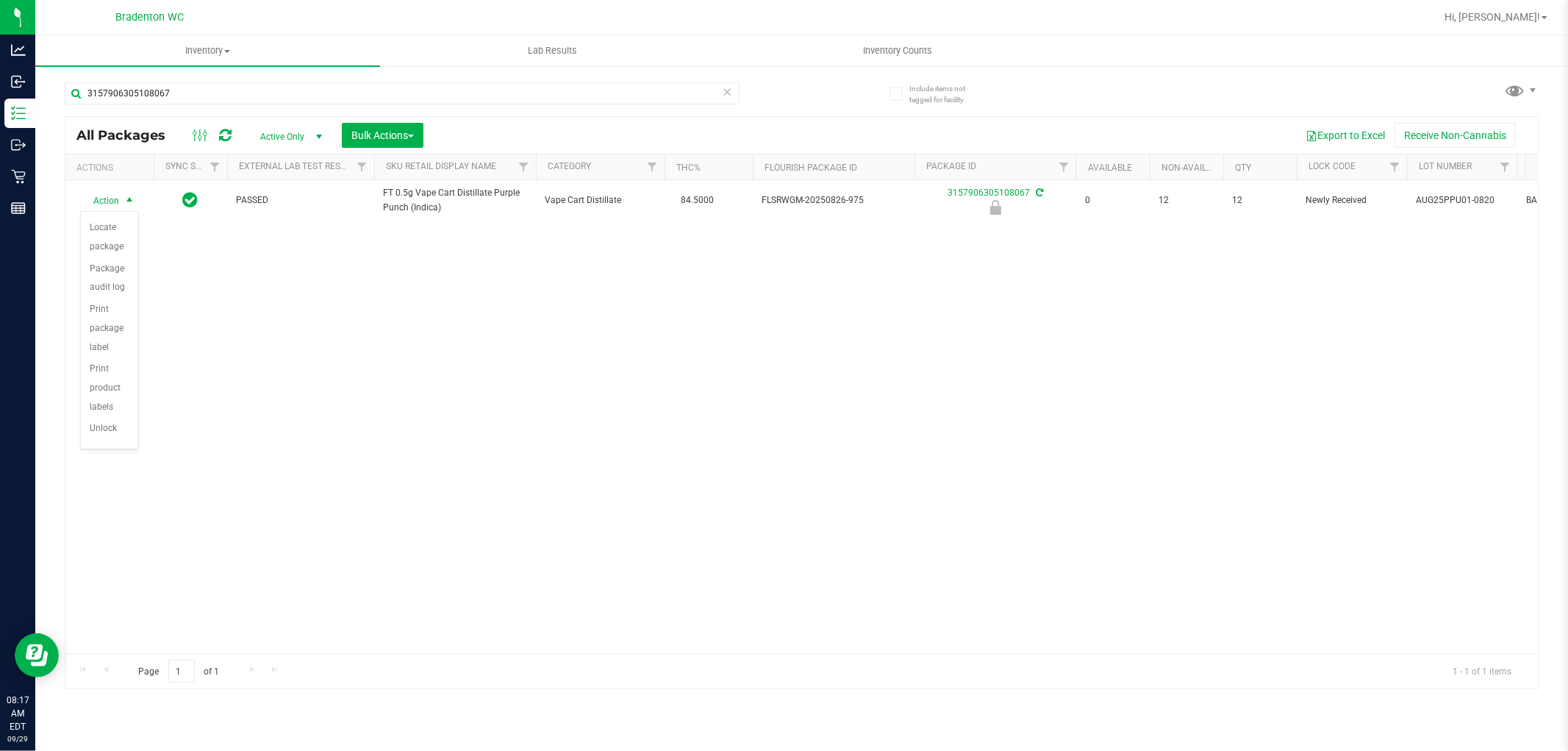
scroll to position [125, 0]
click at [115, 416] on li "Unlock package" at bounding box center [109, 410] width 57 height 40
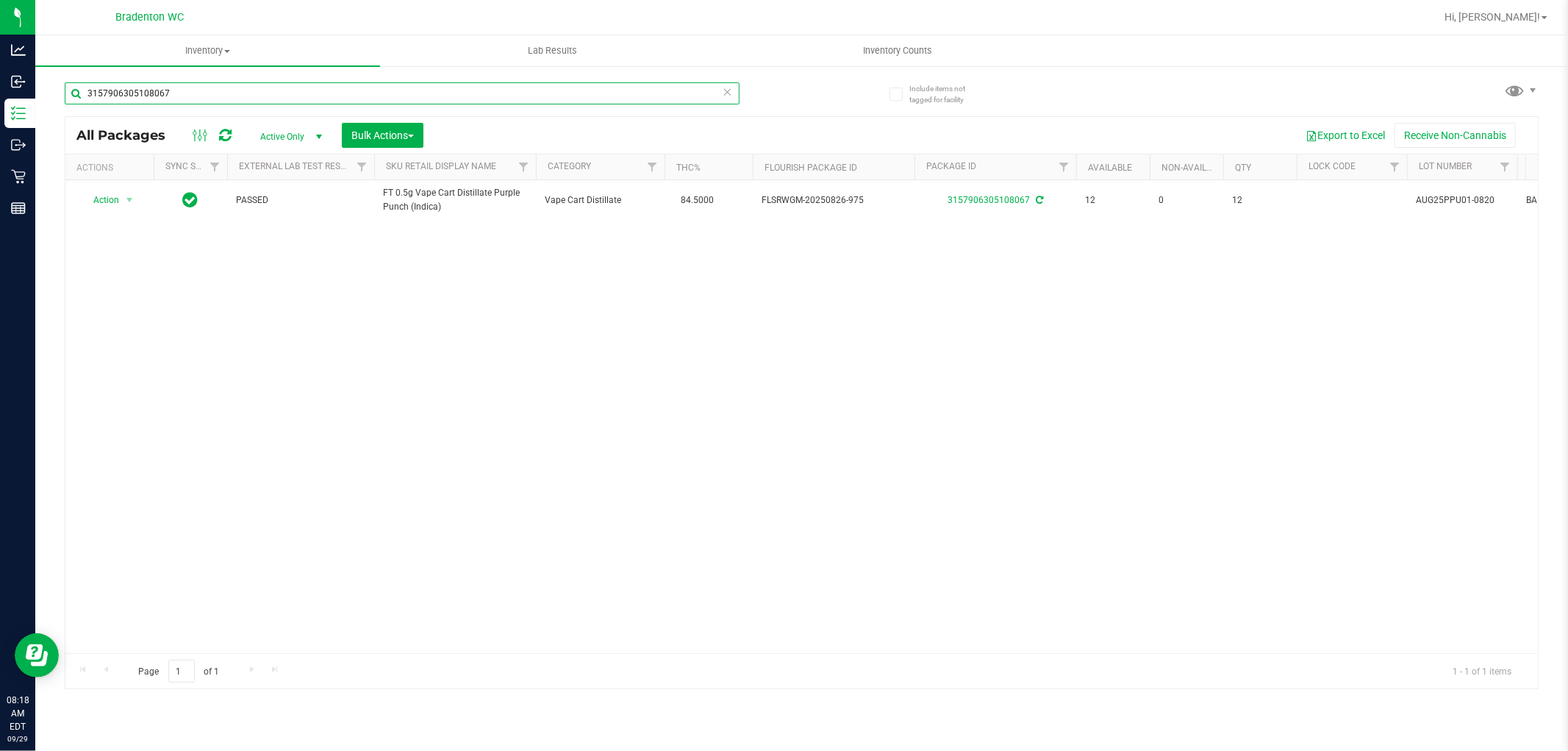
click at [537, 92] on input "3157906305108067" at bounding box center [402, 94] width 675 height 22
type input "3644084033483428"
click at [119, 201] on span "Action" at bounding box center [100, 200] width 40 height 20
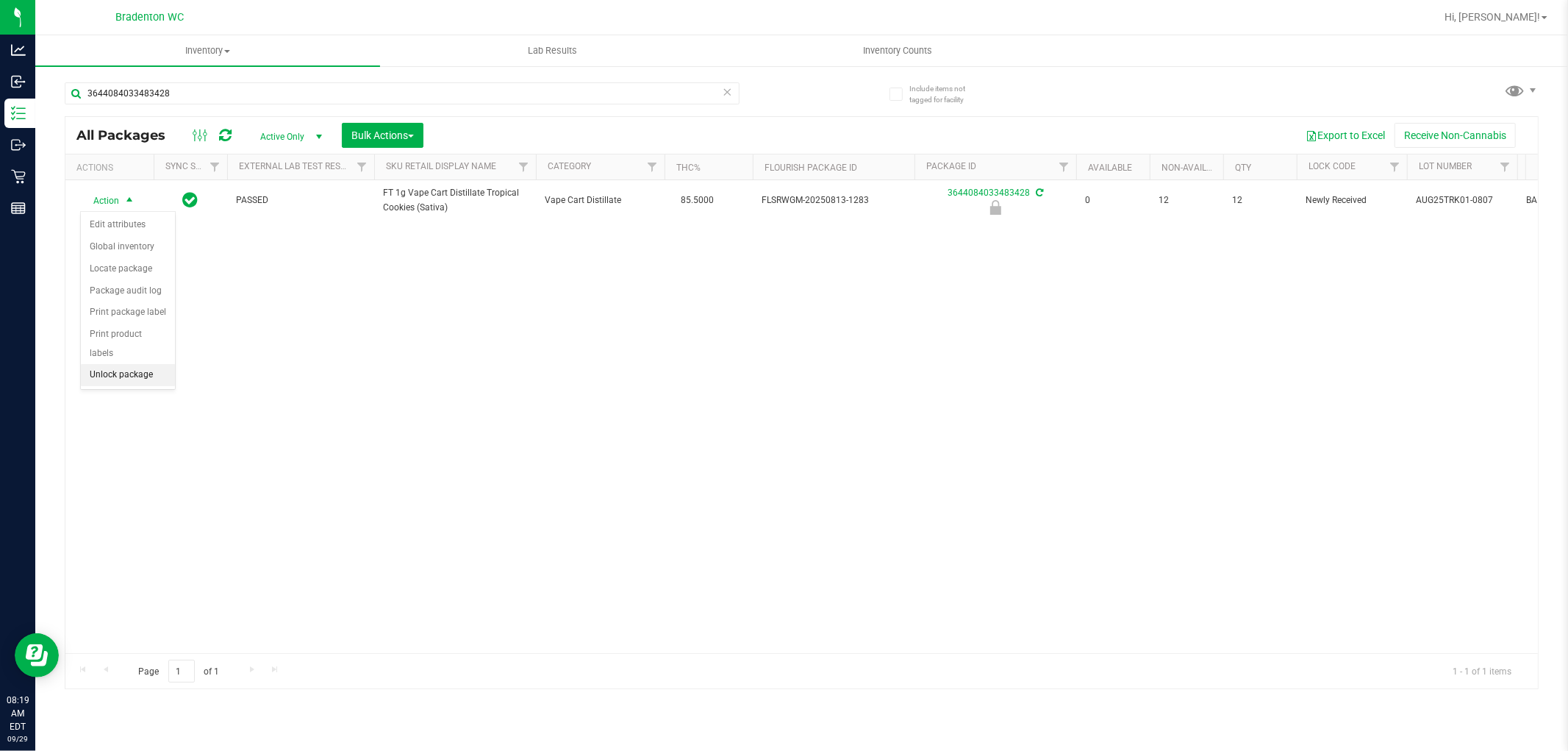
click at [135, 376] on li "Unlock package" at bounding box center [128, 375] width 94 height 22
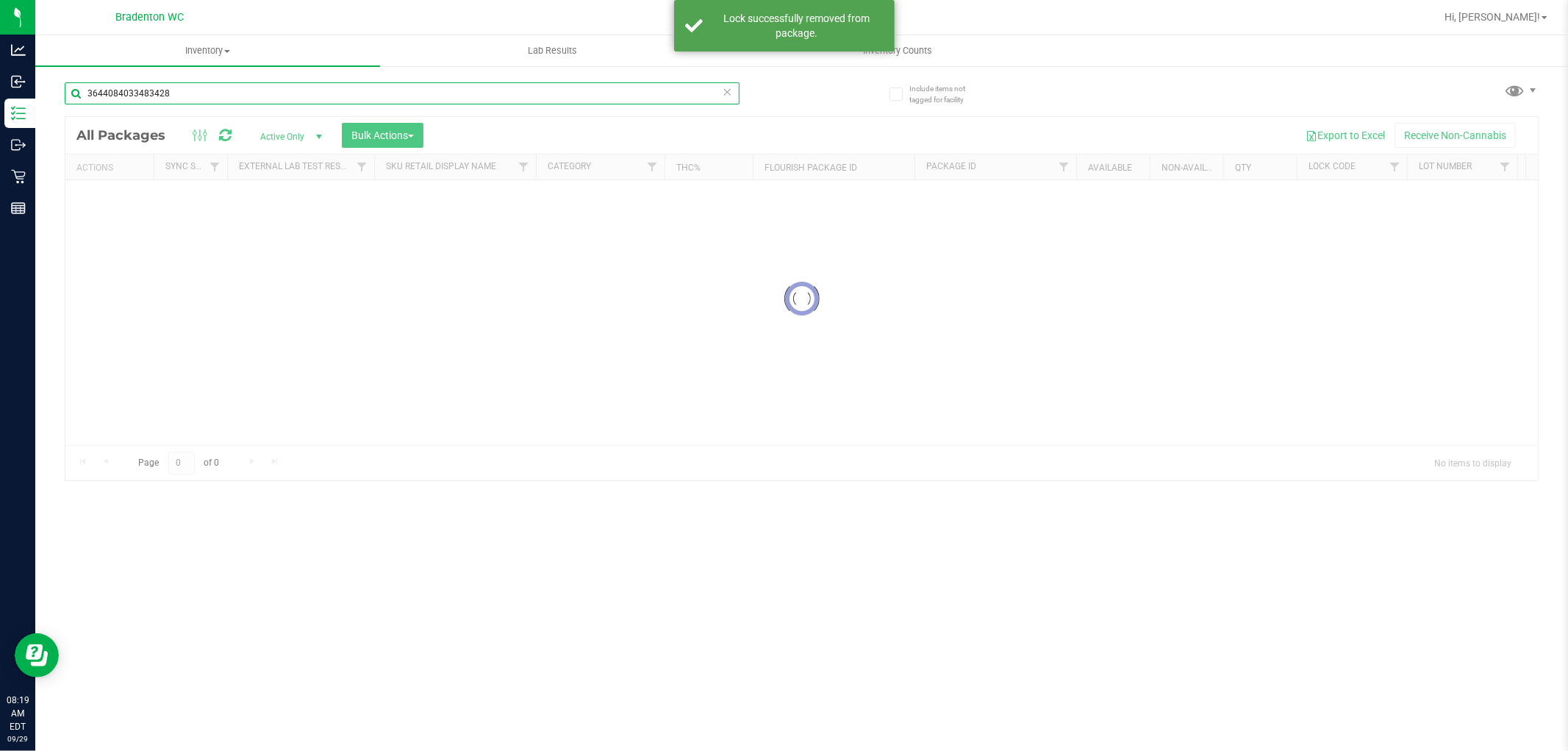
click at [280, 84] on input "3644084033483428" at bounding box center [402, 94] width 675 height 22
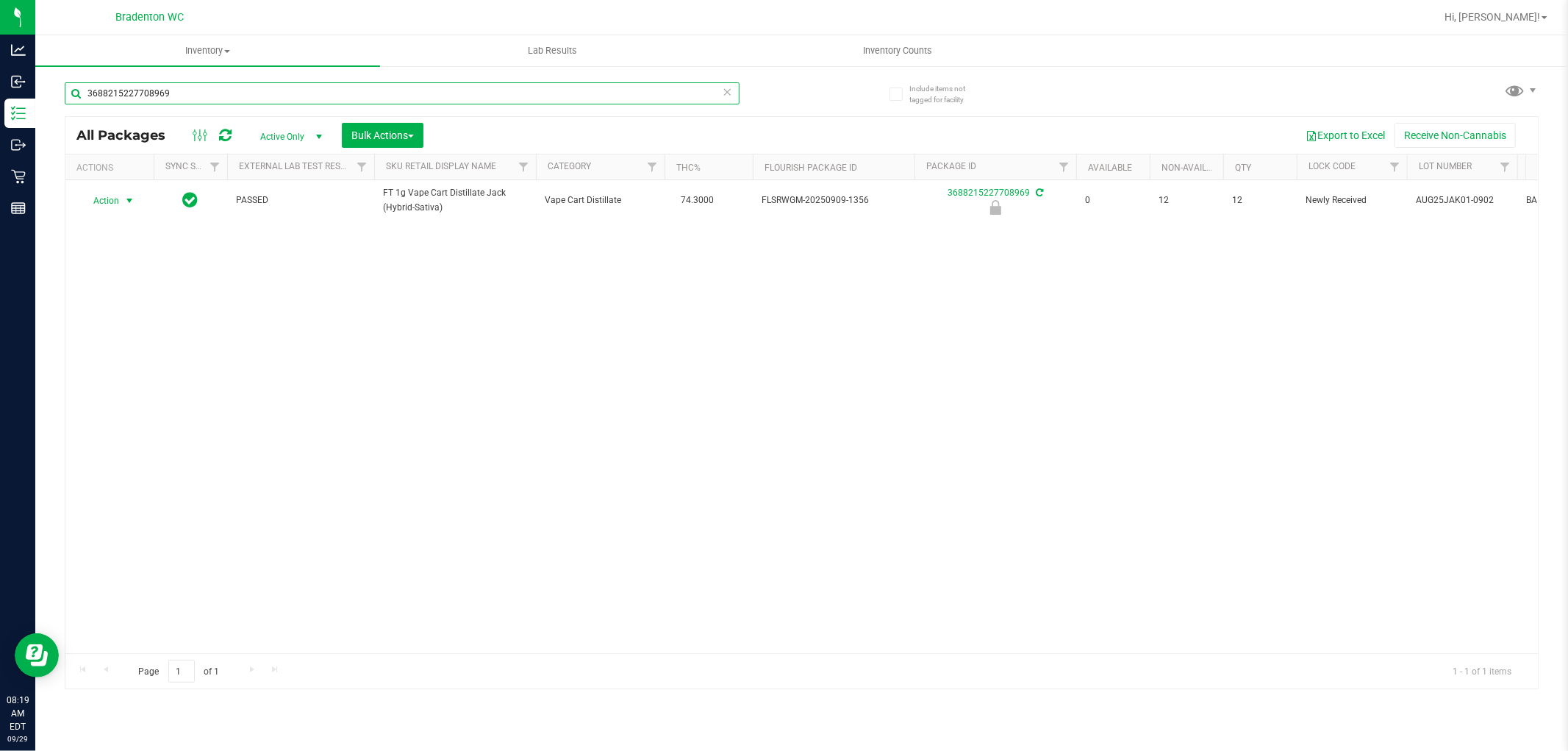
type input "3688215227708969"
click at [126, 200] on span "select" at bounding box center [130, 201] width 12 height 12
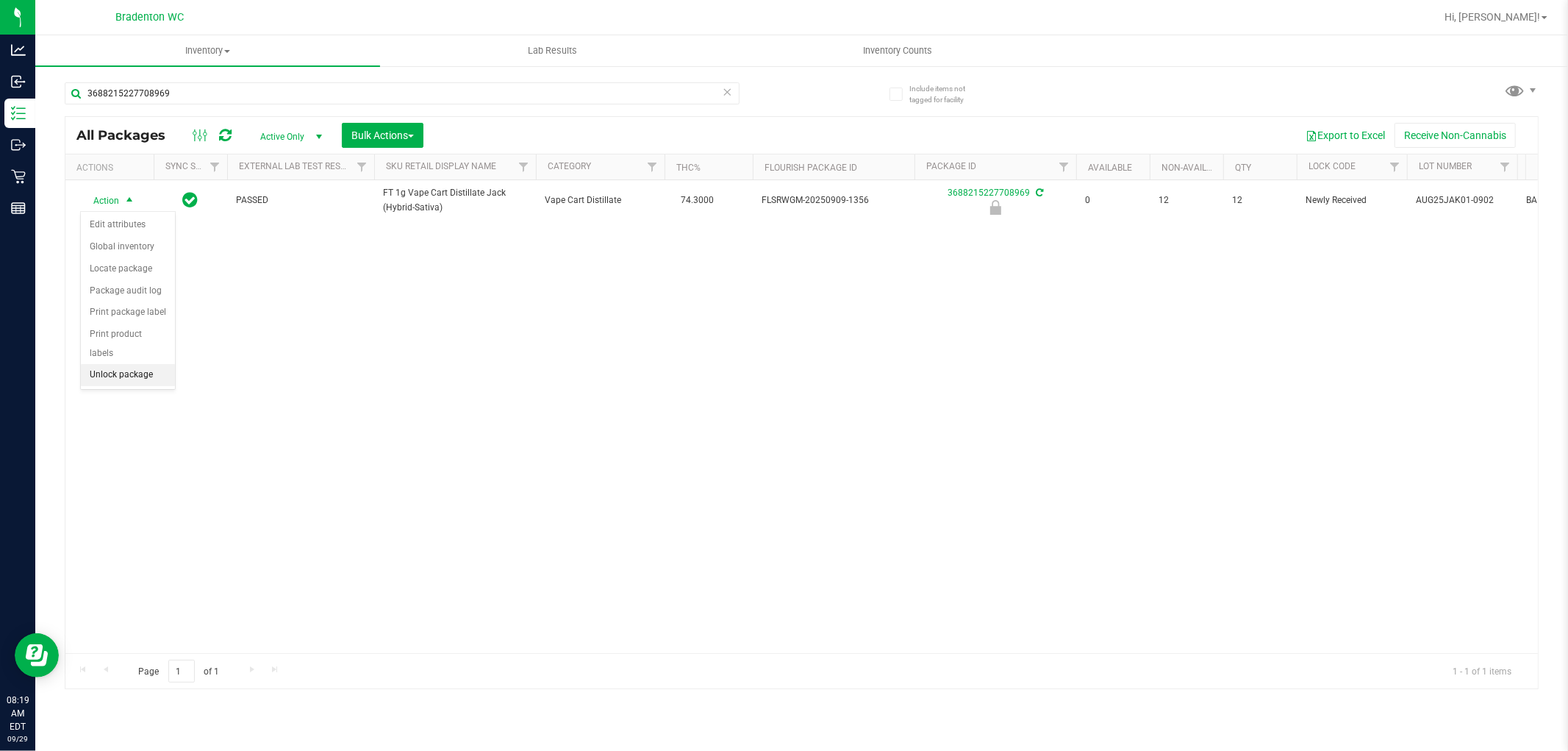
click at [107, 375] on li "Unlock package" at bounding box center [128, 375] width 94 height 22
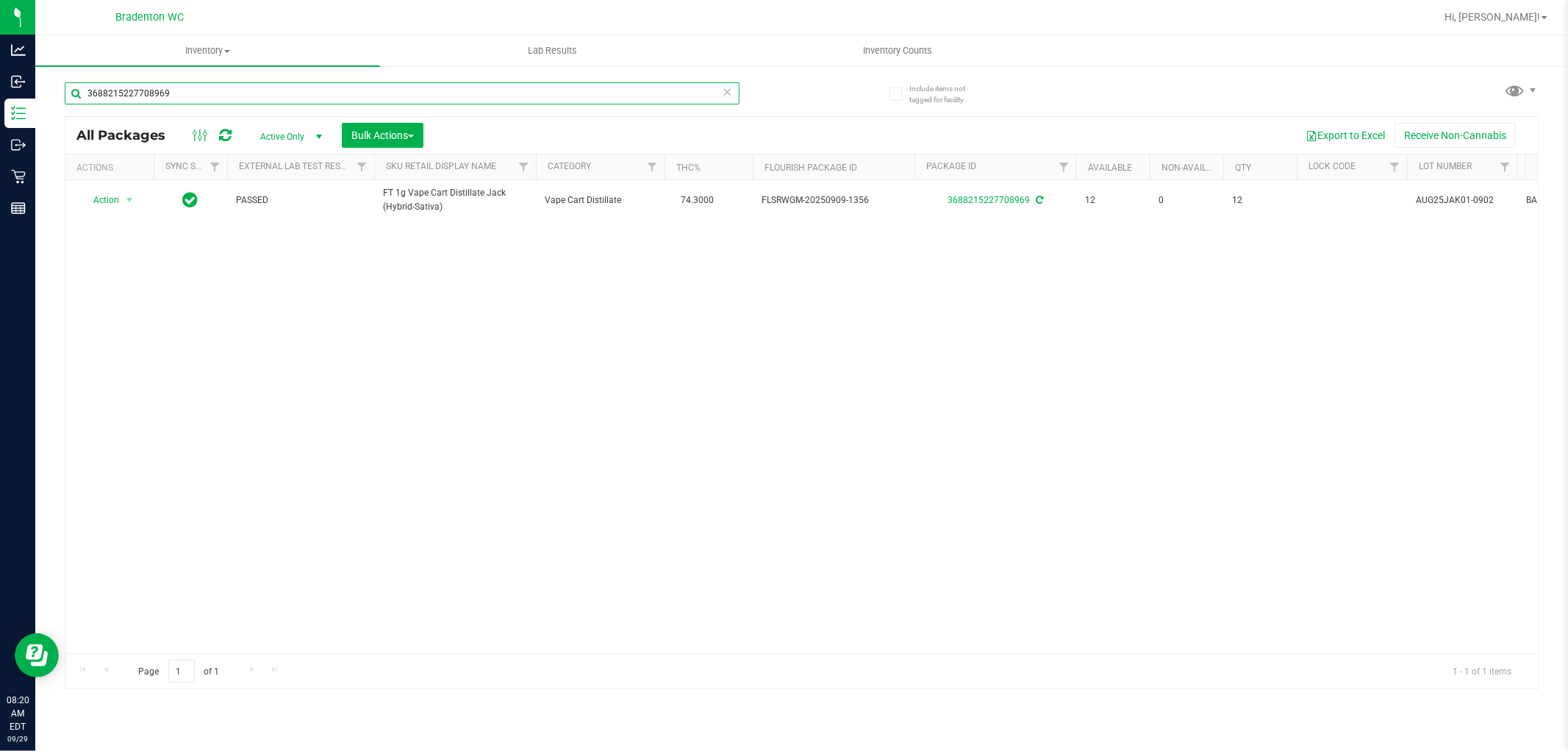
click at [214, 84] on input "3688215227708969" at bounding box center [402, 94] width 675 height 22
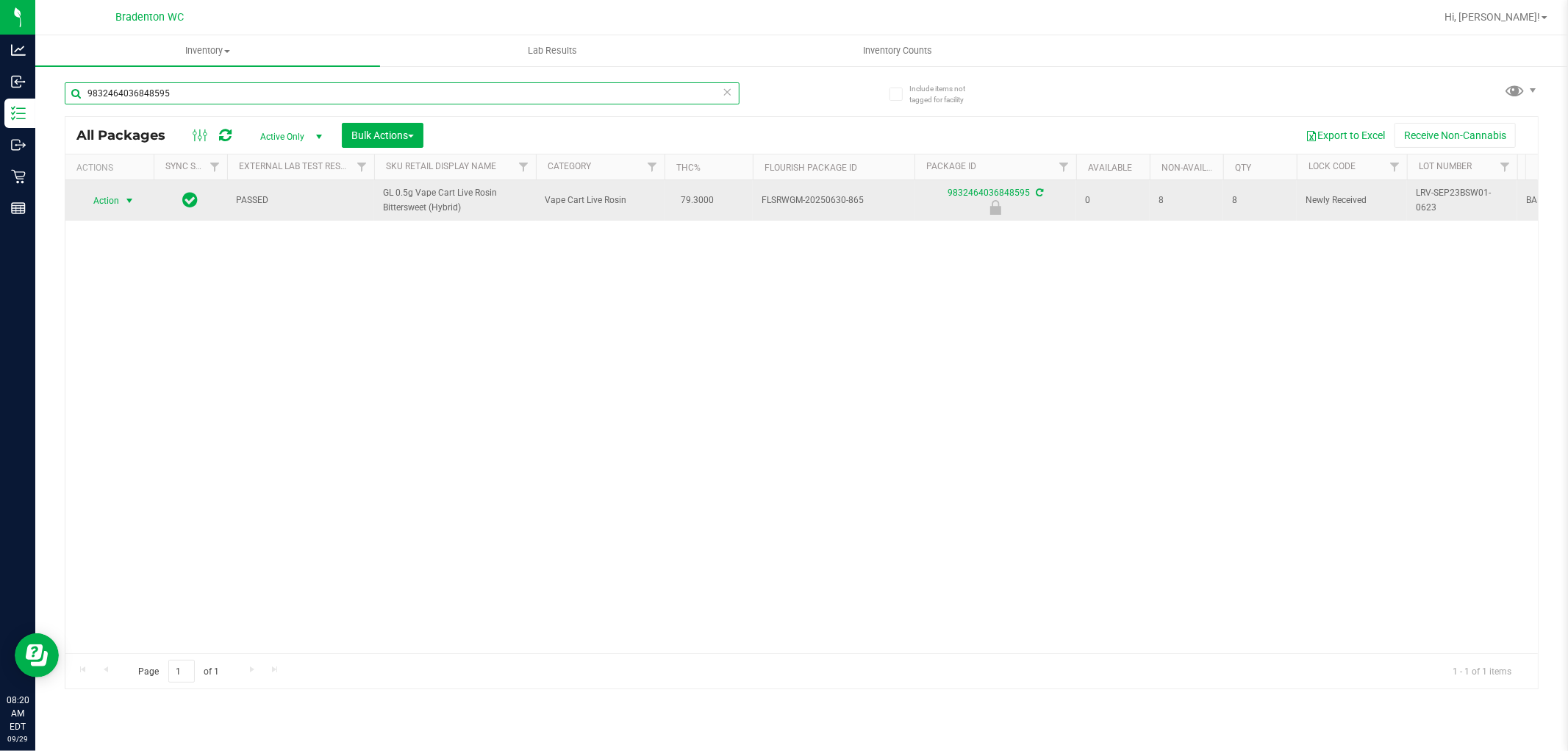
type input "9832464036848595"
click at [125, 201] on span "select" at bounding box center [130, 201] width 12 height 12
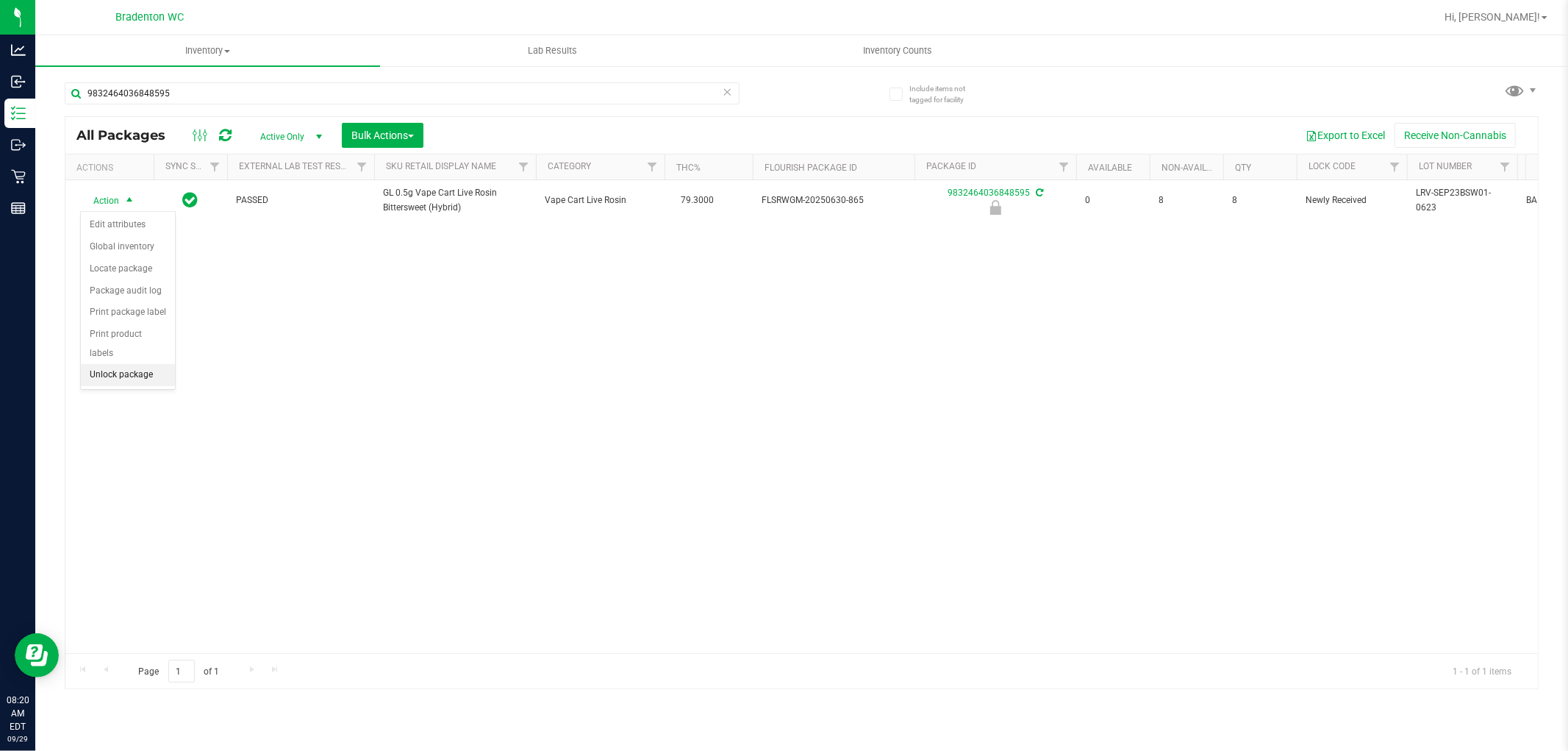
click at [149, 376] on li "Unlock package" at bounding box center [128, 375] width 94 height 22
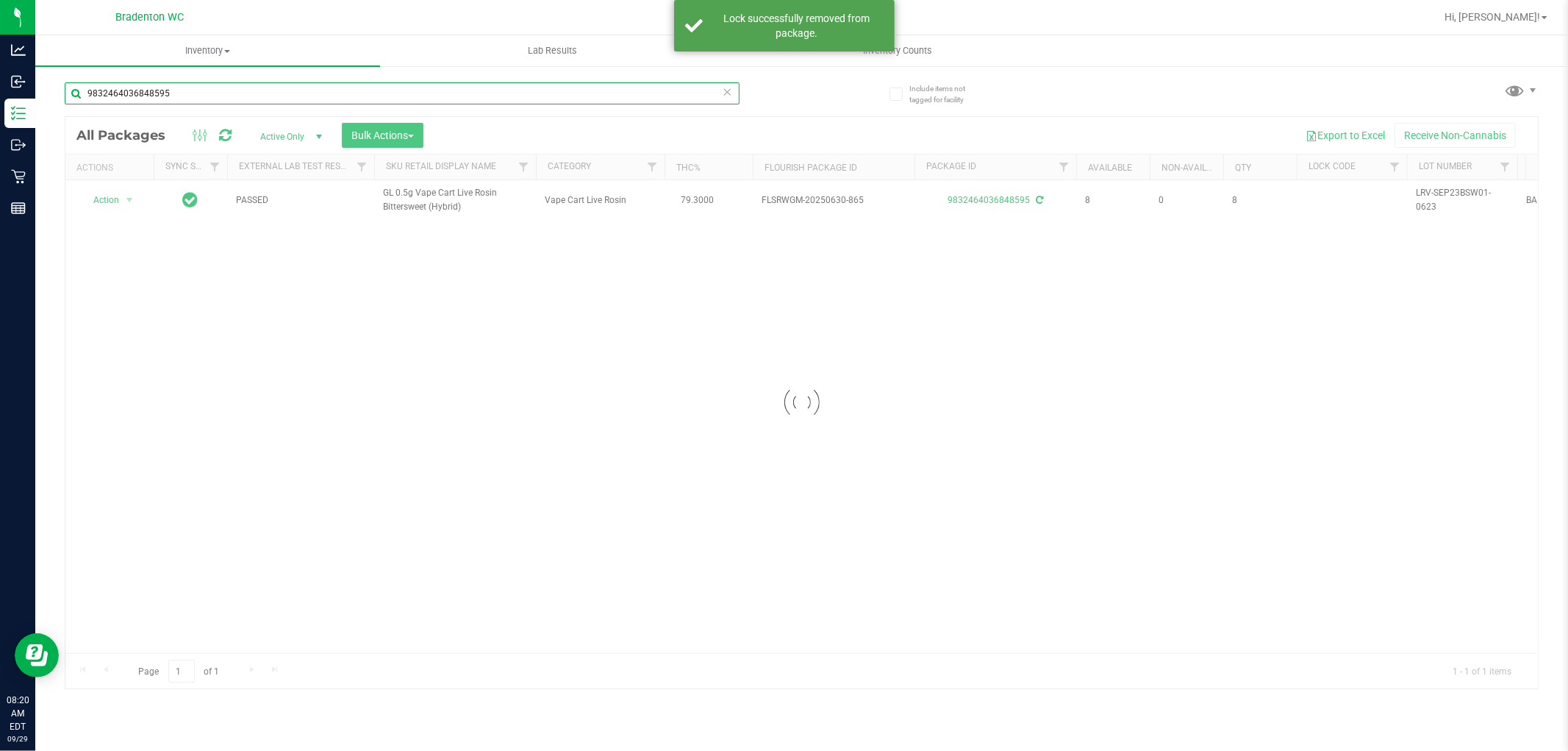
click at [195, 93] on input "9832464036848595" at bounding box center [402, 94] width 675 height 22
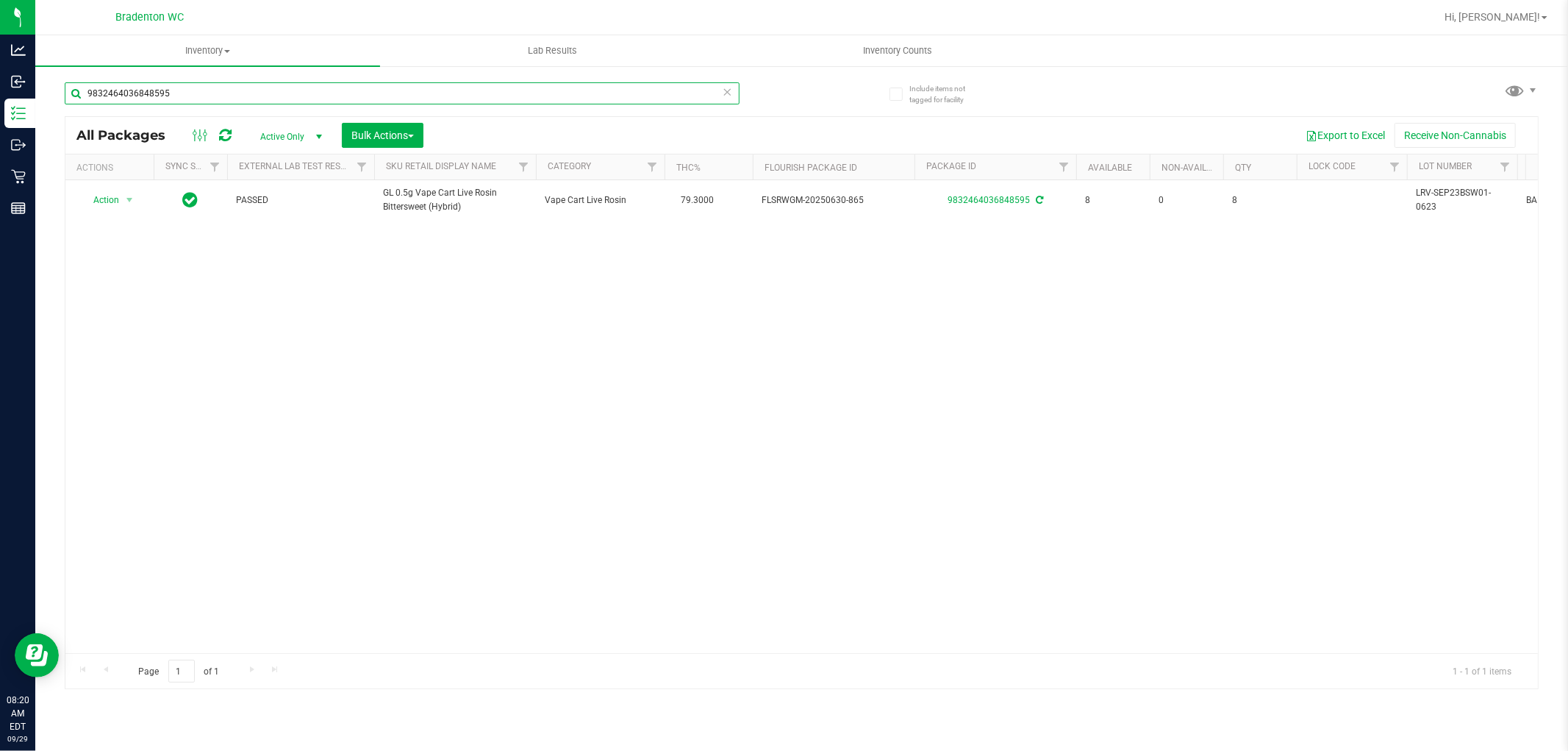
click at [195, 93] on input "9832464036848595" at bounding box center [402, 94] width 675 height 22
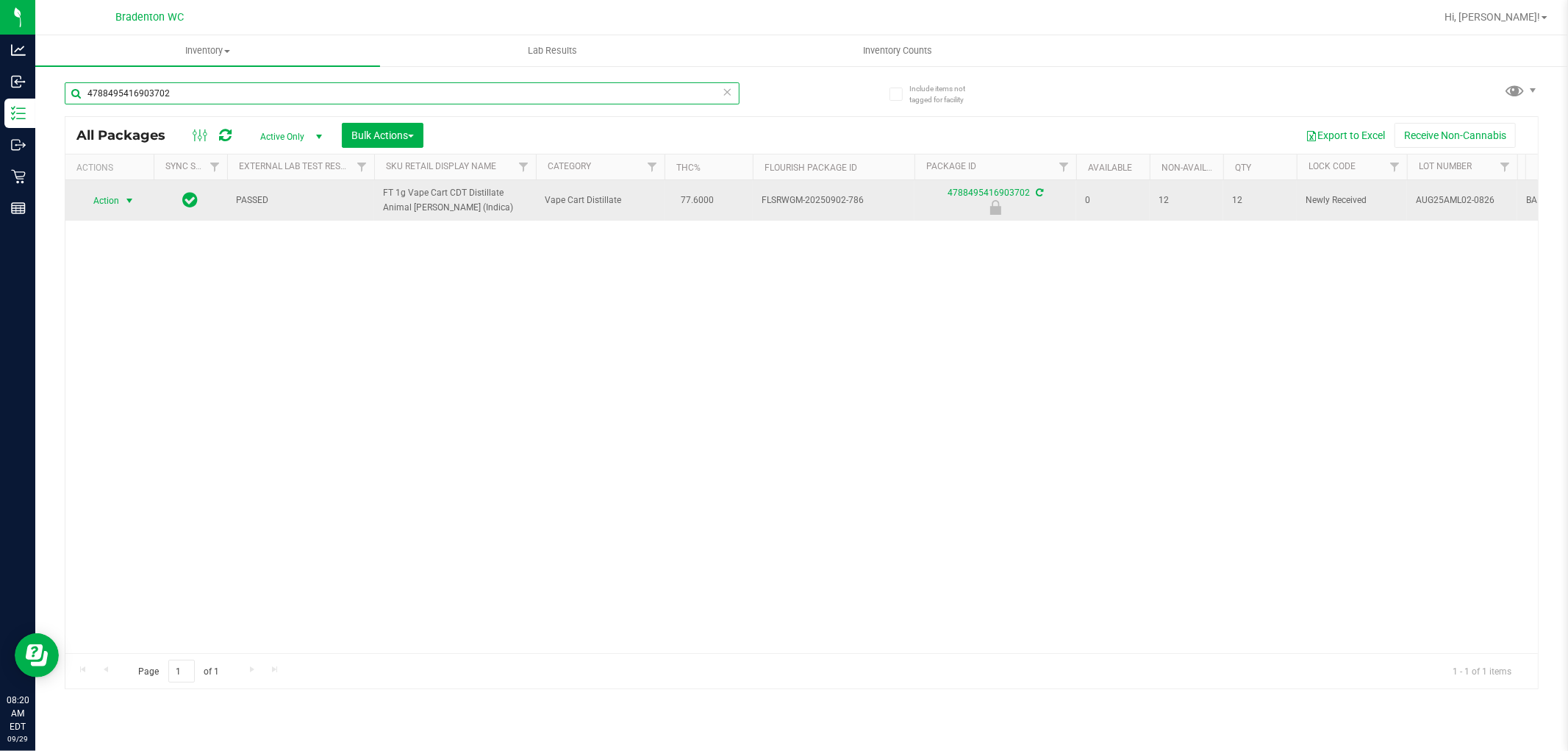
type input "4788495416903702"
click at [101, 201] on span "Action" at bounding box center [100, 200] width 40 height 20
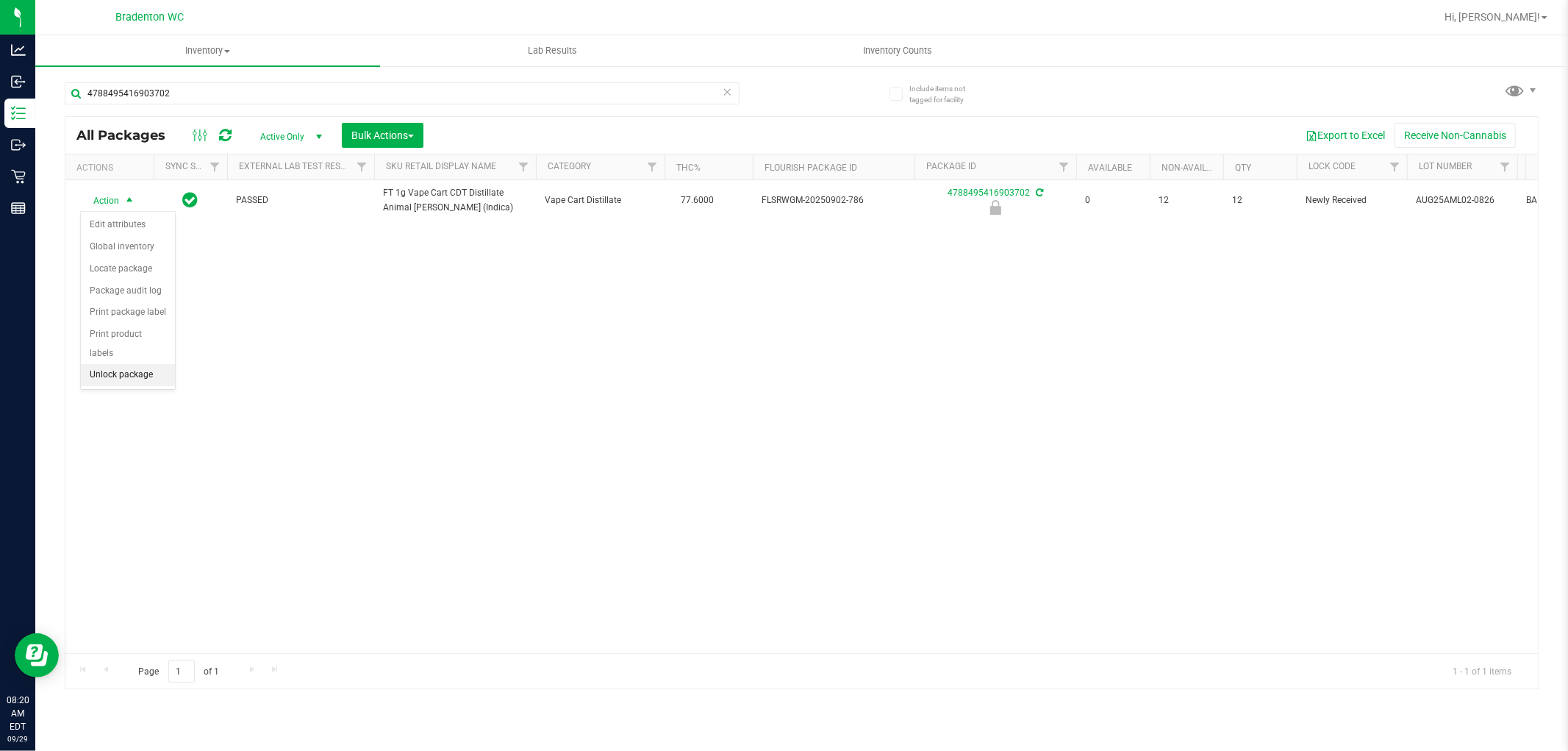
click at [110, 370] on li "Unlock package" at bounding box center [128, 375] width 94 height 22
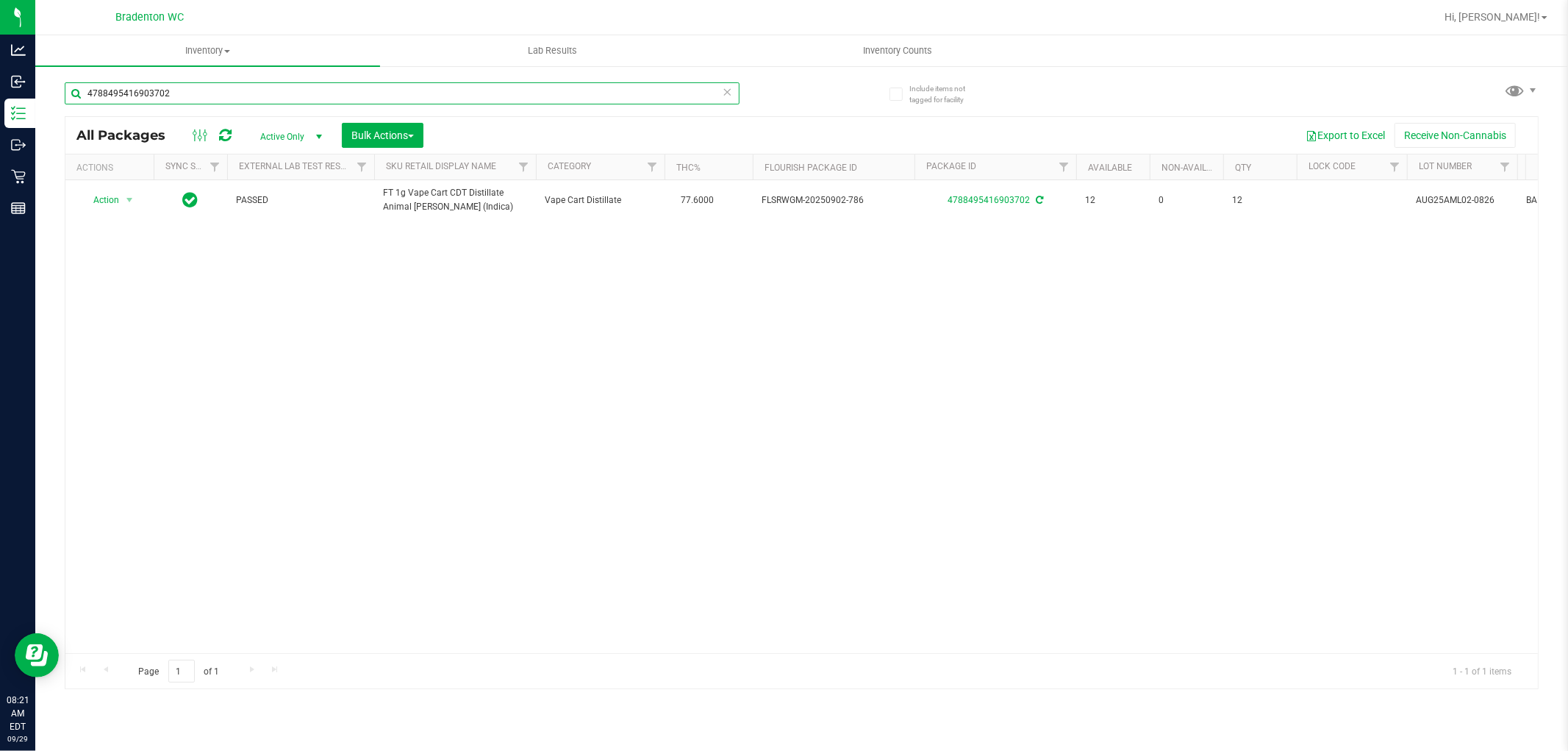
click at [366, 99] on input "4788495416903702" at bounding box center [402, 94] width 675 height 22
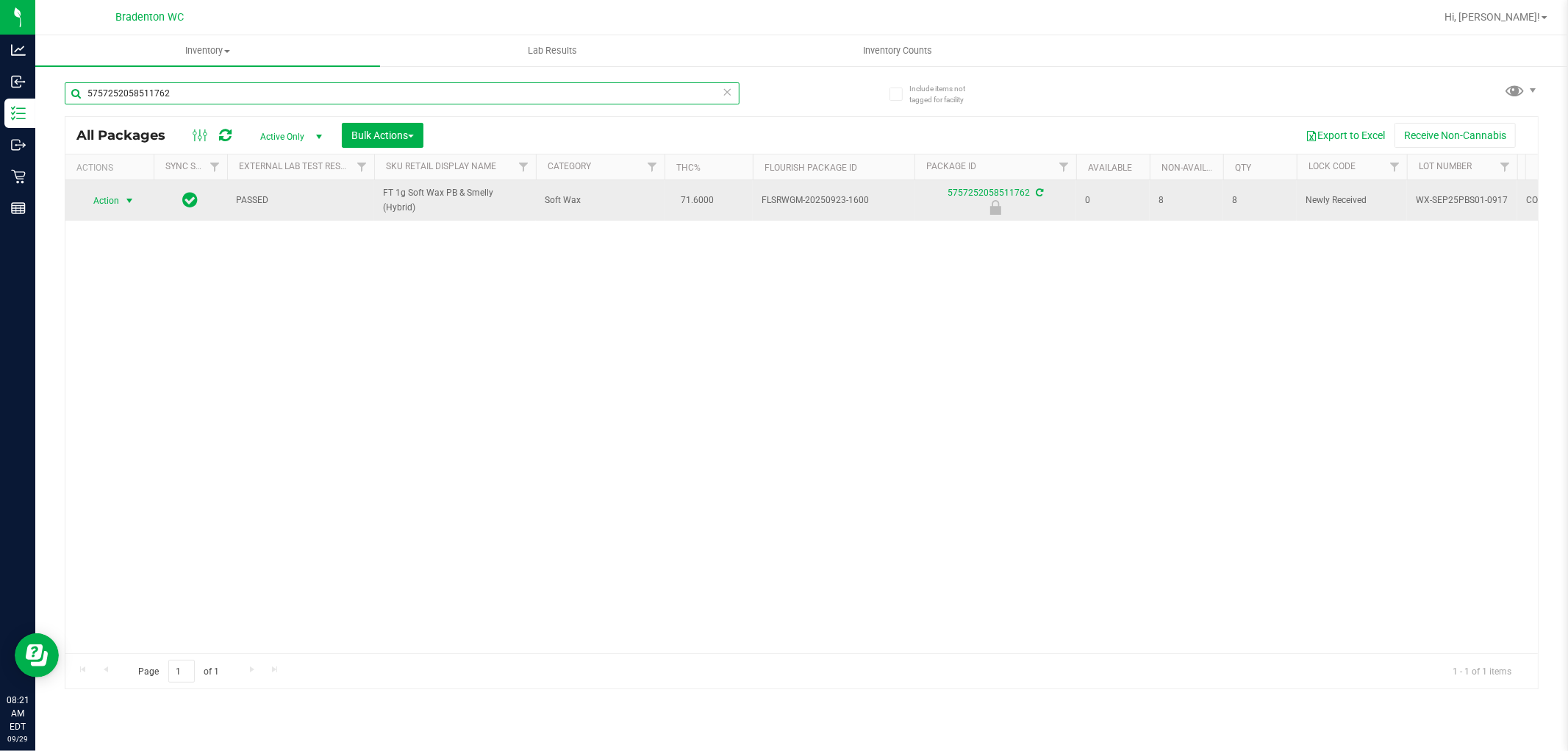
type input "5757252058511762"
click at [121, 199] on span "select" at bounding box center [130, 200] width 19 height 20
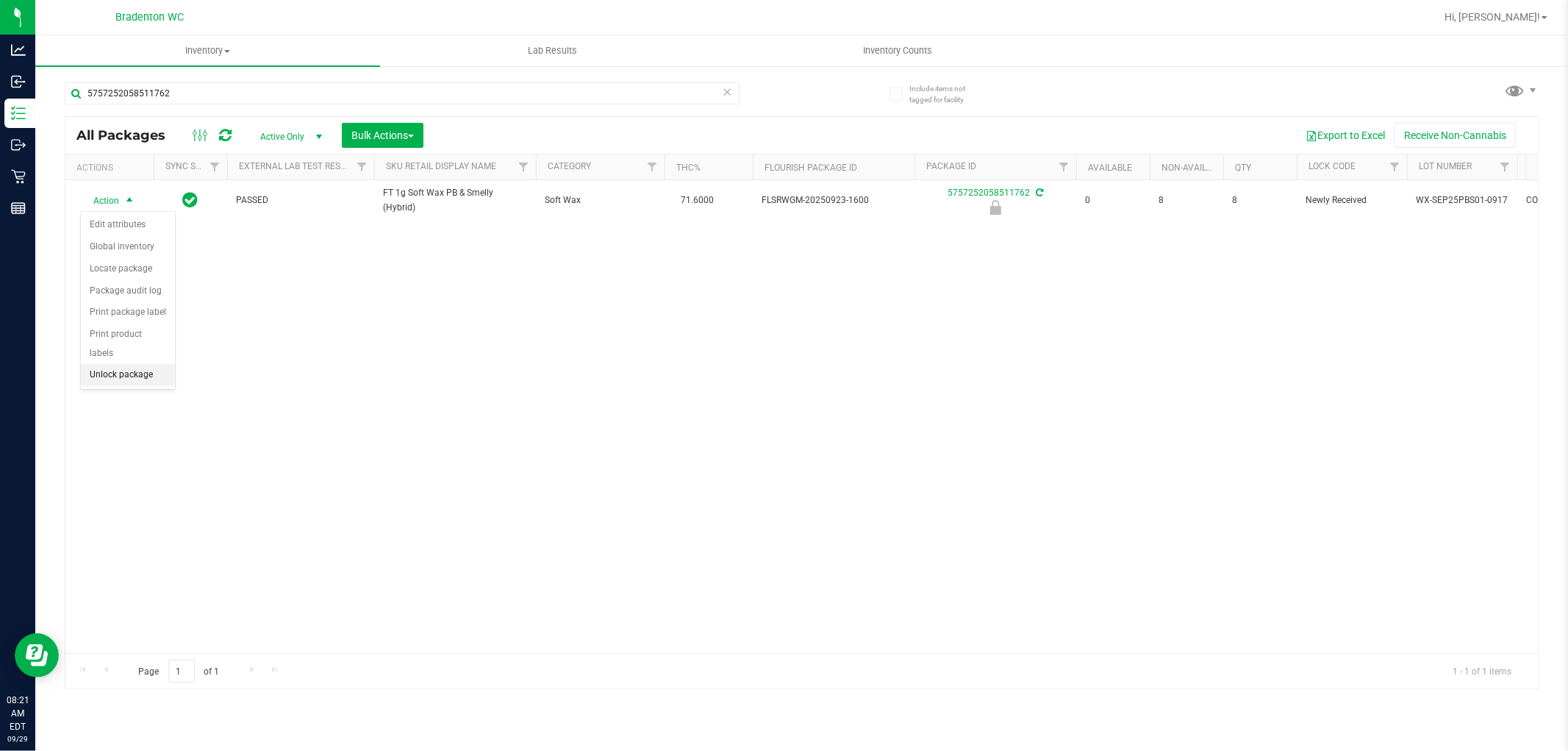
click at [160, 378] on li "Unlock package" at bounding box center [128, 375] width 94 height 22
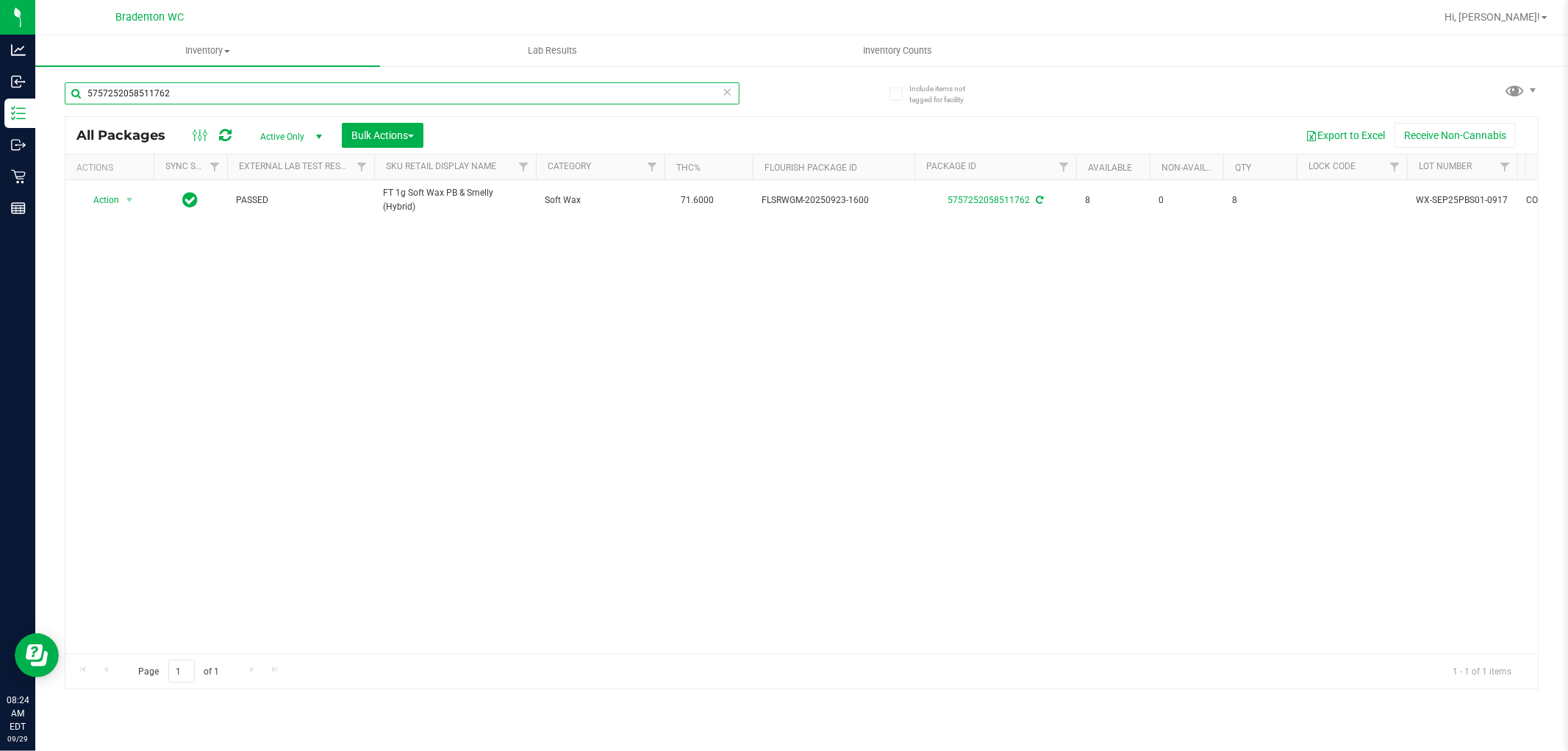
click at [216, 90] on input "5757252058511762" at bounding box center [402, 94] width 675 height 22
type input "8579870211294679"
click at [130, 203] on span "select" at bounding box center [130, 201] width 12 height 12
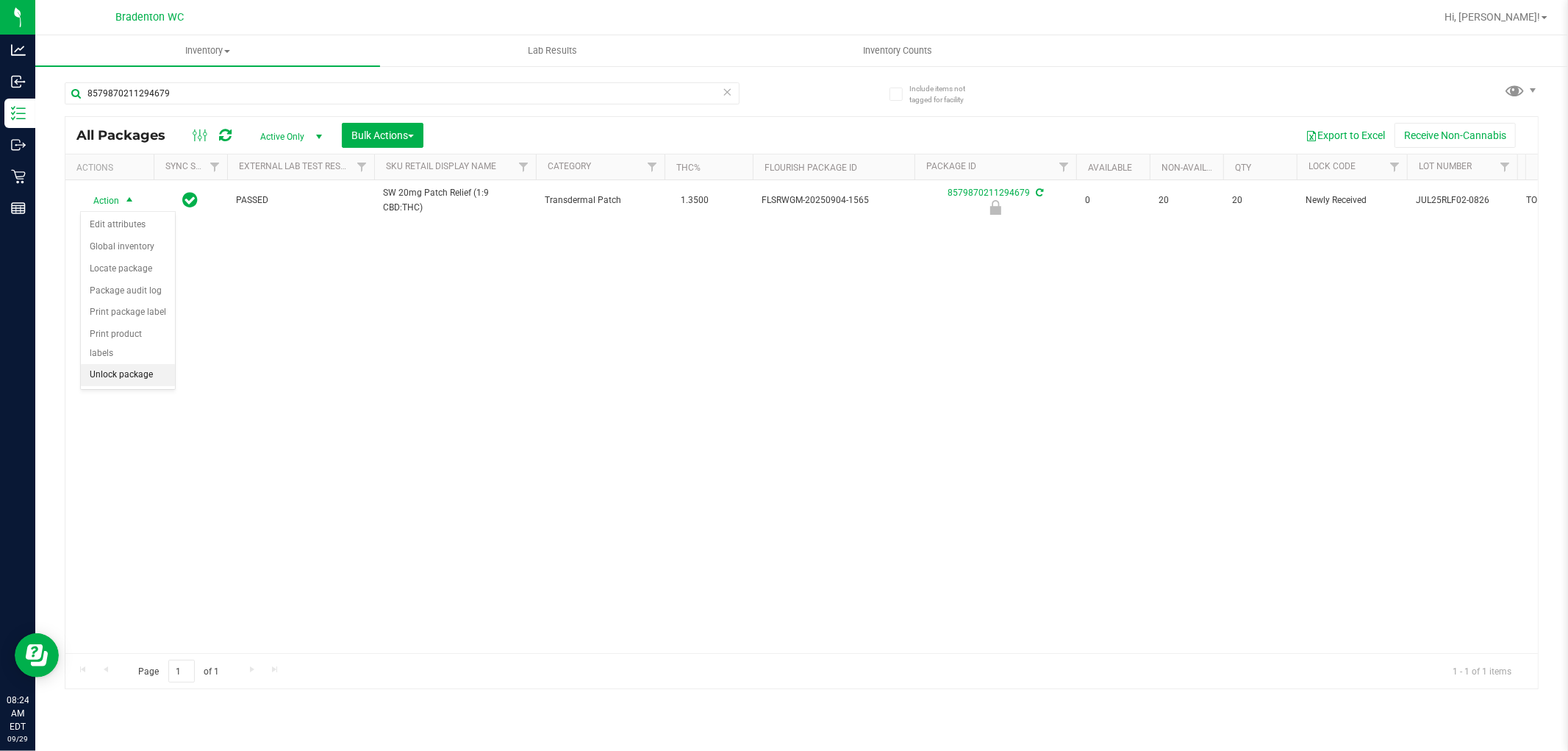
click at [153, 371] on li "Unlock package" at bounding box center [128, 375] width 94 height 22
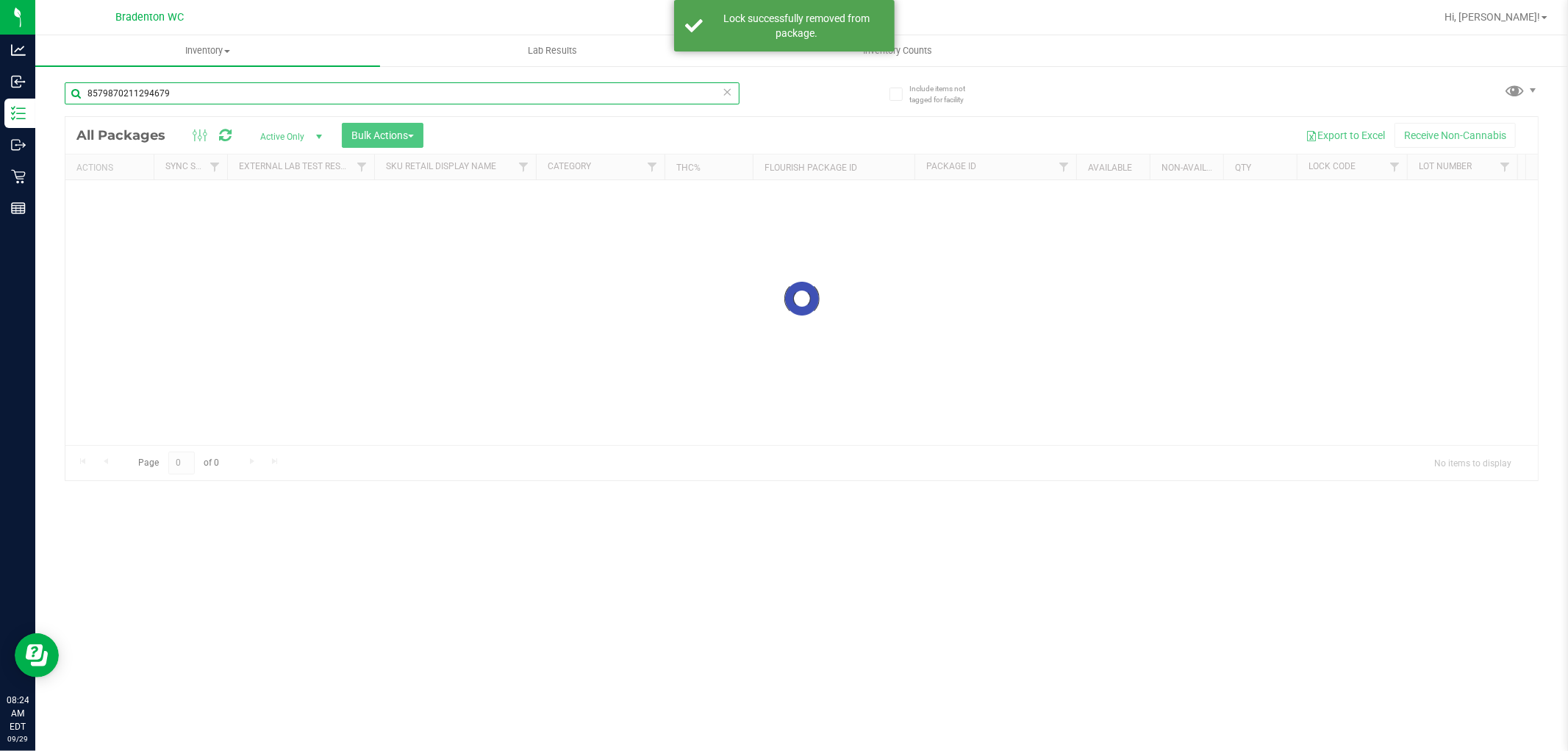
click at [202, 97] on input "8579870211294679" at bounding box center [402, 94] width 675 height 22
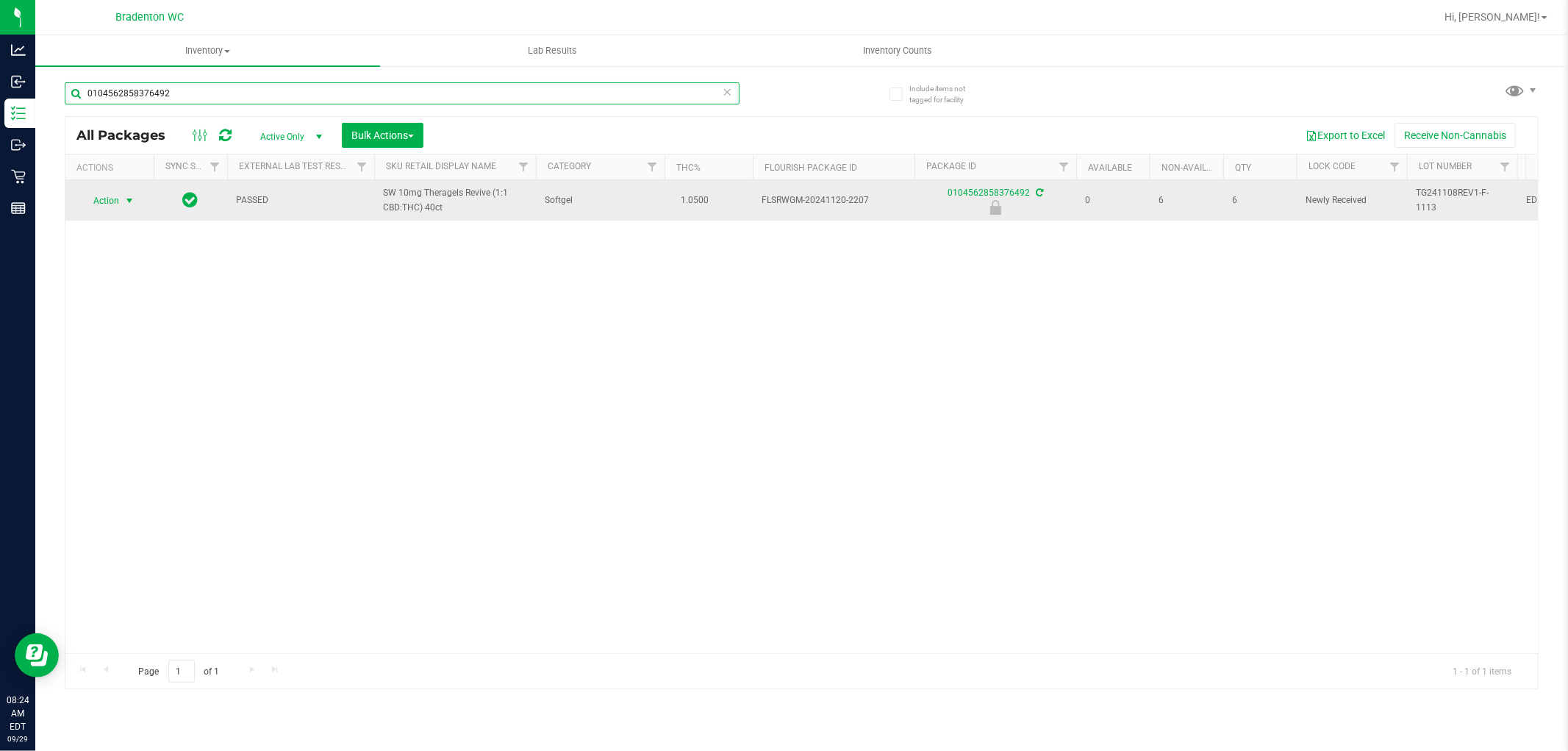
type input "0104562858376492"
click at [126, 201] on span "select" at bounding box center [130, 201] width 12 height 12
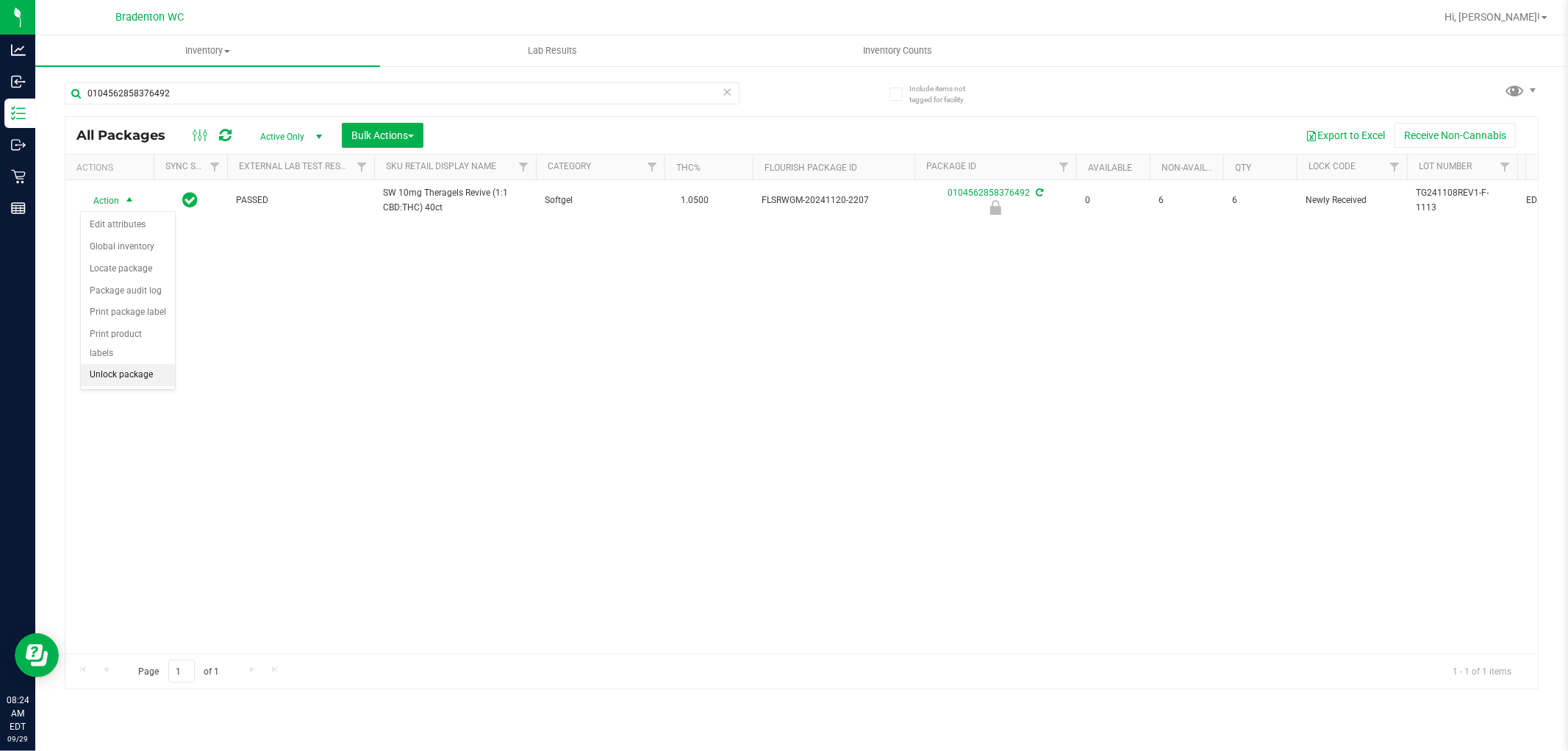
click at [159, 373] on li "Unlock package" at bounding box center [128, 375] width 94 height 22
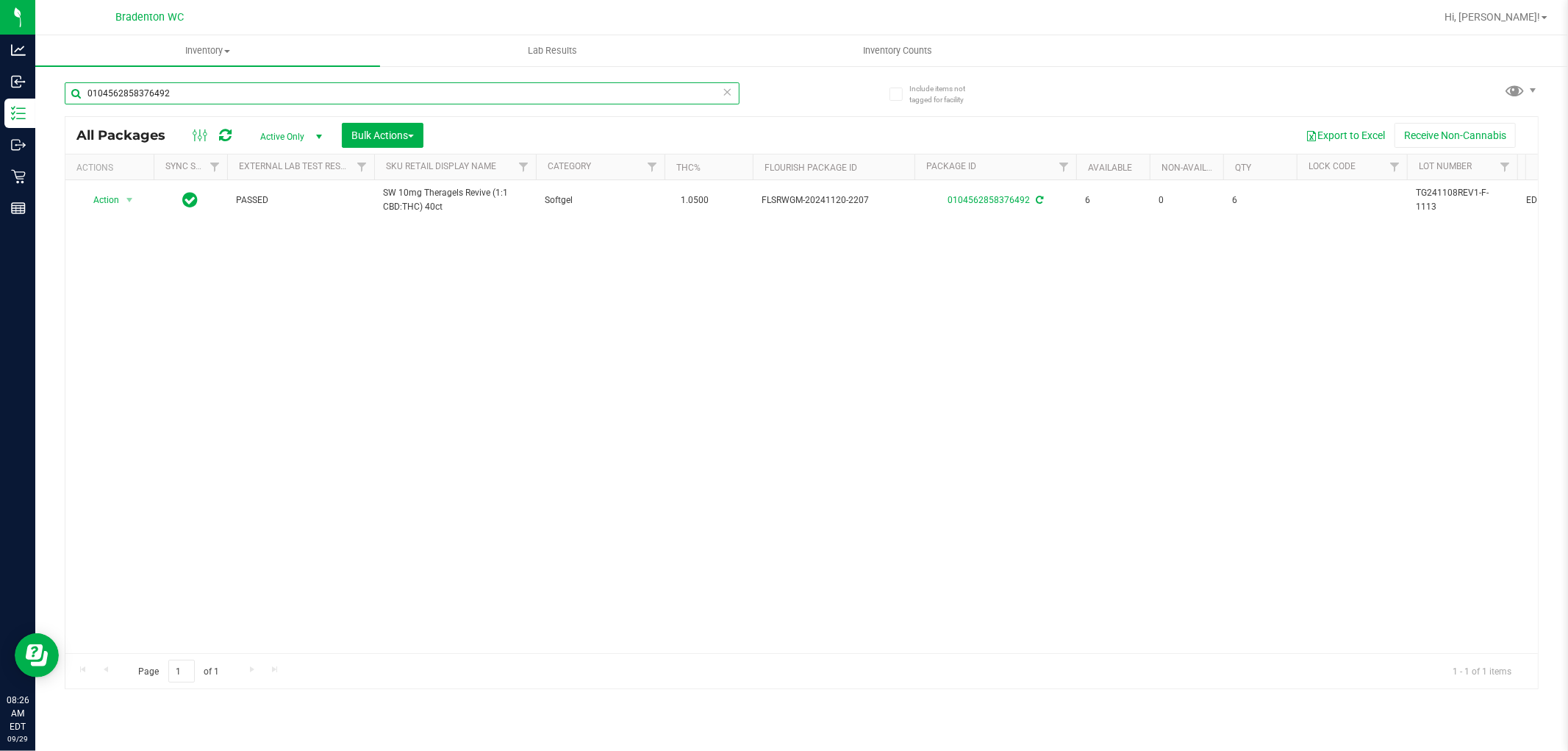
click at [187, 89] on input "0104562858376492" at bounding box center [402, 94] width 675 height 22
type input "2560001375666529"
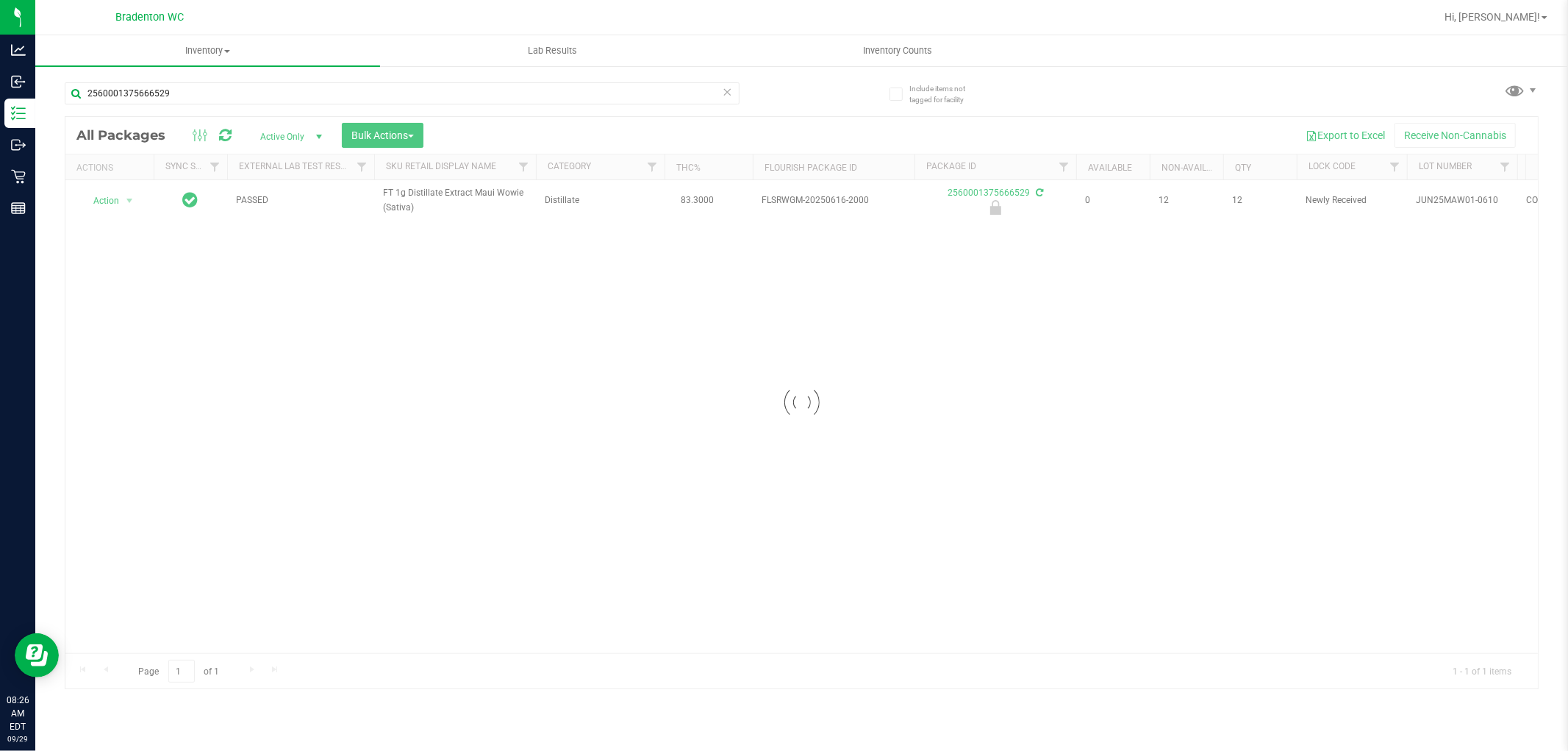
click at [115, 197] on div at bounding box center [802, 402] width 1473 height 571
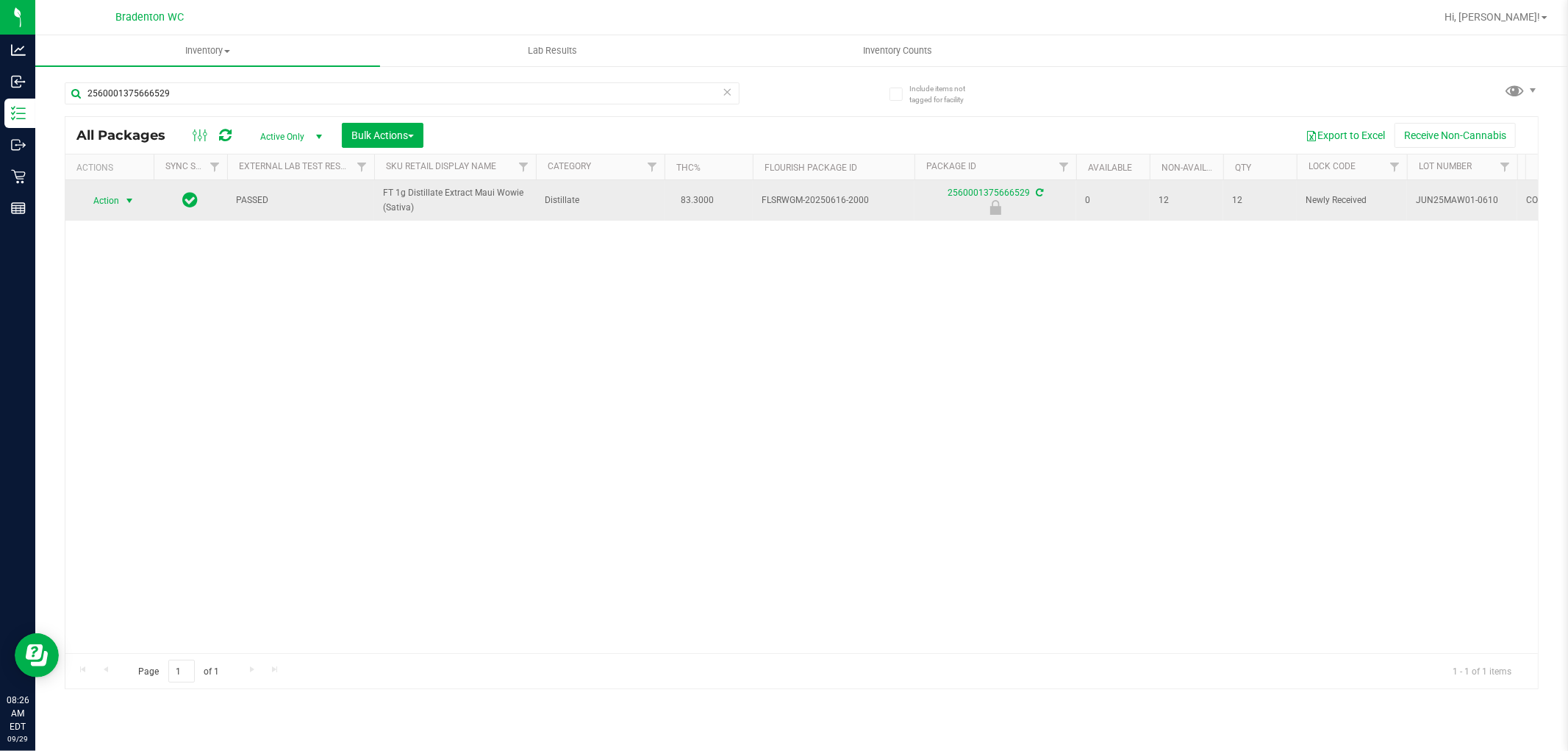
click at [125, 200] on span "select" at bounding box center [130, 201] width 12 height 12
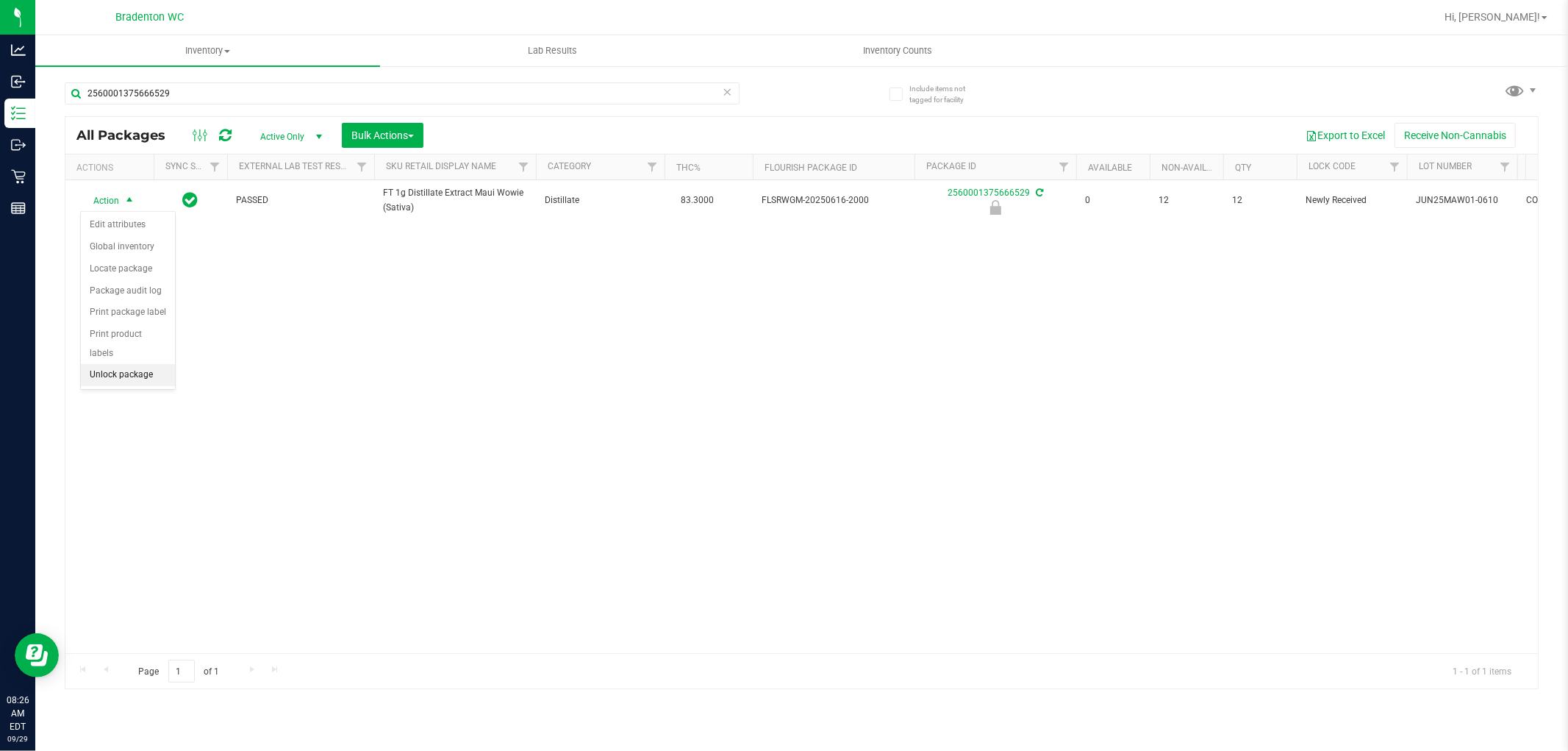
click at [142, 376] on li "Unlock package" at bounding box center [128, 375] width 94 height 22
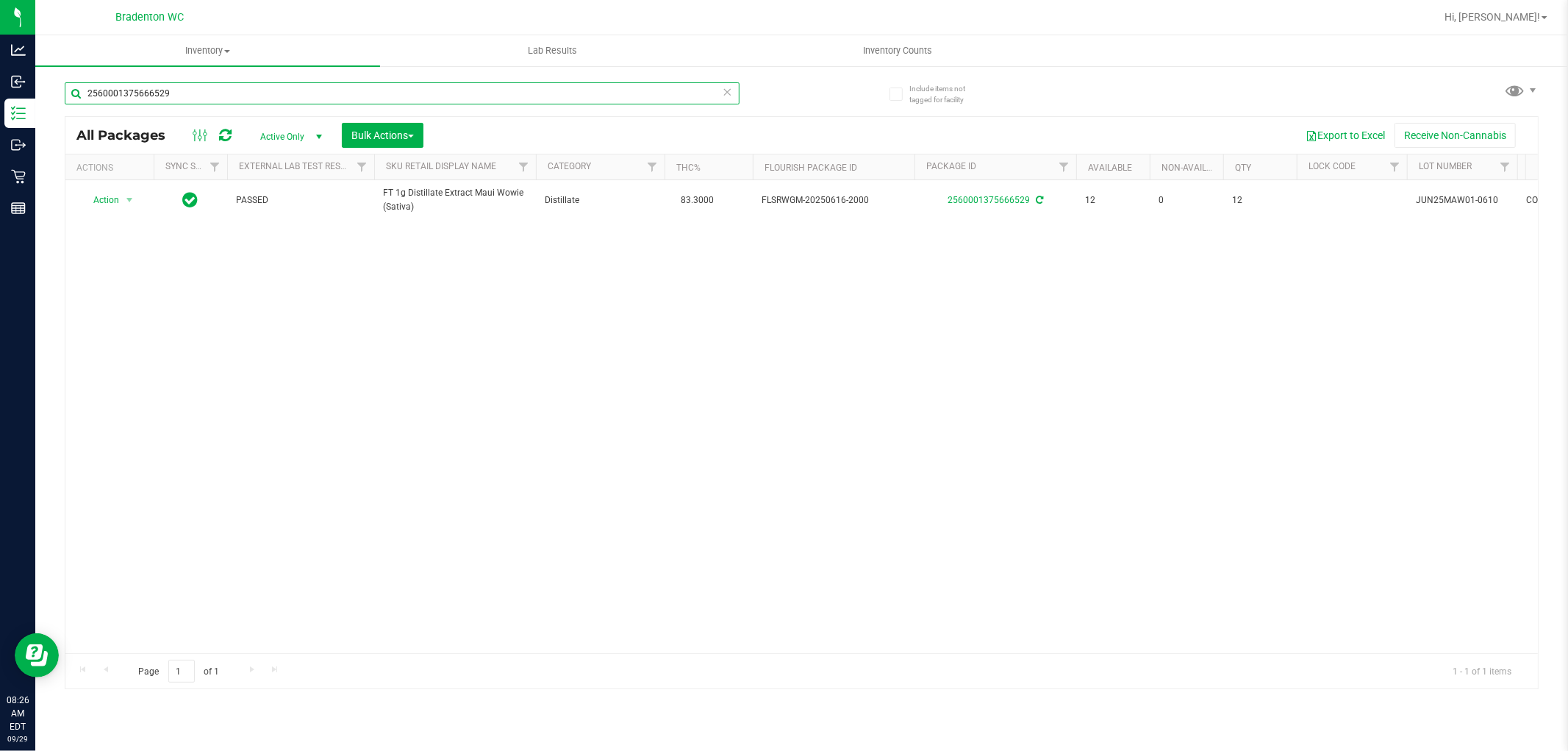
click at [330, 90] on input "2560001375666529" at bounding box center [402, 94] width 675 height 22
type input "6688996978626598"
click at [126, 201] on span "select" at bounding box center [130, 201] width 12 height 12
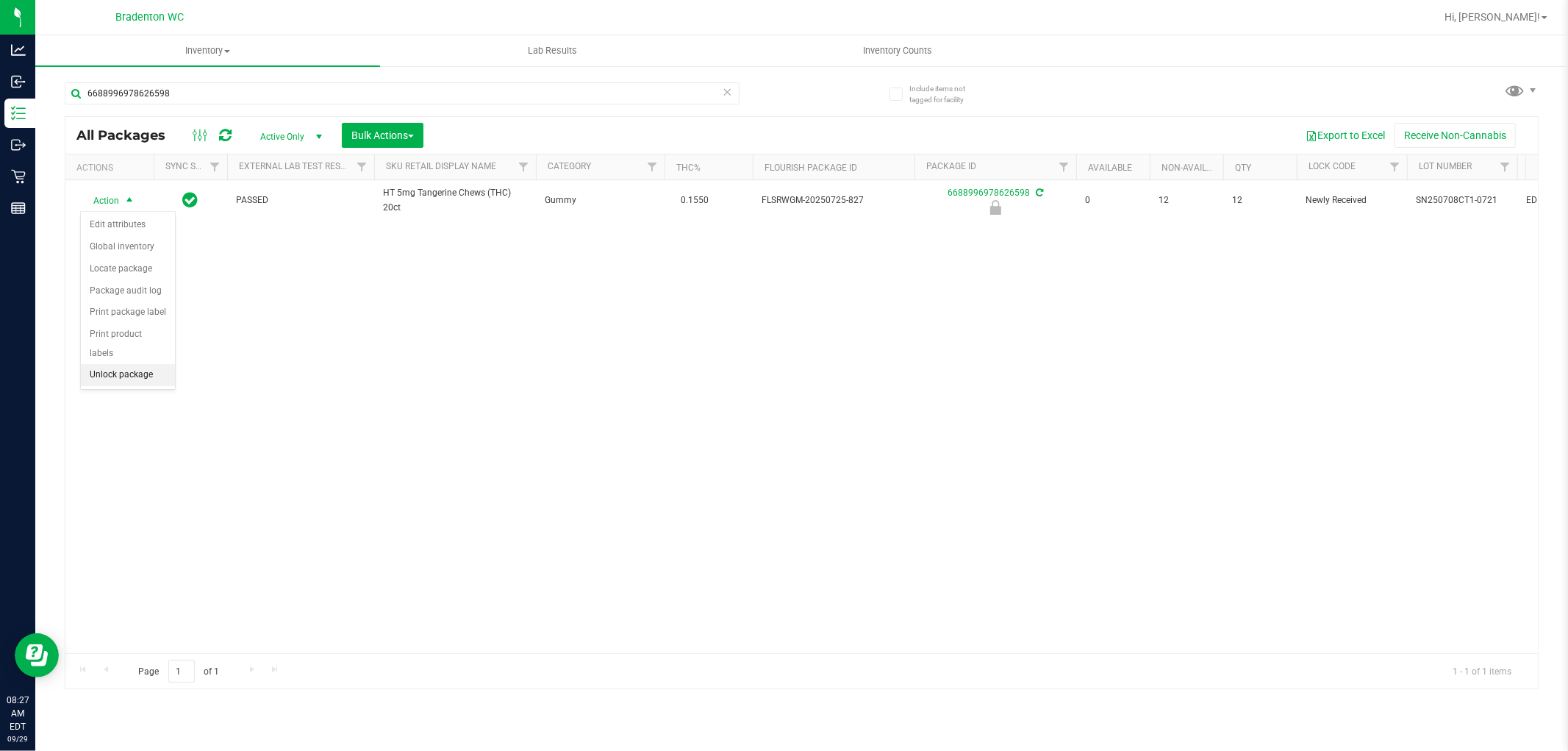
click at [138, 377] on li "Unlock package" at bounding box center [128, 375] width 94 height 22
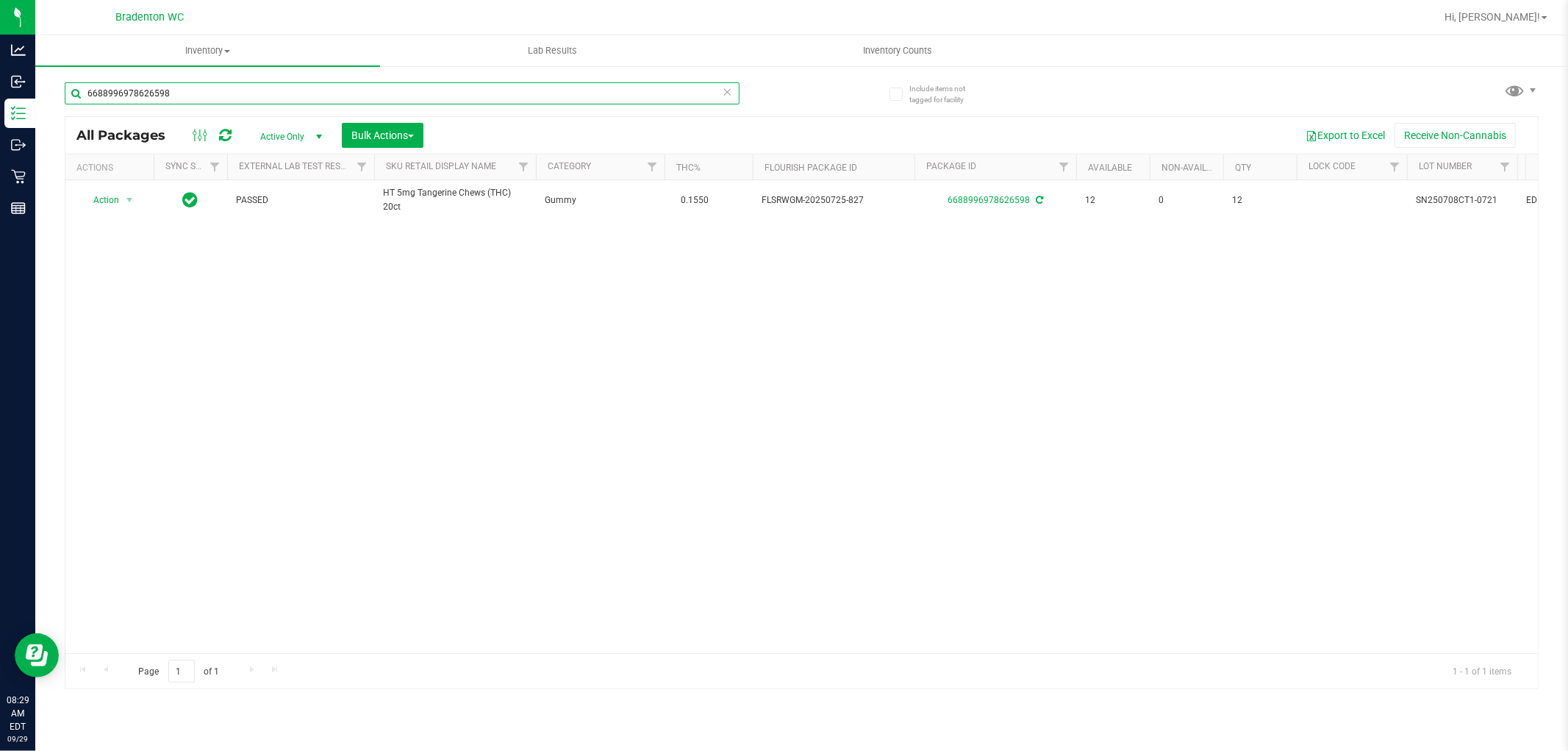
click at [223, 94] on input "6688996978626598" at bounding box center [402, 94] width 675 height 22
type input "0389730650912341"
click at [127, 204] on span "select" at bounding box center [130, 201] width 12 height 12
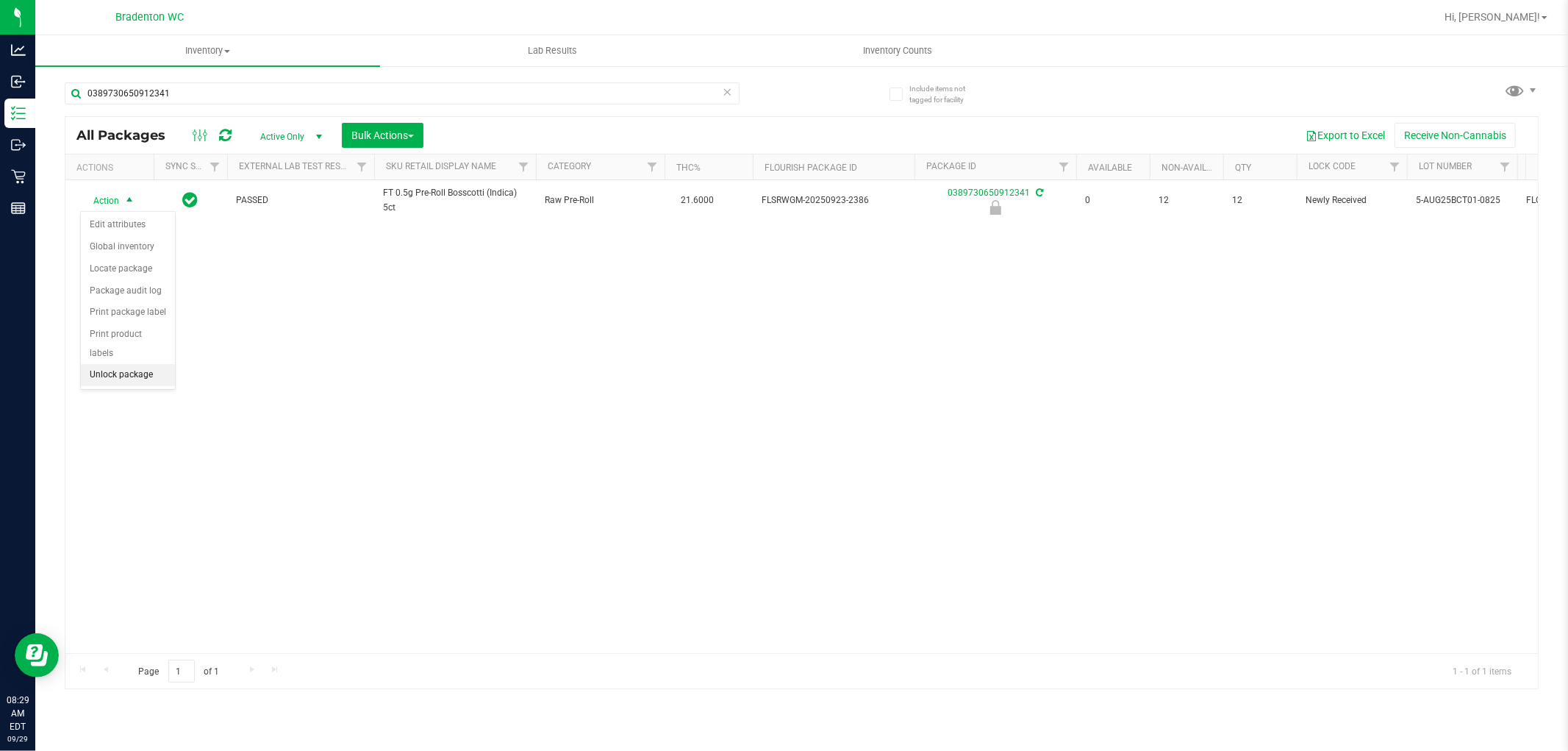
click at [147, 384] on li "Unlock package" at bounding box center [128, 375] width 94 height 22
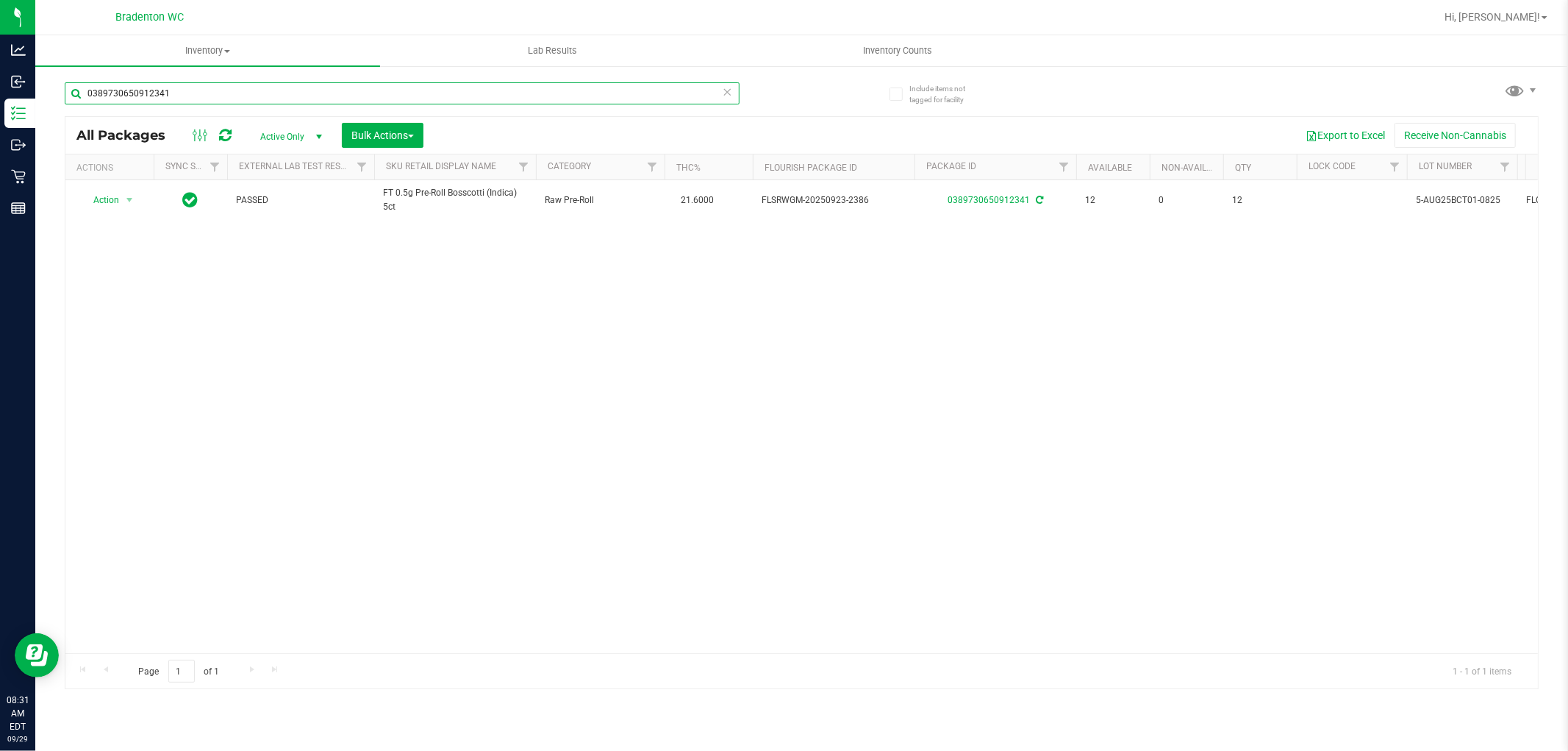
click at [204, 90] on input "0389730650912341" at bounding box center [402, 94] width 675 height 22
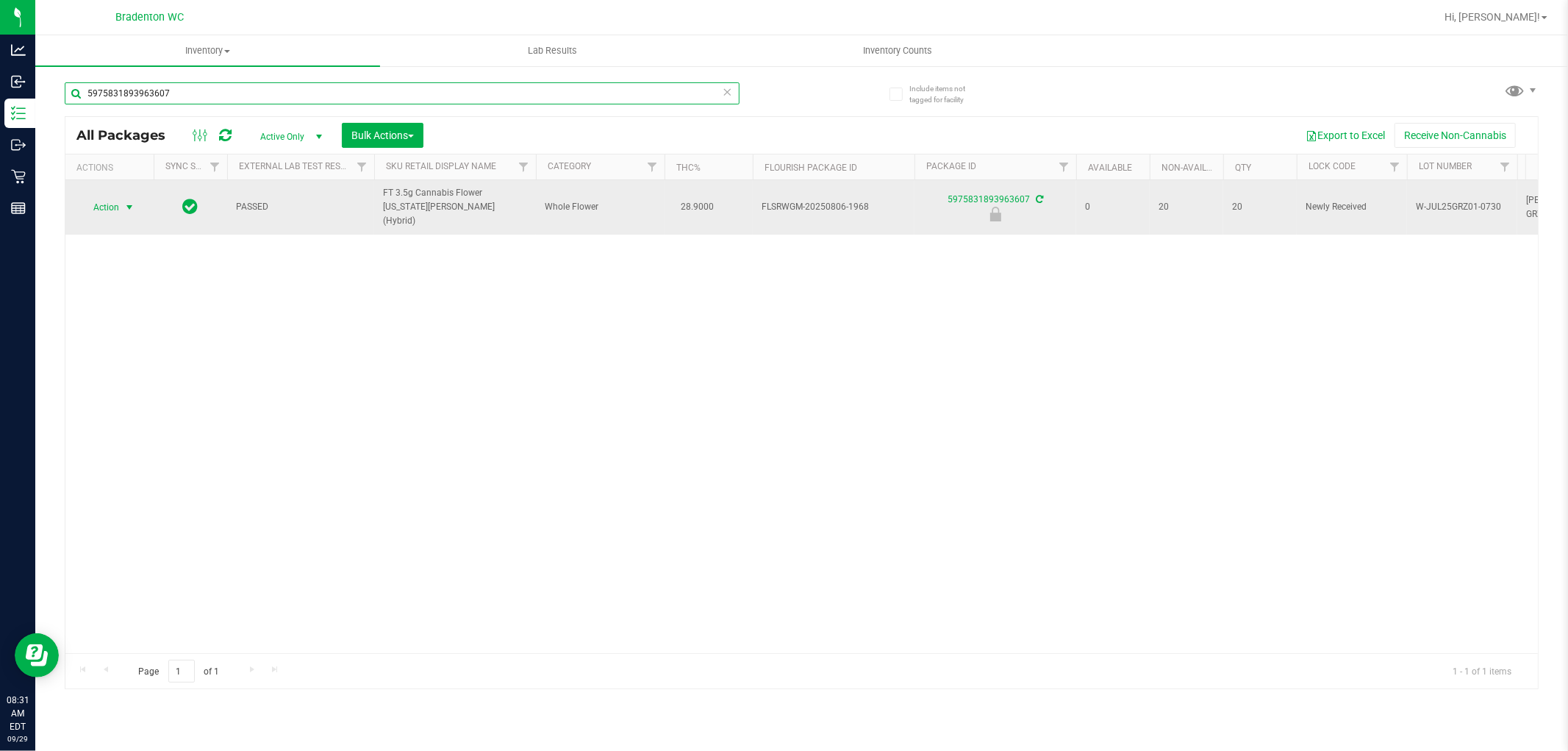
type input "5975831893963607"
click at [108, 204] on span "Action" at bounding box center [100, 207] width 40 height 20
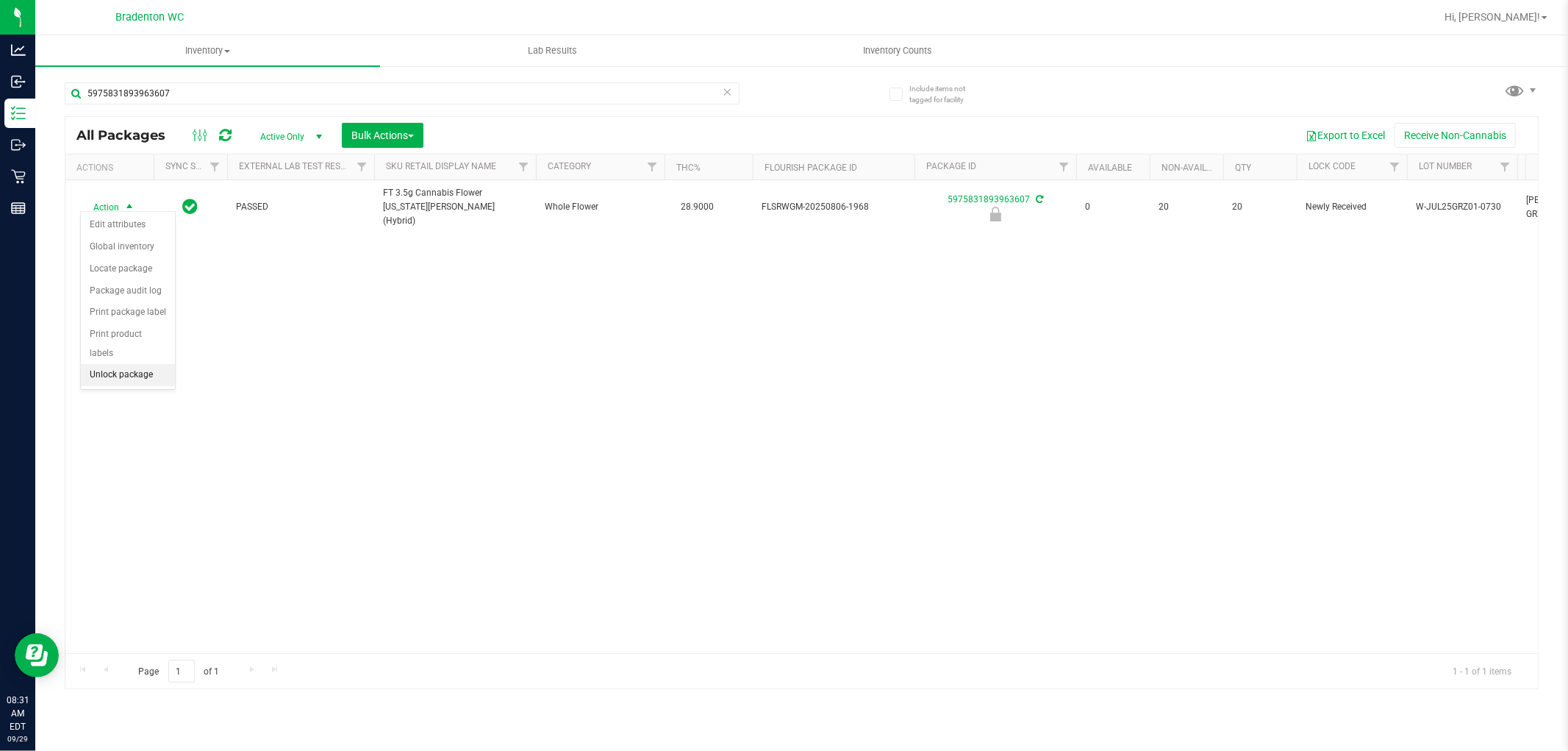
click at [107, 378] on li "Unlock package" at bounding box center [128, 375] width 94 height 22
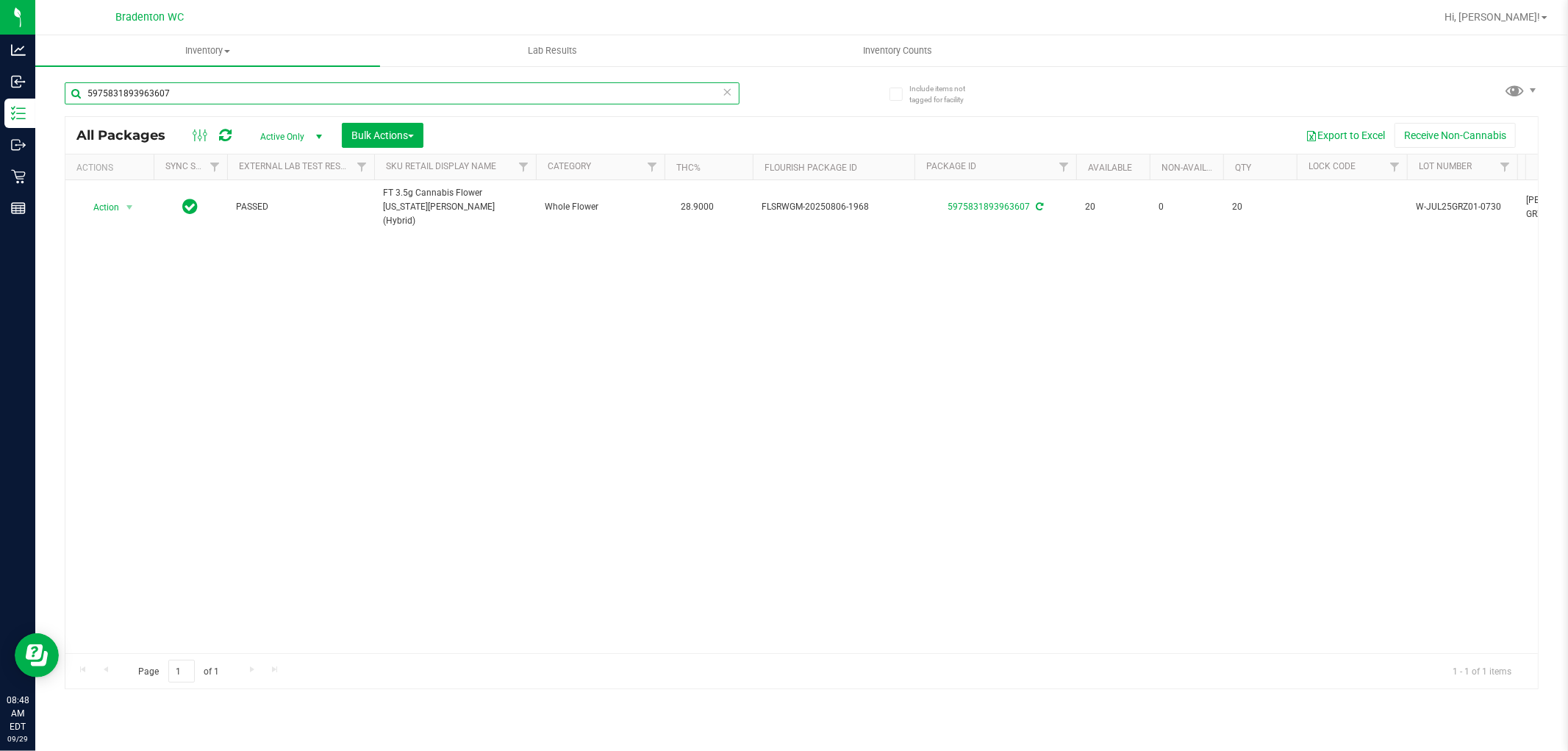
click at [185, 91] on input "5975831893963607" at bounding box center [402, 94] width 675 height 22
click at [193, 94] on input "5975831893963607" at bounding box center [402, 94] width 675 height 22
click at [193, 94] on input "5975831893963607" at bounding box center [402, 94] width 675 height 22
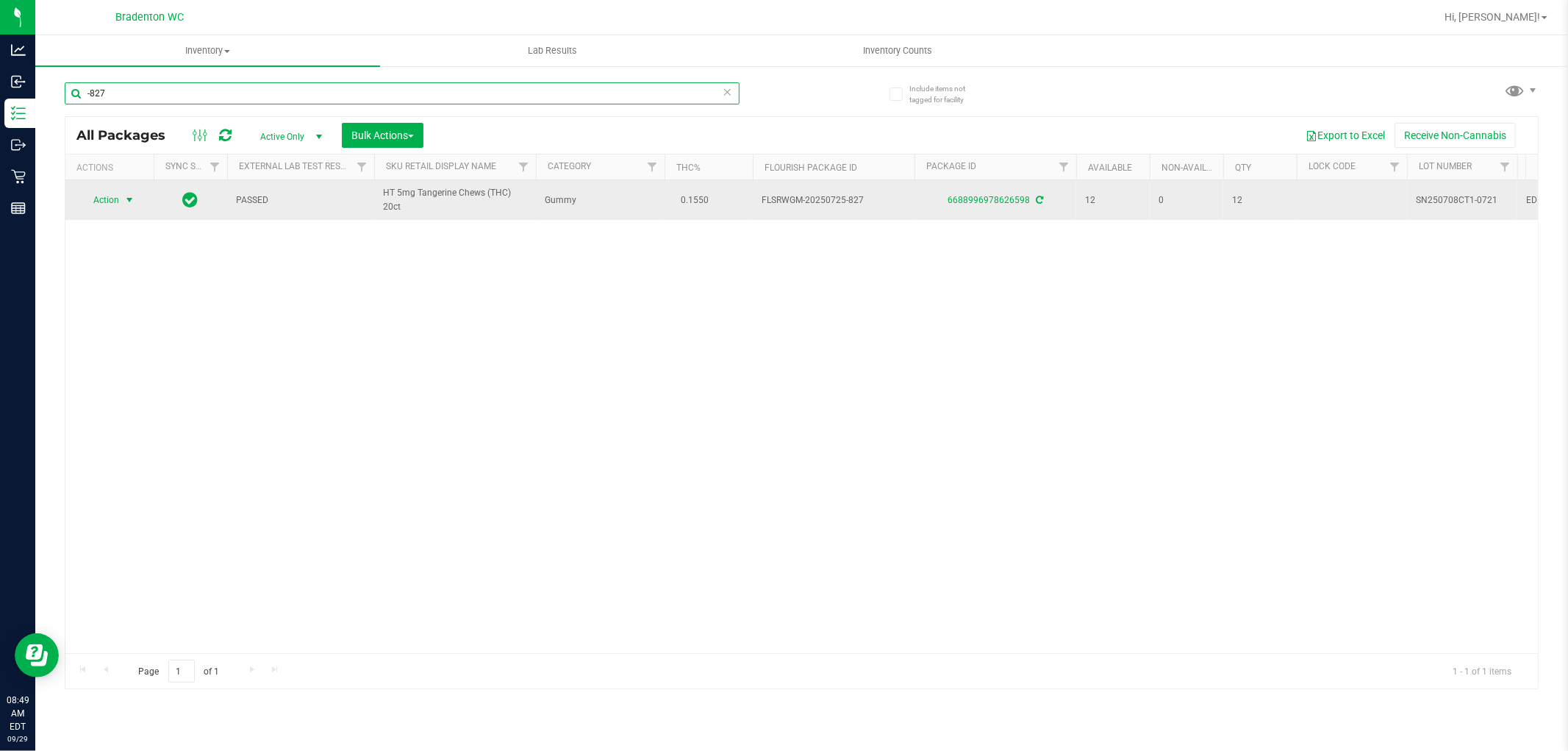
type input "-827"
click at [126, 200] on span "select" at bounding box center [130, 200] width 12 height 12
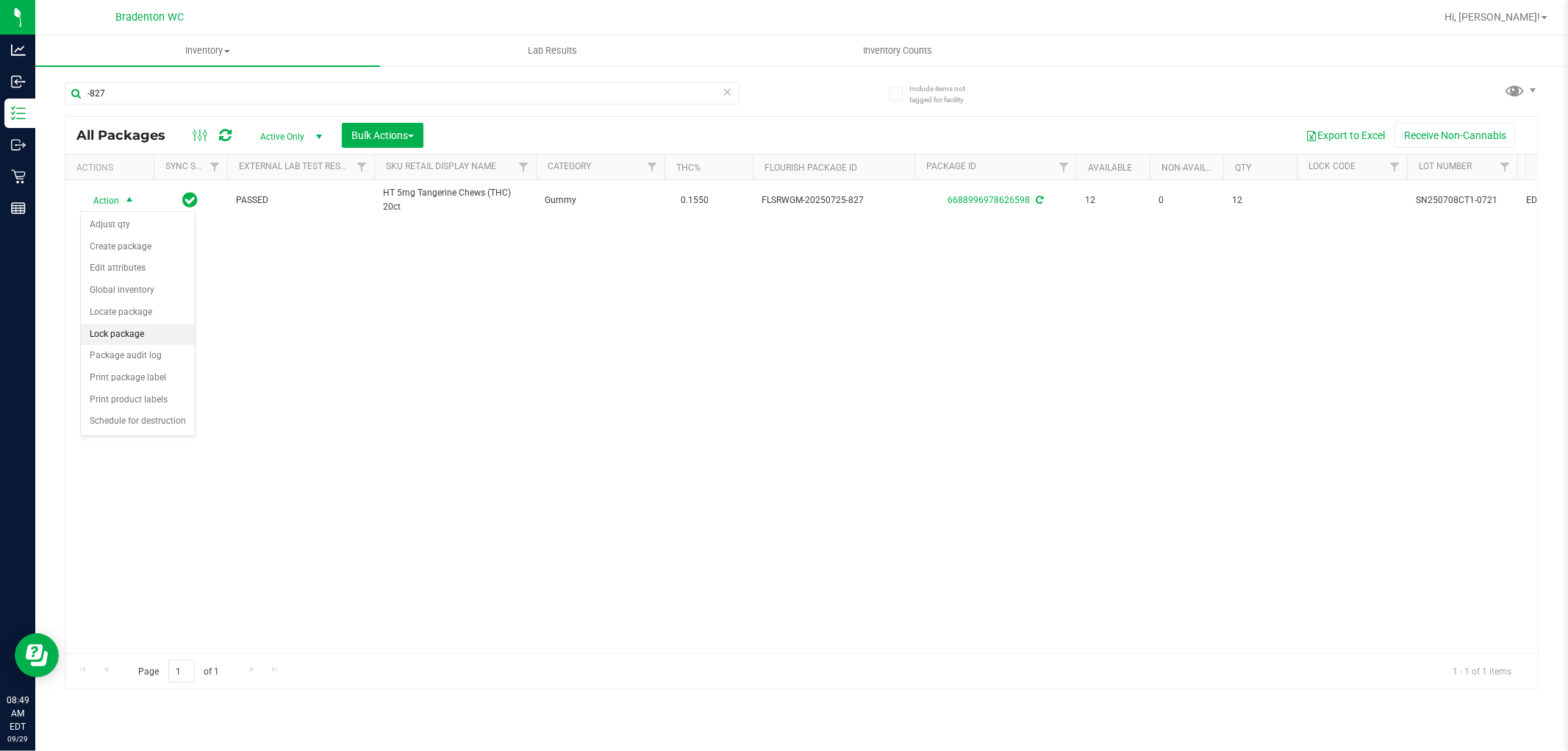
click at [127, 333] on li "Lock package" at bounding box center [138, 335] width 114 height 22
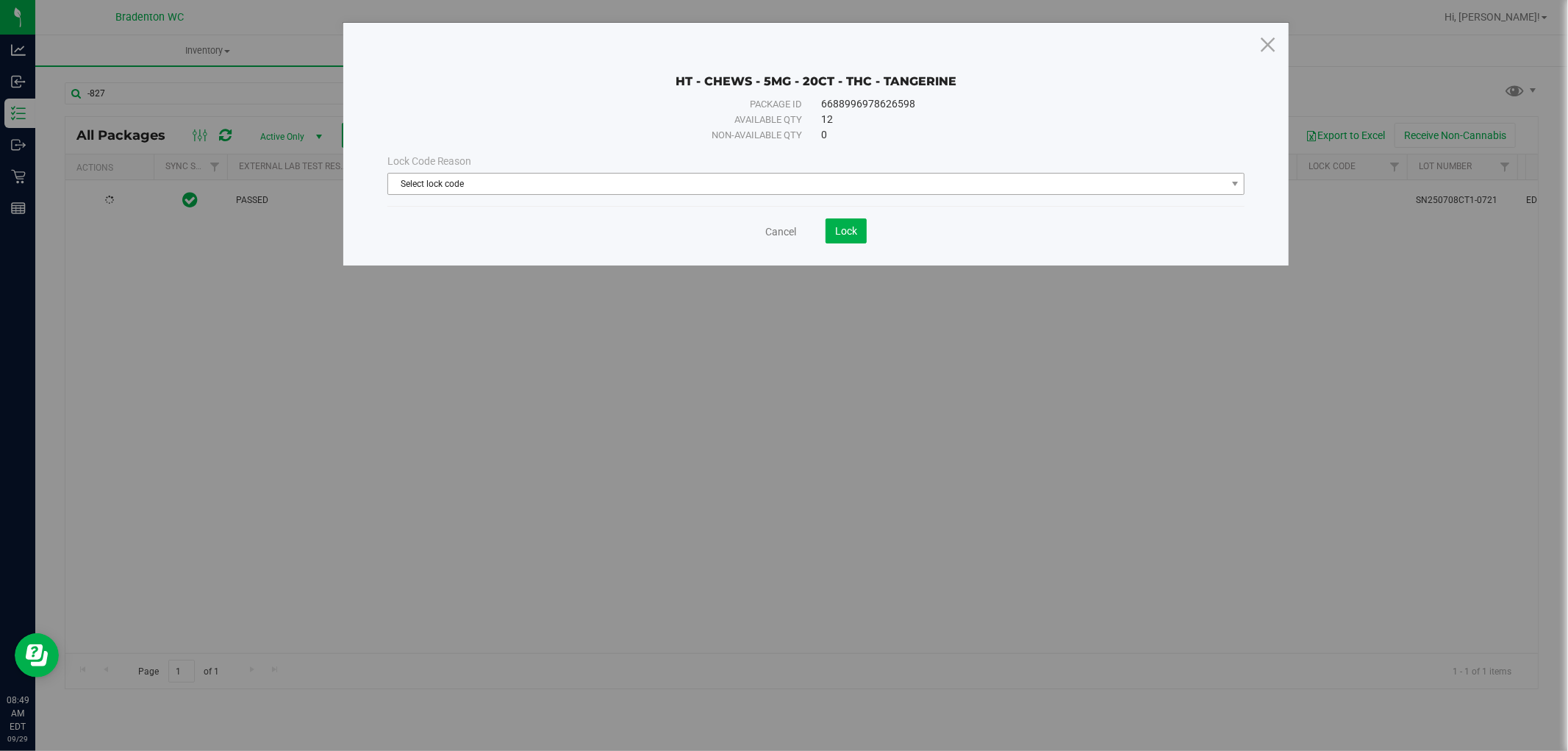
click at [585, 178] on span "Select lock code" at bounding box center [808, 184] width 839 height 20
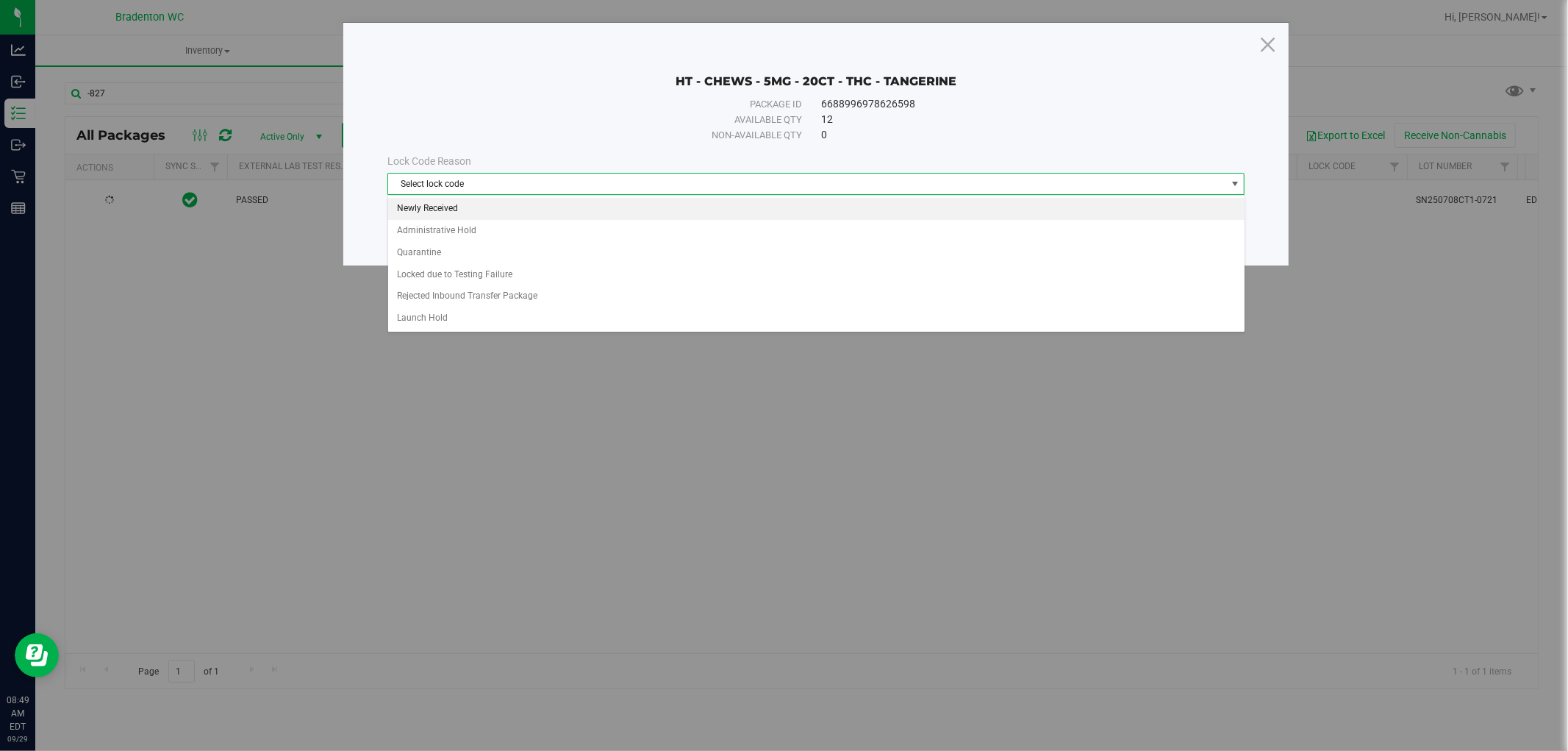
click at [470, 212] on li "Newly Received" at bounding box center [816, 209] width 856 height 22
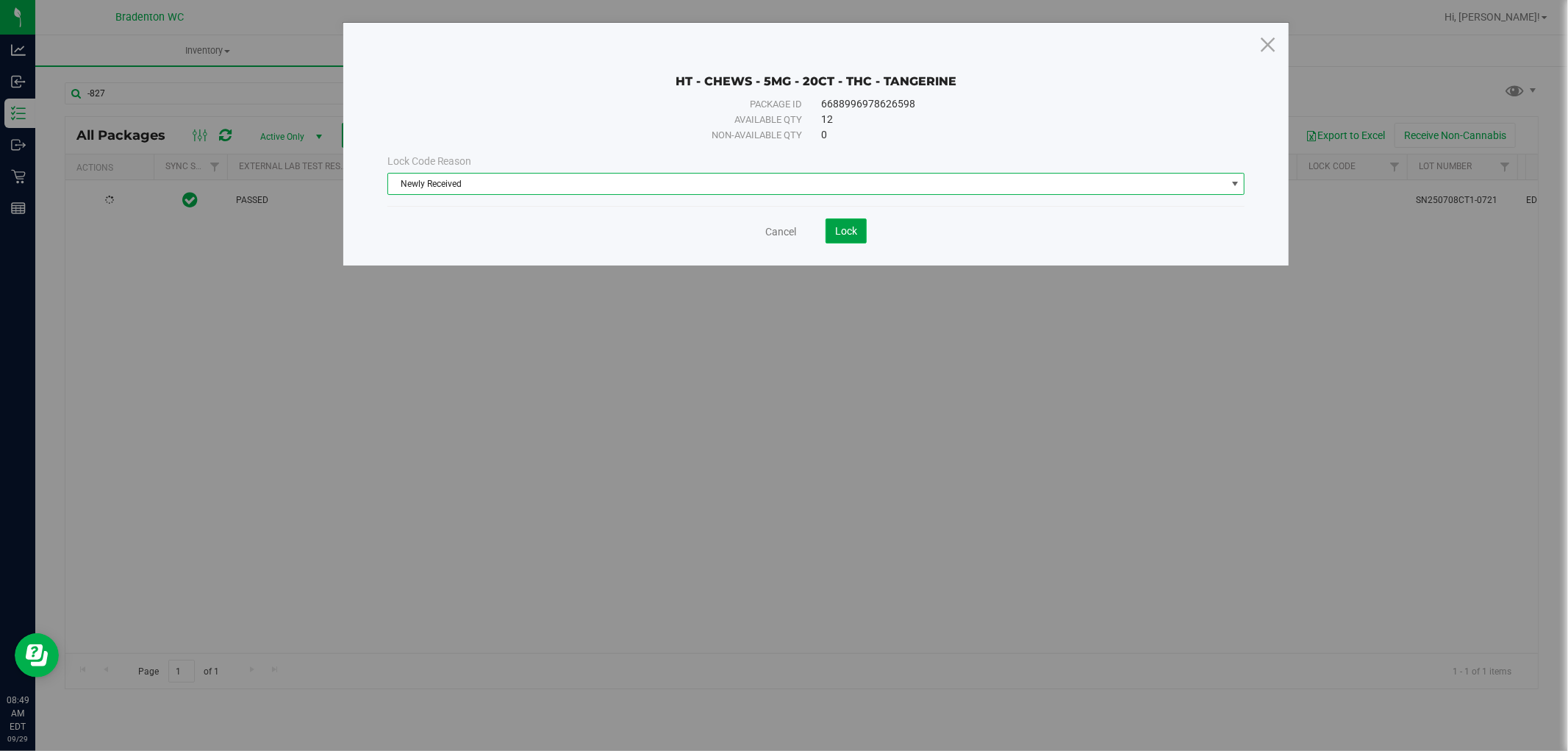
click at [861, 226] on button "Lock" at bounding box center [846, 230] width 41 height 25
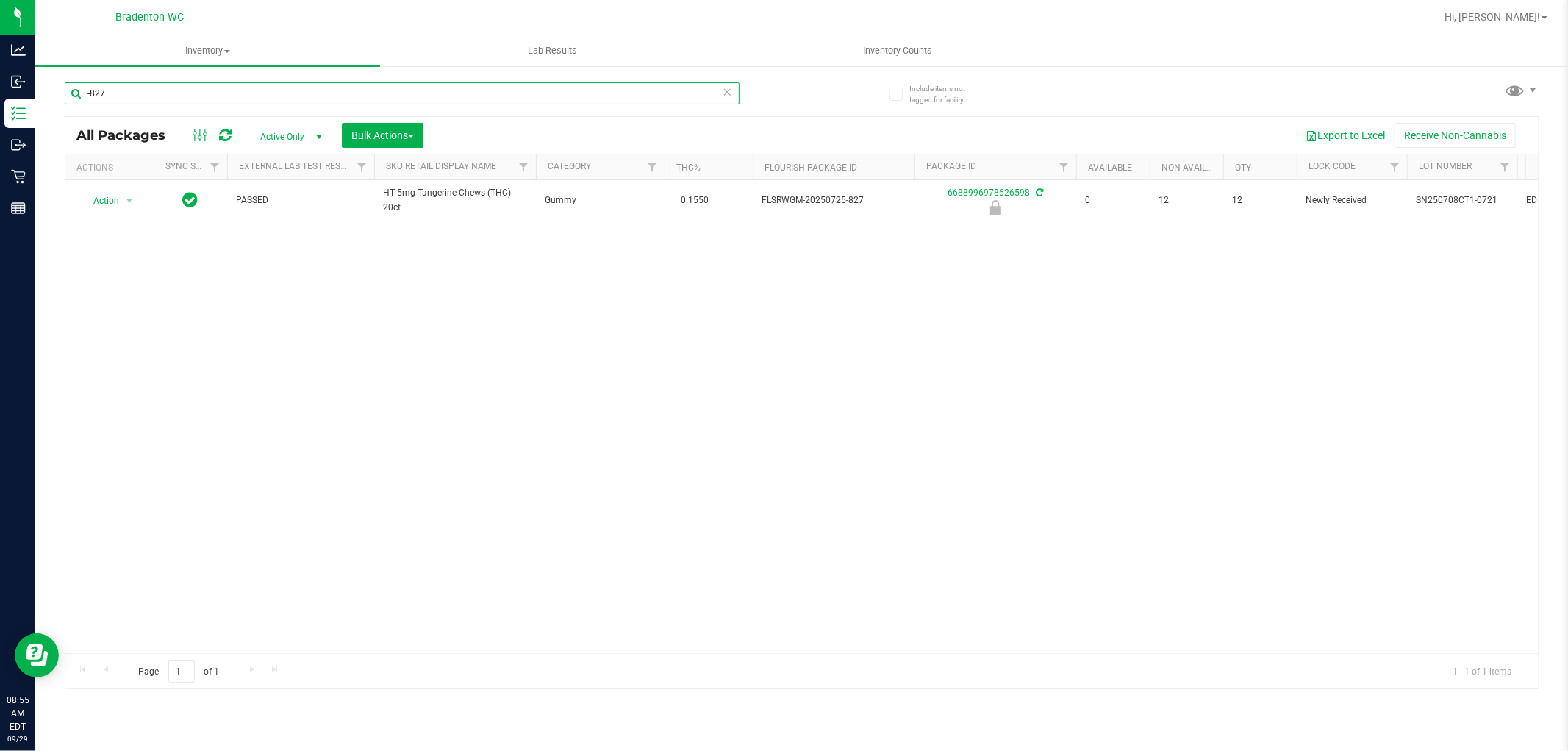
click at [237, 89] on input "-827" at bounding box center [402, 94] width 675 height 22
click at [240, 86] on input "-827" at bounding box center [402, 94] width 675 height 22
click at [240, 87] on input "-827" at bounding box center [402, 94] width 675 height 22
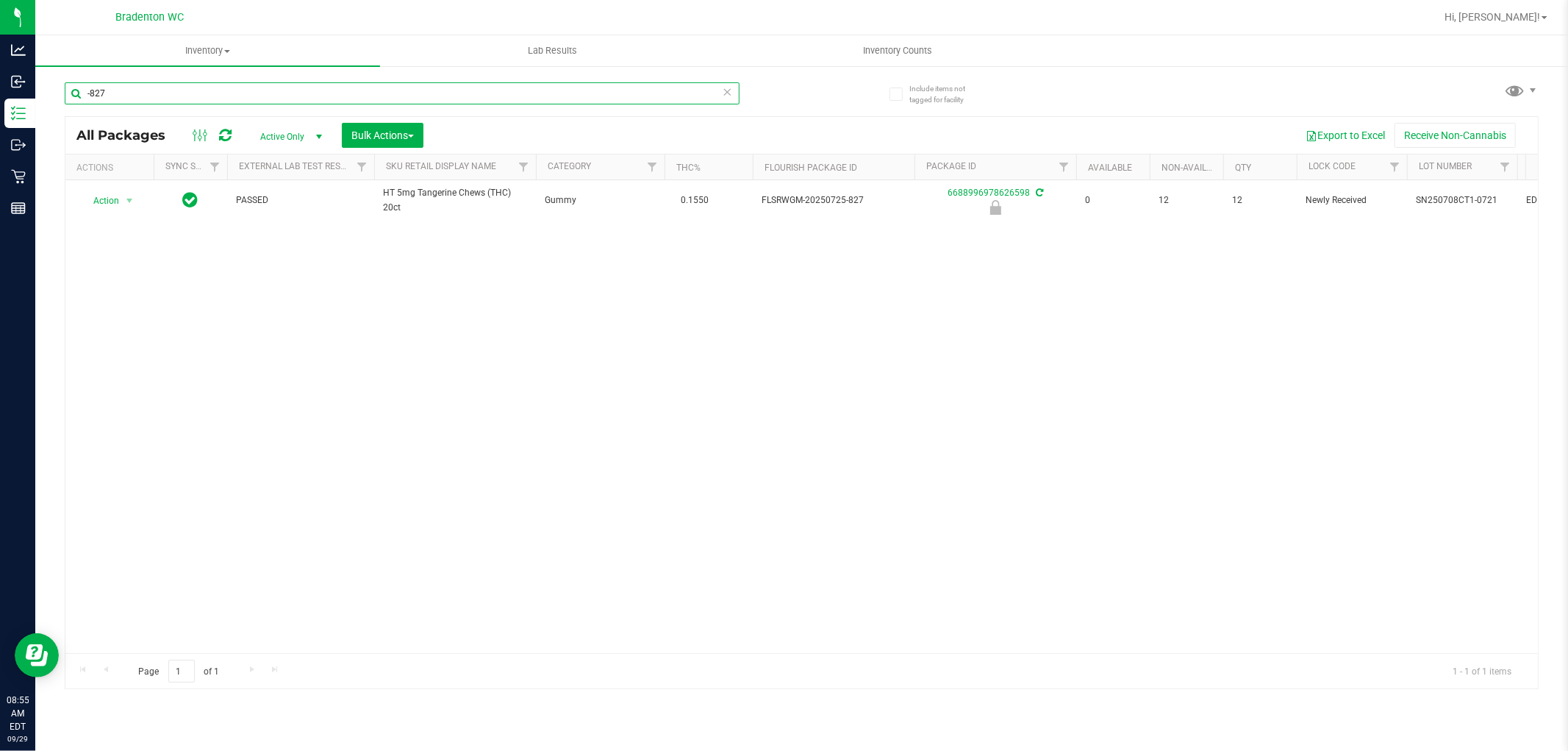
click at [240, 87] on input "-827" at bounding box center [402, 94] width 675 height 22
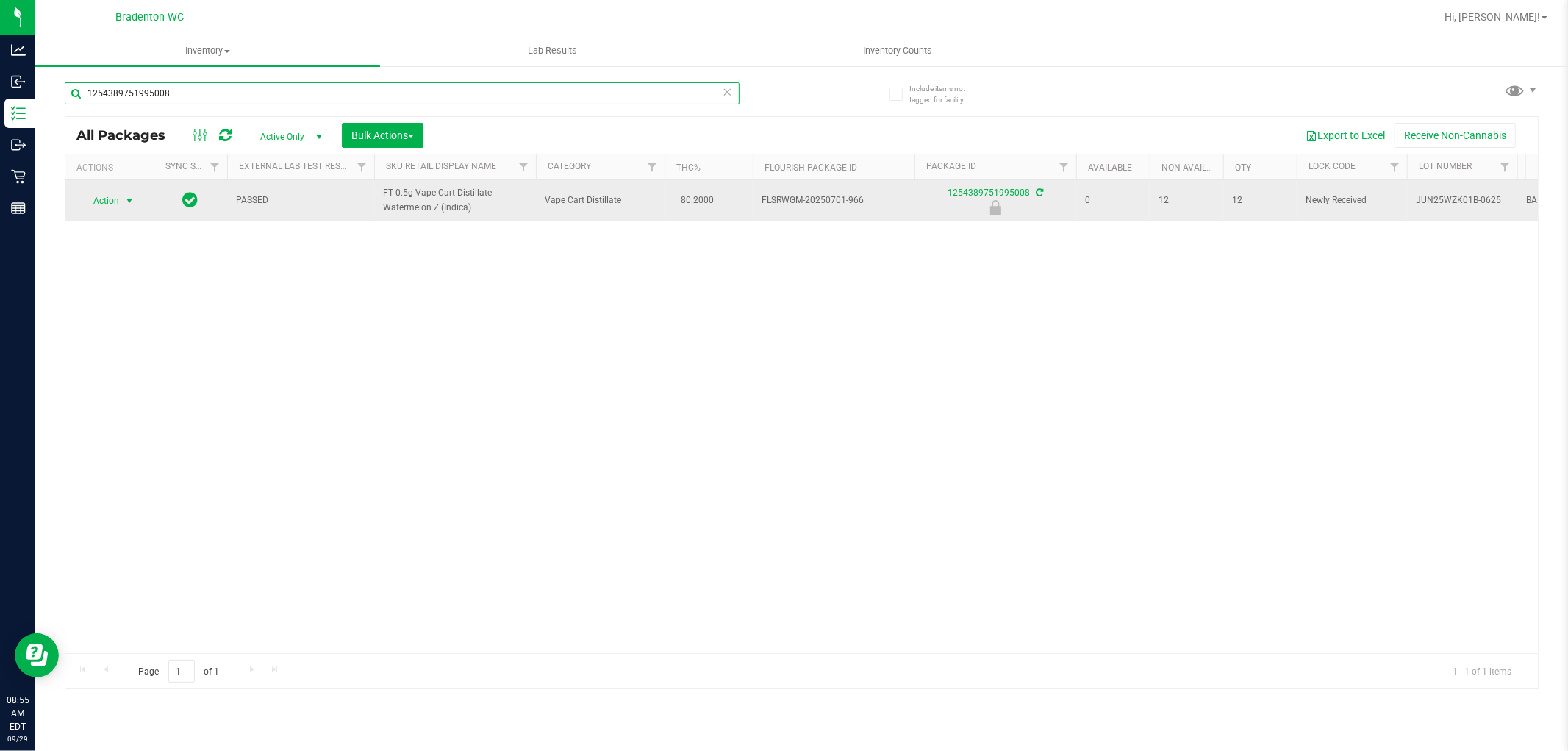
type input "1254389751995008"
click at [107, 202] on span "Action" at bounding box center [100, 200] width 40 height 20
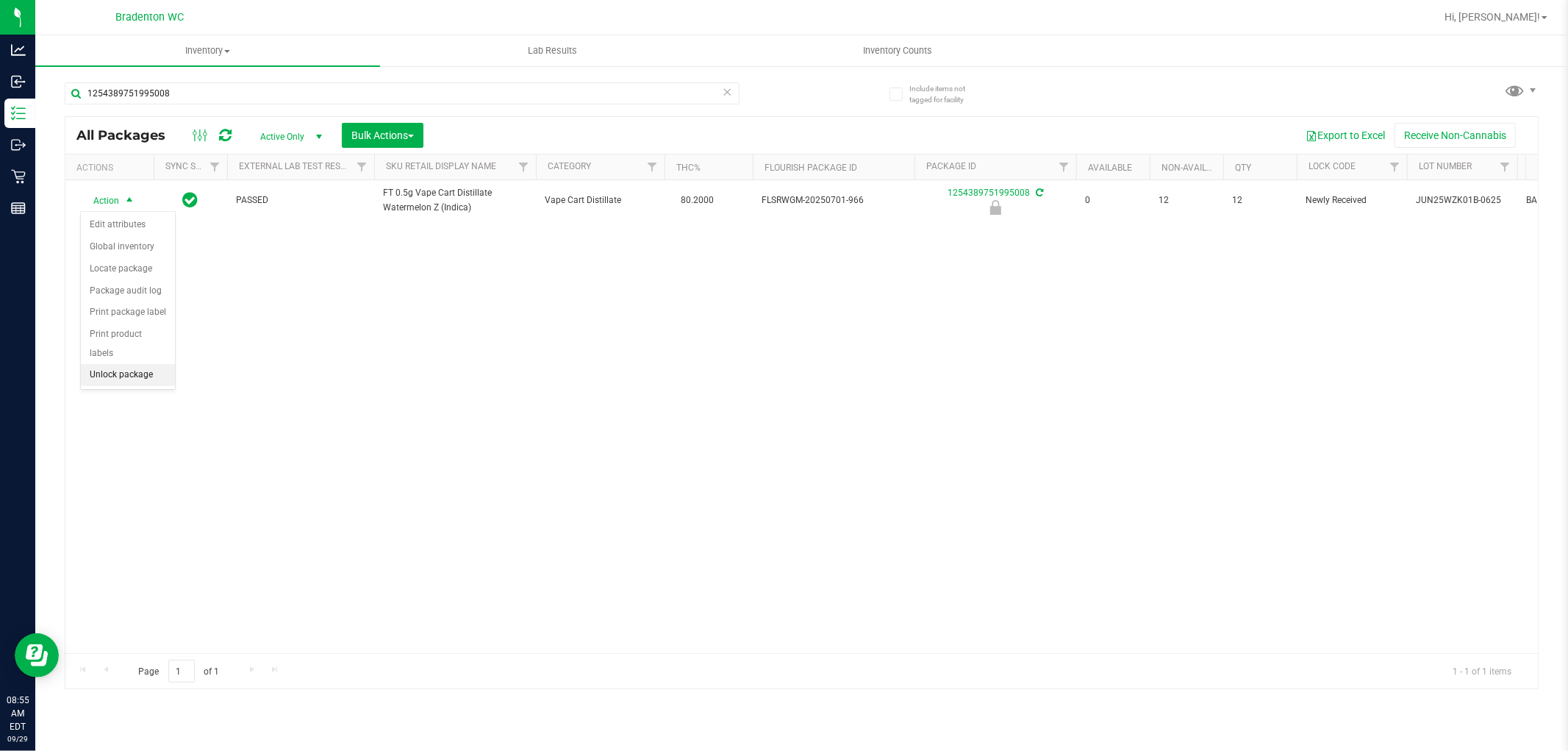
click at [115, 373] on li "Unlock package" at bounding box center [128, 375] width 94 height 22
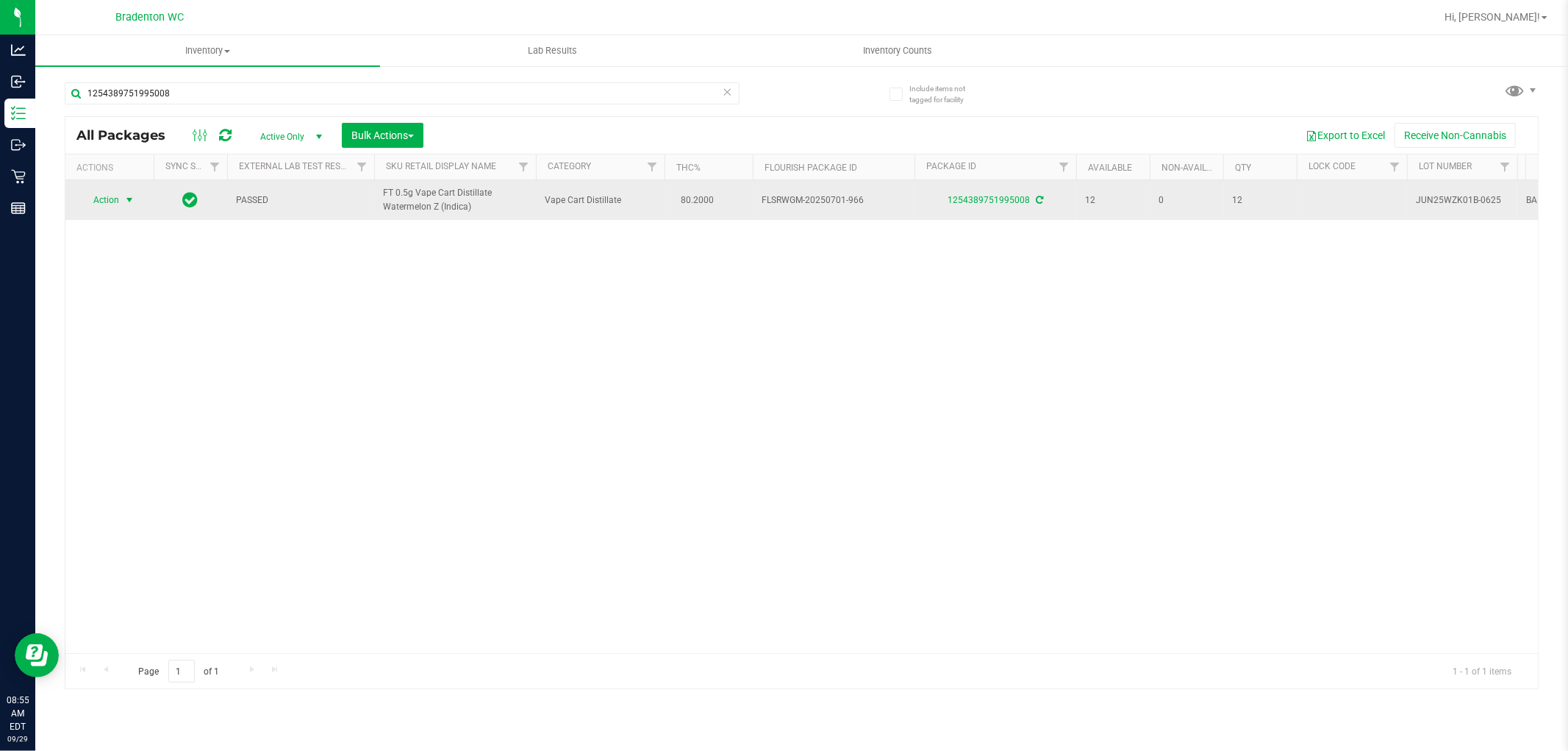
click at [125, 200] on span "select" at bounding box center [130, 200] width 12 height 12
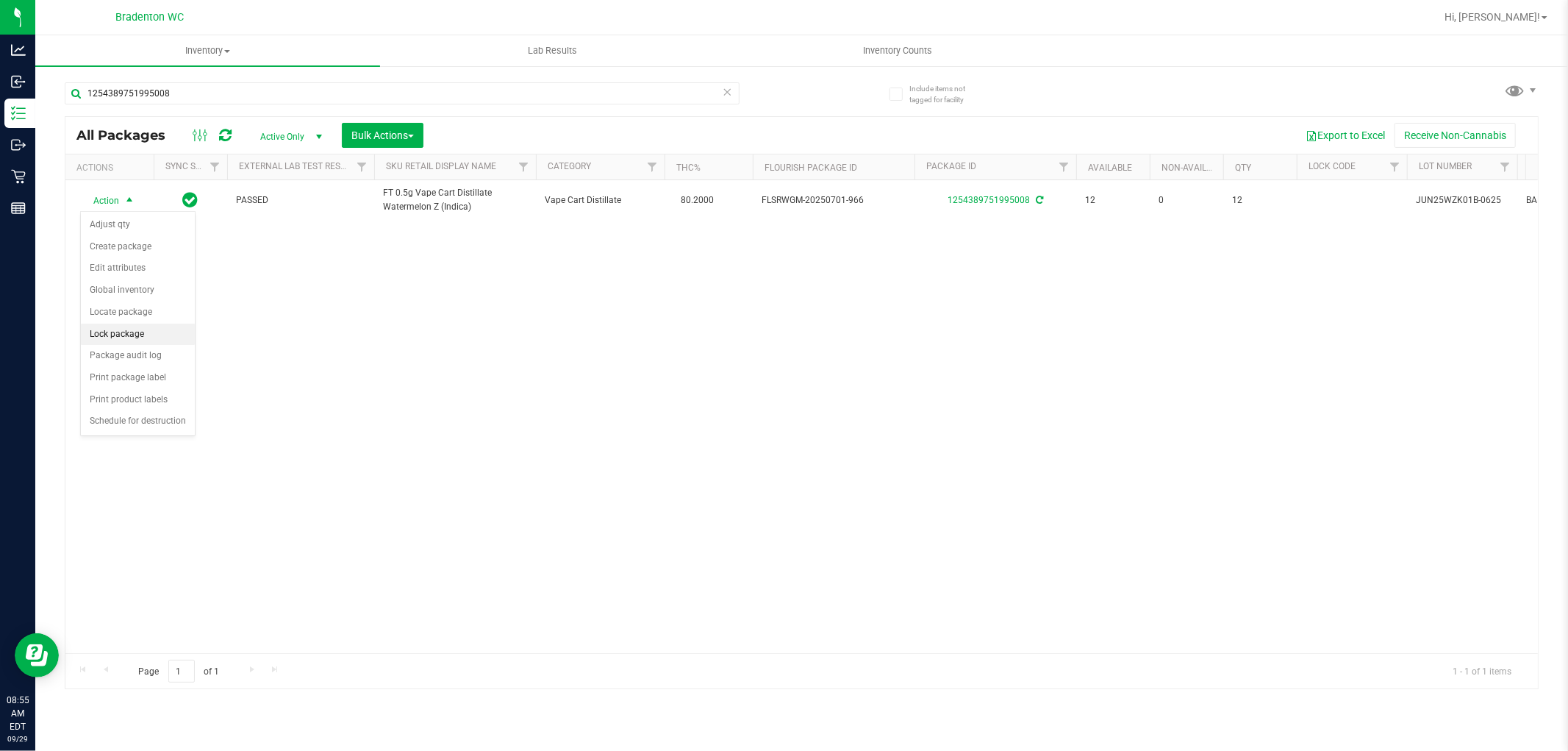
click at [122, 341] on li "Lock package" at bounding box center [138, 335] width 114 height 22
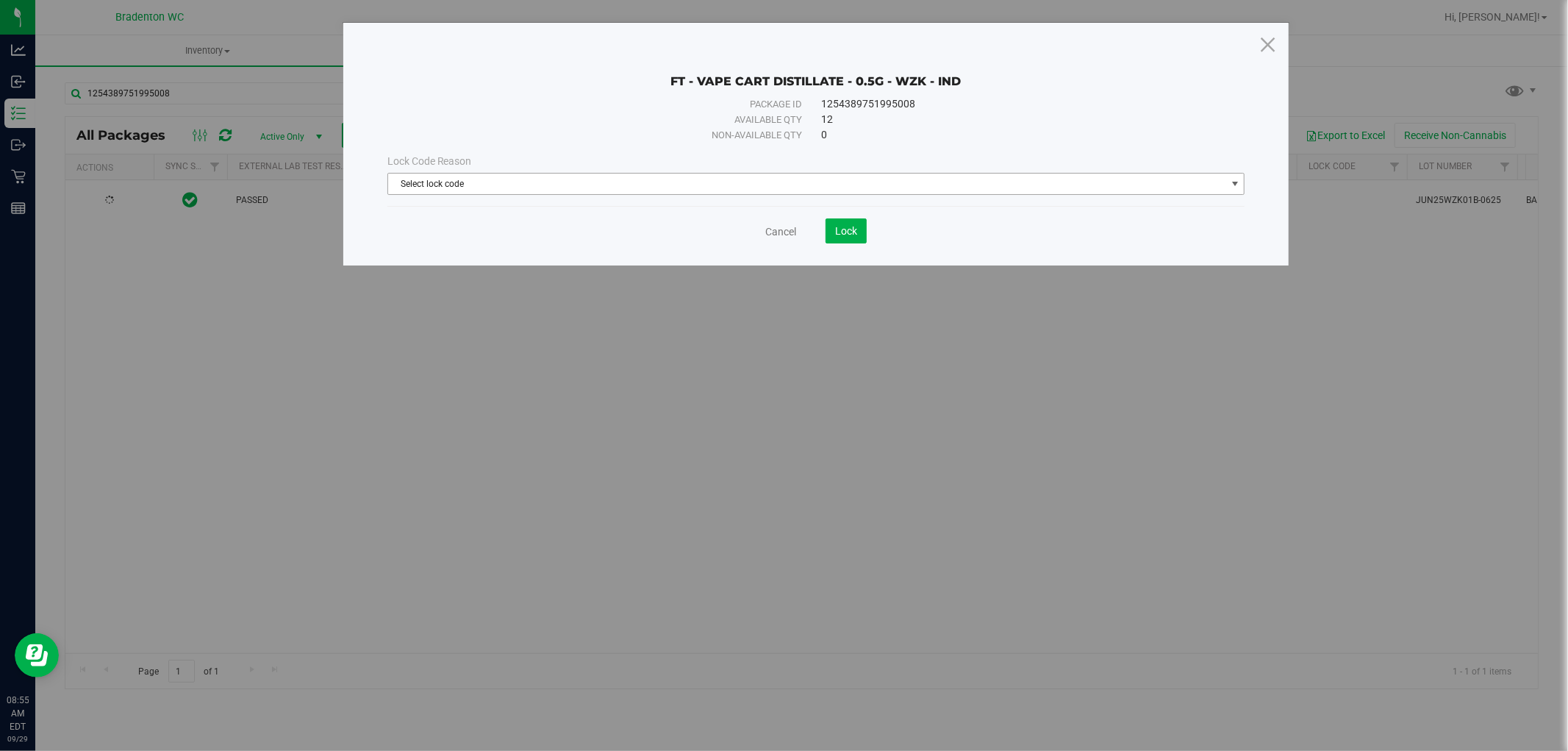
click at [576, 187] on span "Select lock code" at bounding box center [808, 184] width 839 height 20
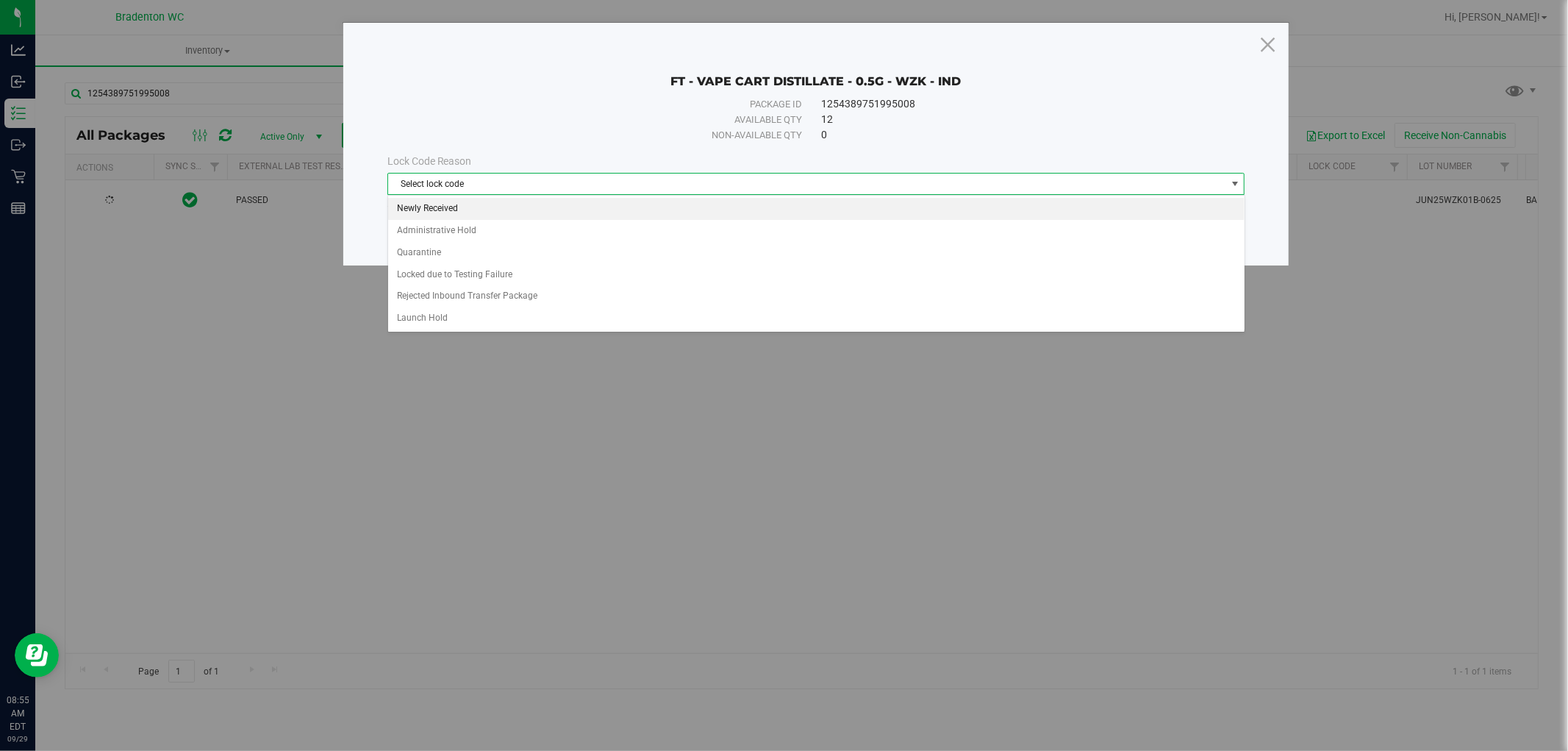
click at [545, 213] on li "Newly Received" at bounding box center [816, 209] width 856 height 22
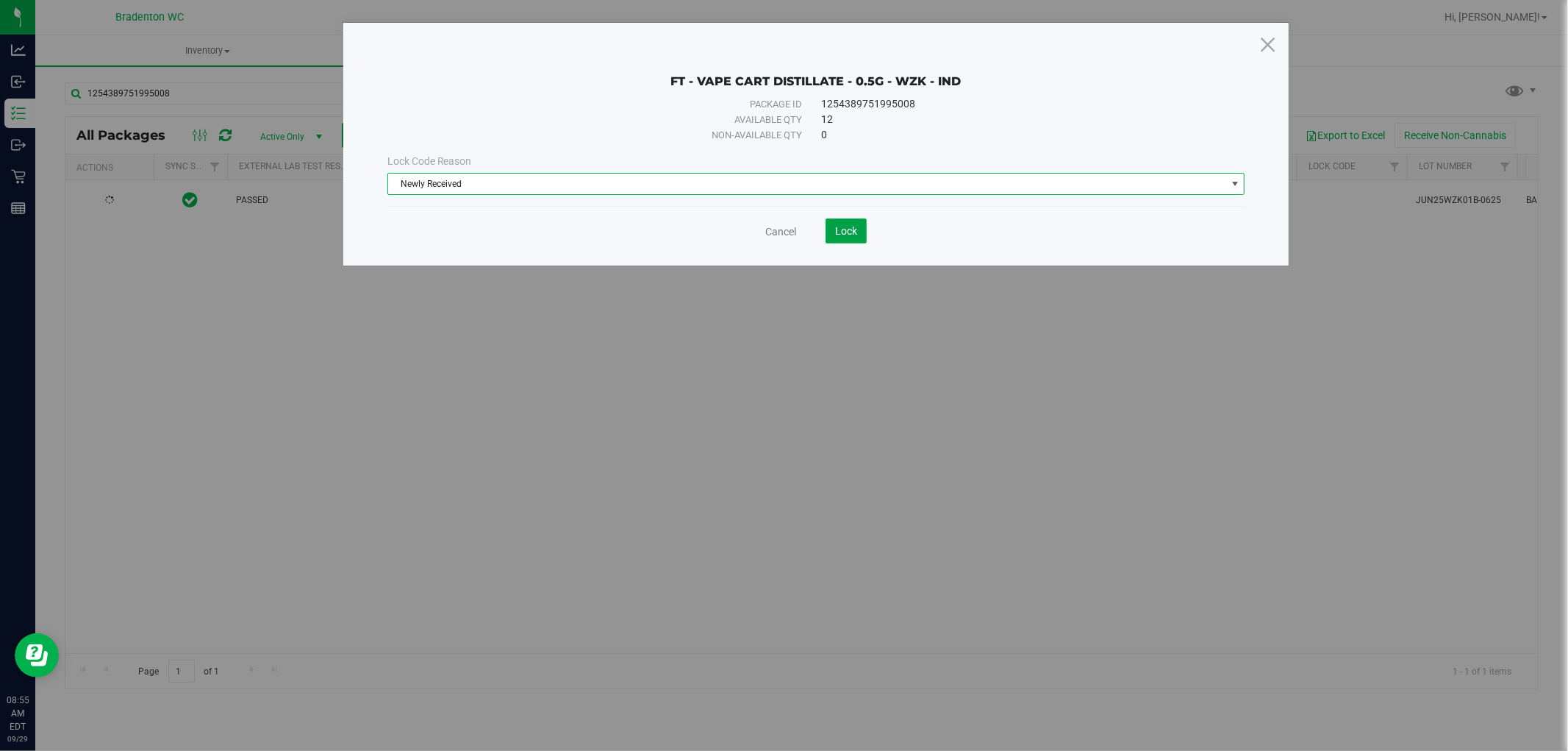
click at [850, 243] on button "Lock" at bounding box center [846, 230] width 41 height 25
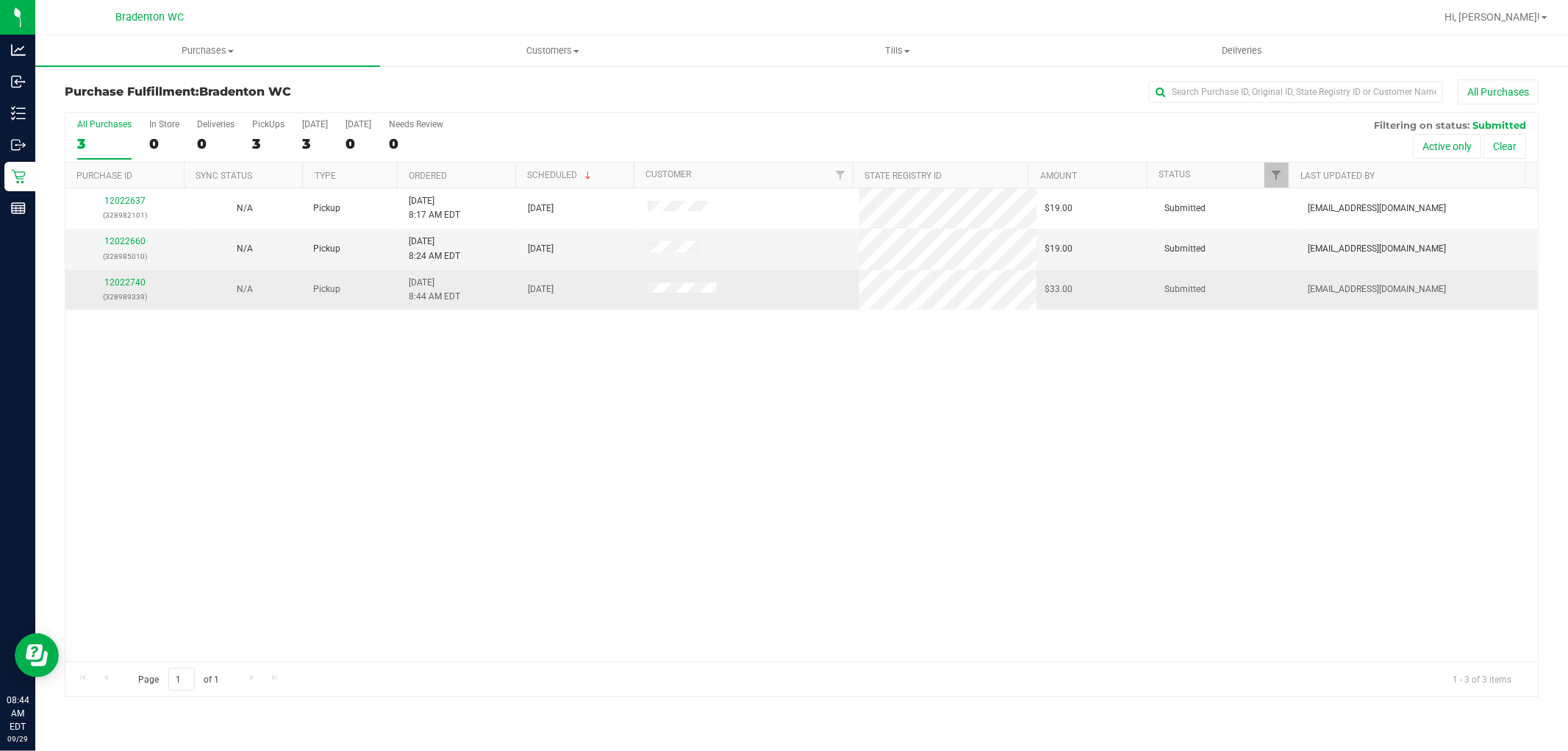
click at [135, 288] on div "12022740 (328989339)" at bounding box center [124, 290] width 101 height 28
click at [136, 285] on link "12022740" at bounding box center [125, 282] width 41 height 10
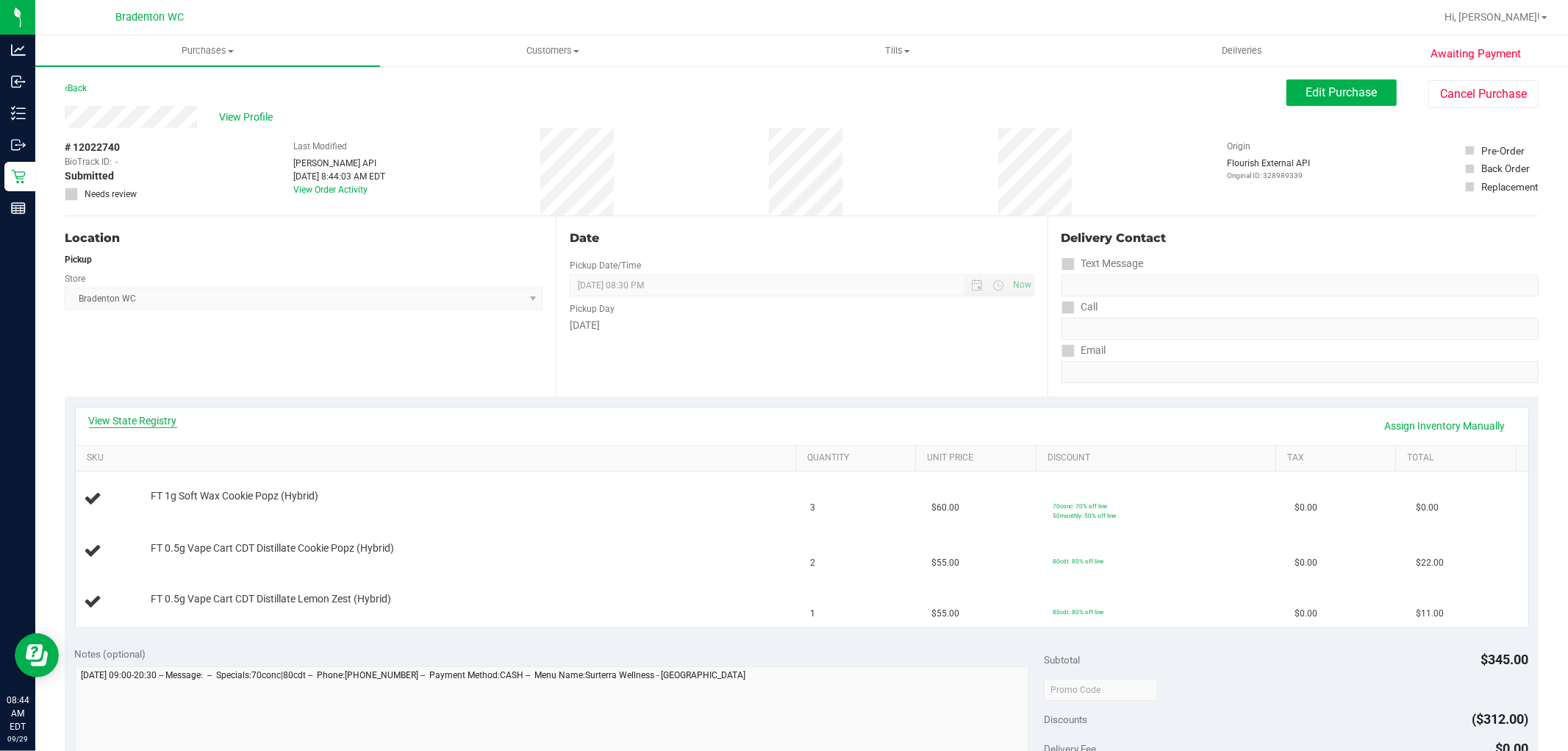
click at [165, 417] on link "View State Registry" at bounding box center [133, 420] width 89 height 14
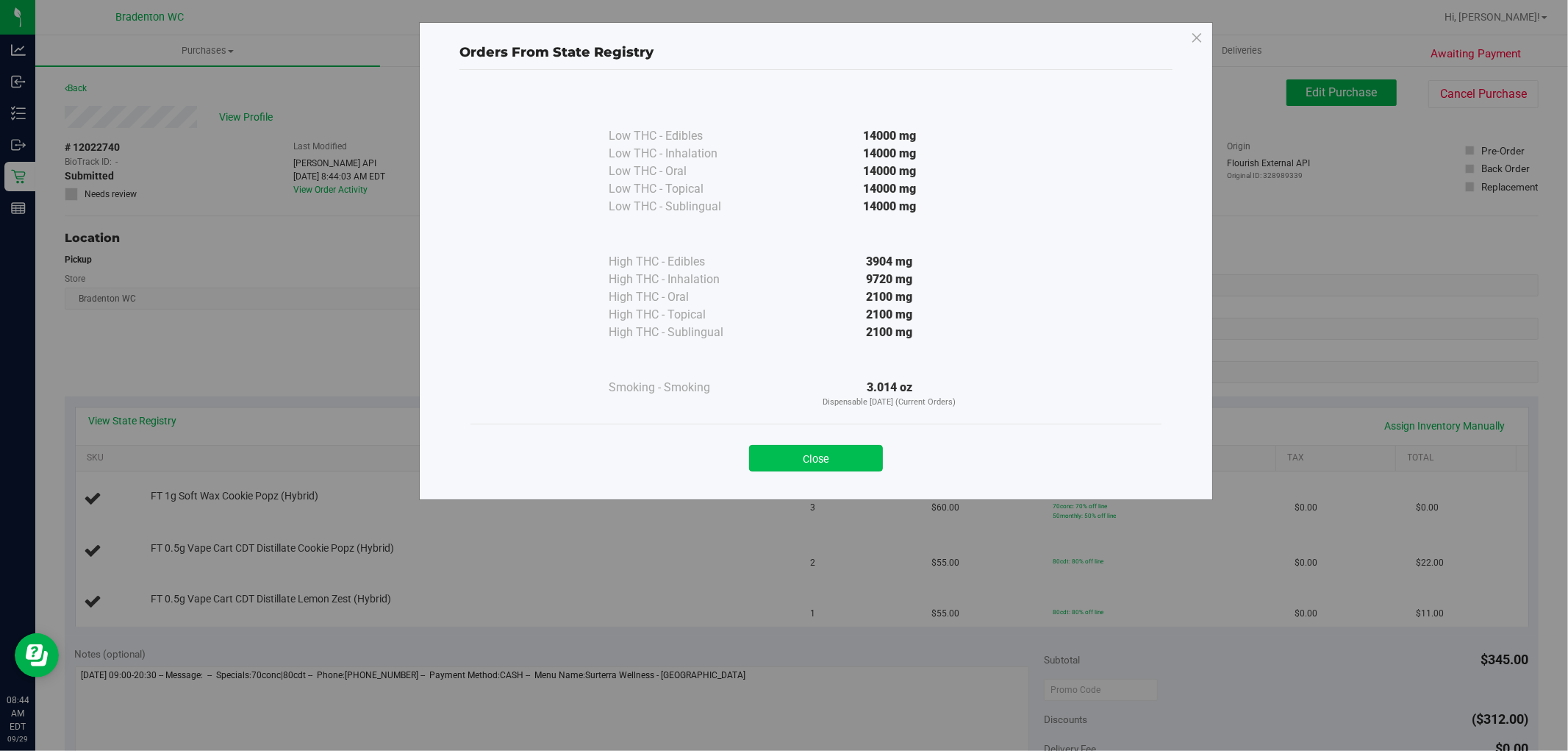
click at [814, 447] on button "Close" at bounding box center [816, 458] width 134 height 26
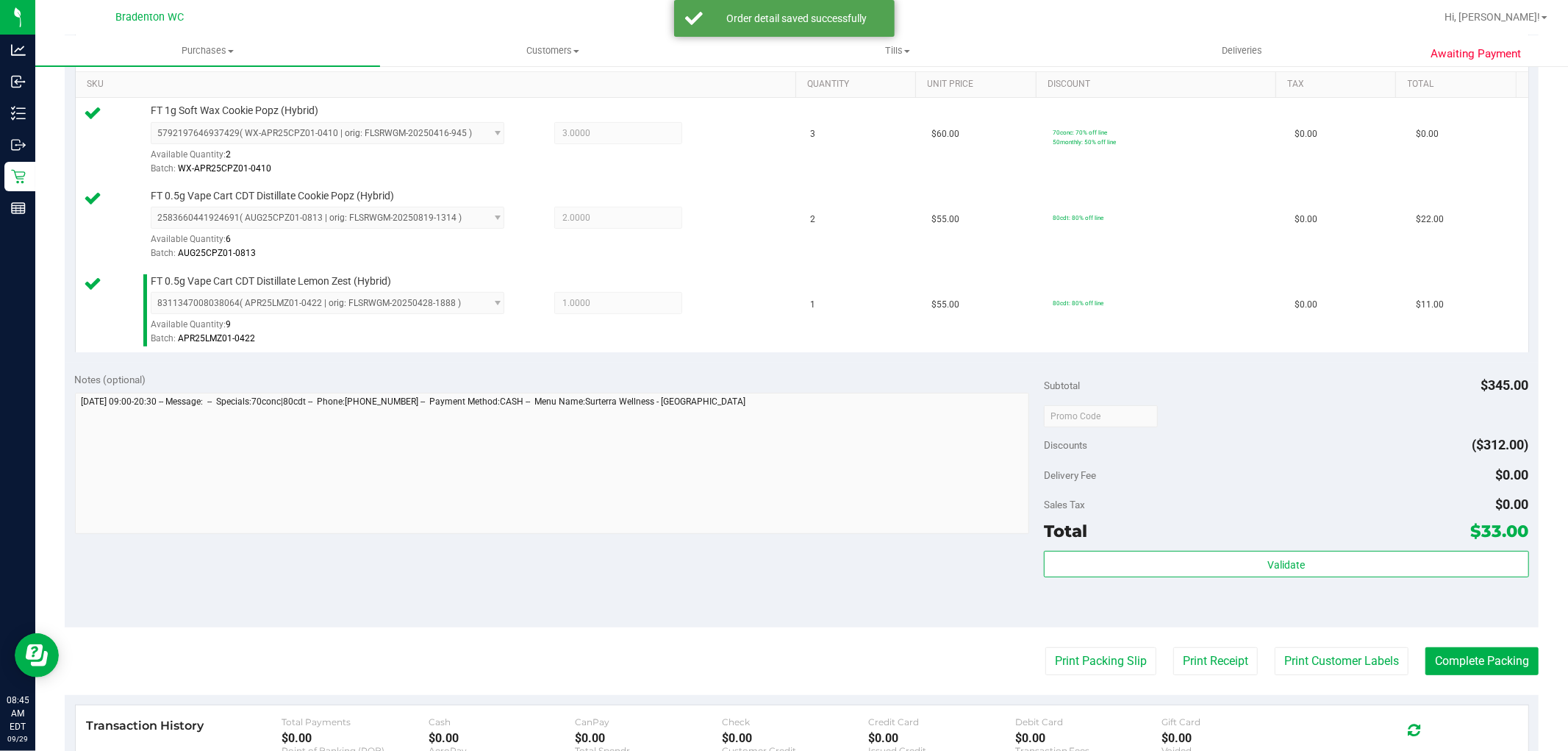
scroll to position [372, 0]
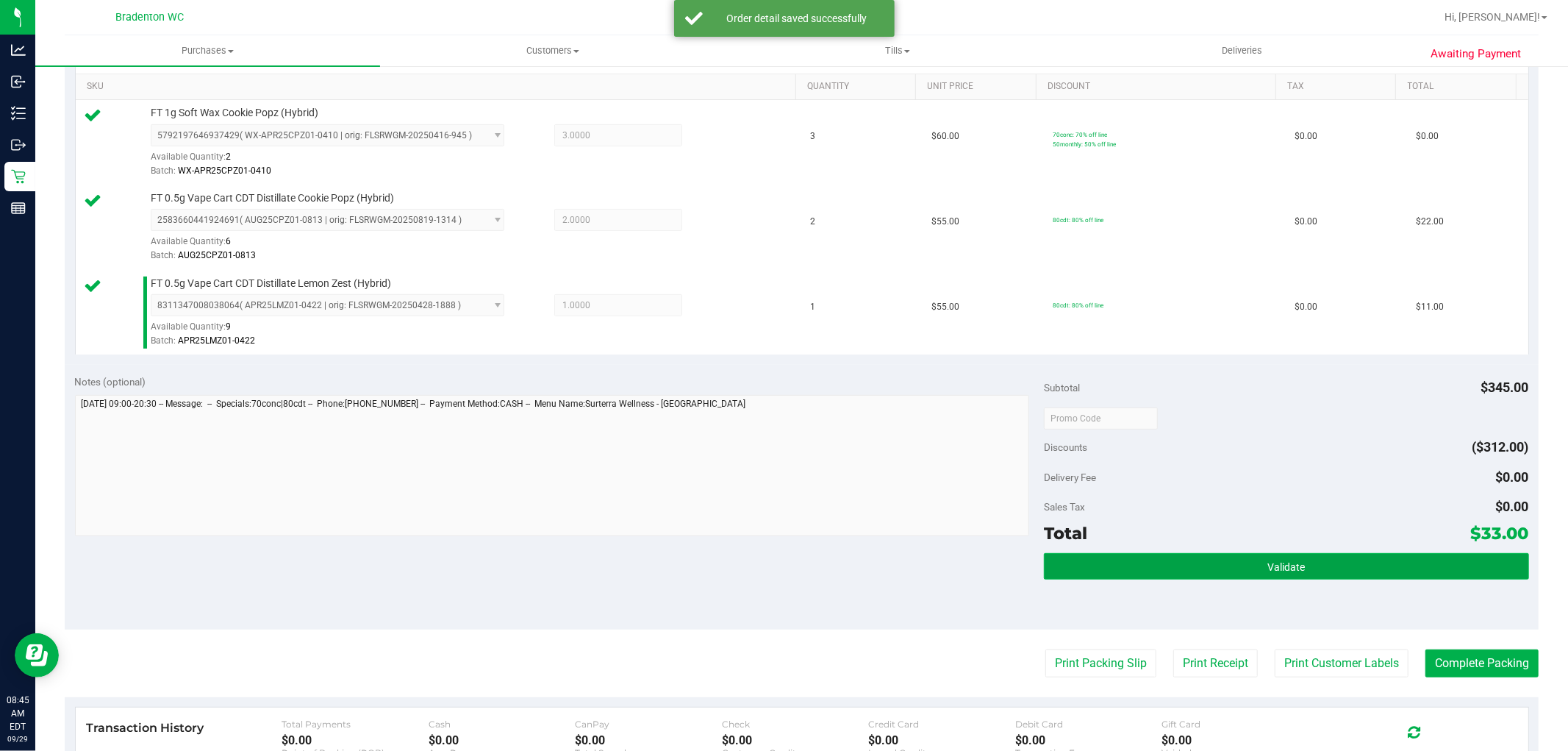
click at [1162, 571] on button "Validate" at bounding box center [1286, 566] width 485 height 26
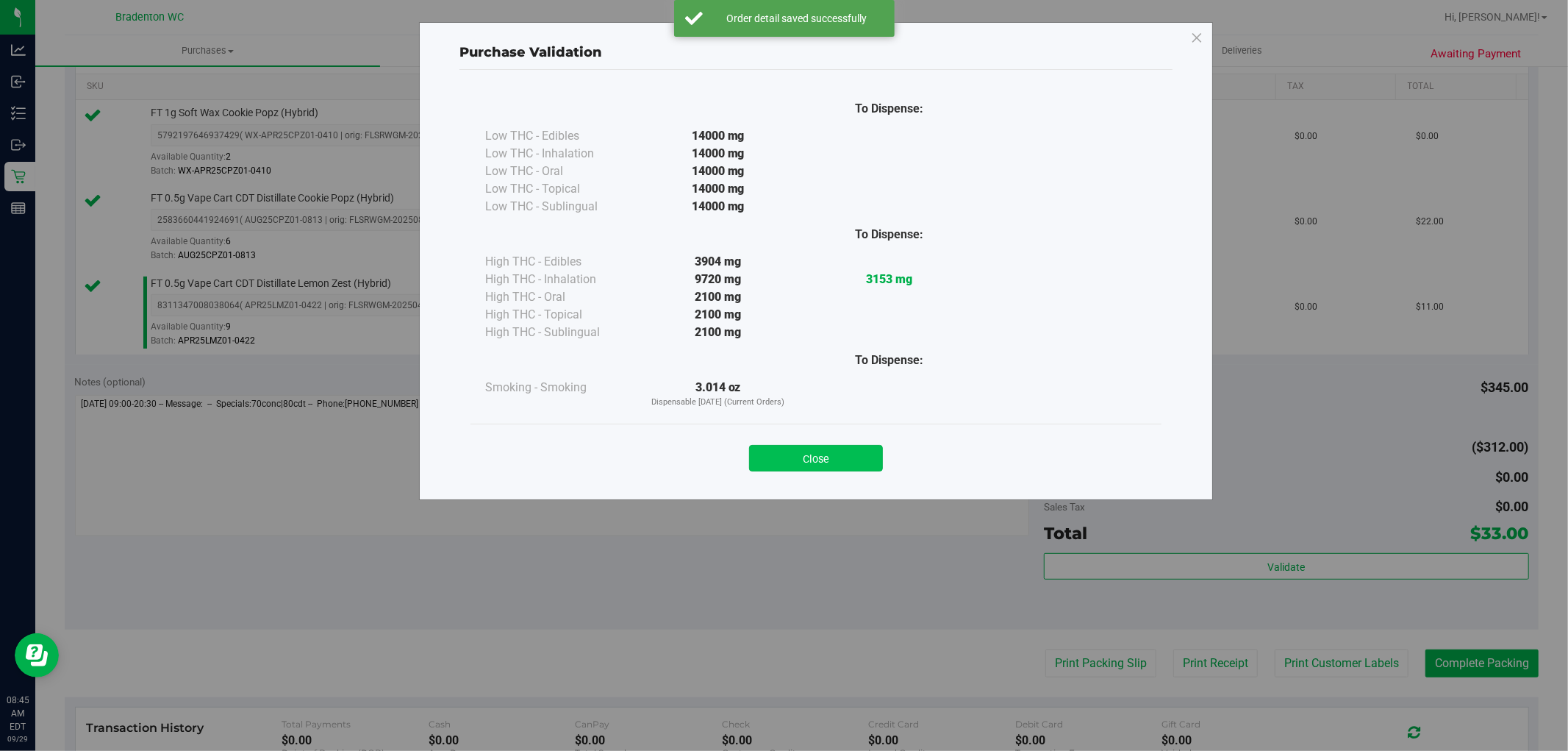
click at [849, 468] on button "Close" at bounding box center [816, 458] width 134 height 26
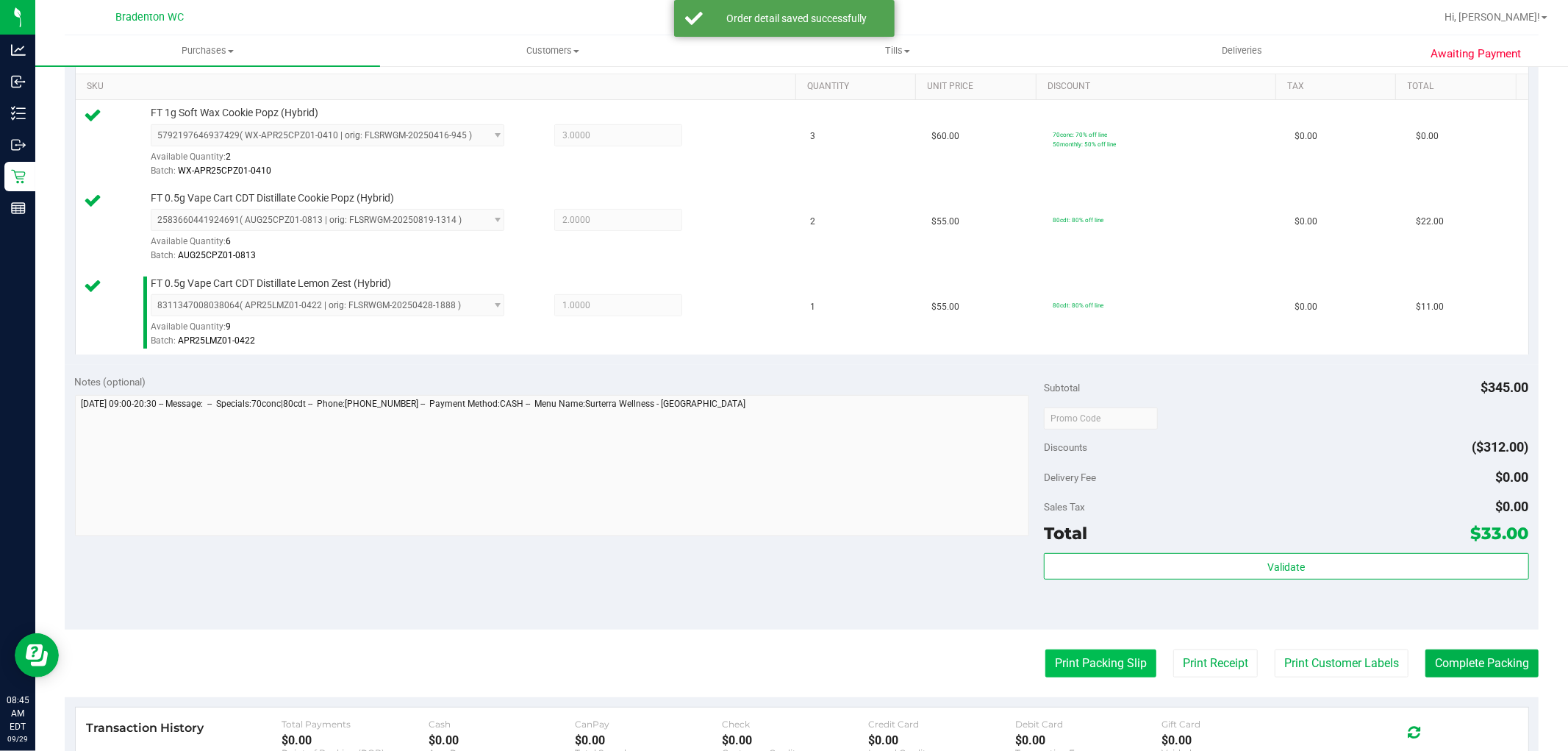
click at [1070, 665] on button "Print Packing Slip" at bounding box center [1101, 663] width 111 height 28
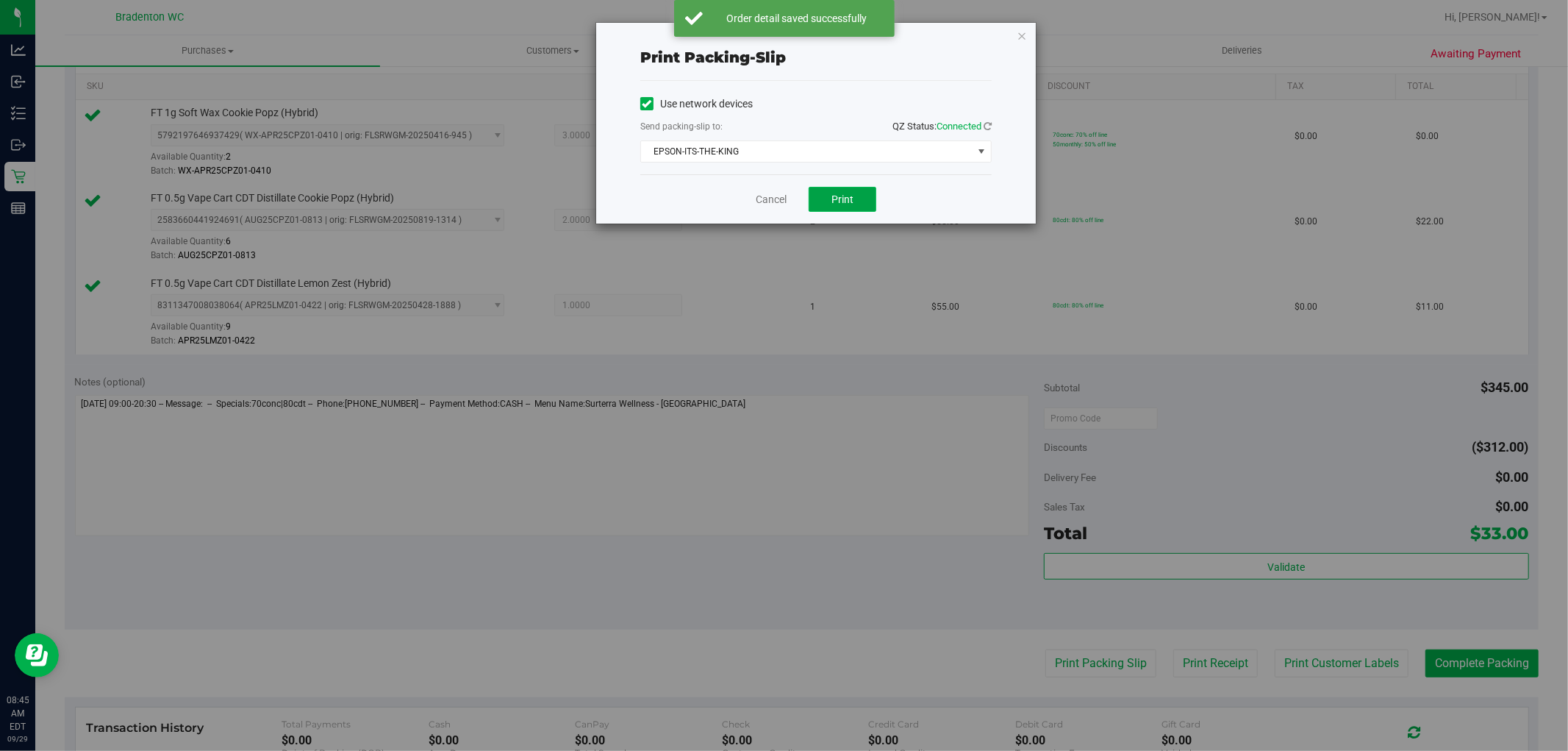
click at [843, 199] on span "Print" at bounding box center [843, 199] width 22 height 12
click at [772, 200] on link "Cancel" at bounding box center [771, 199] width 31 height 15
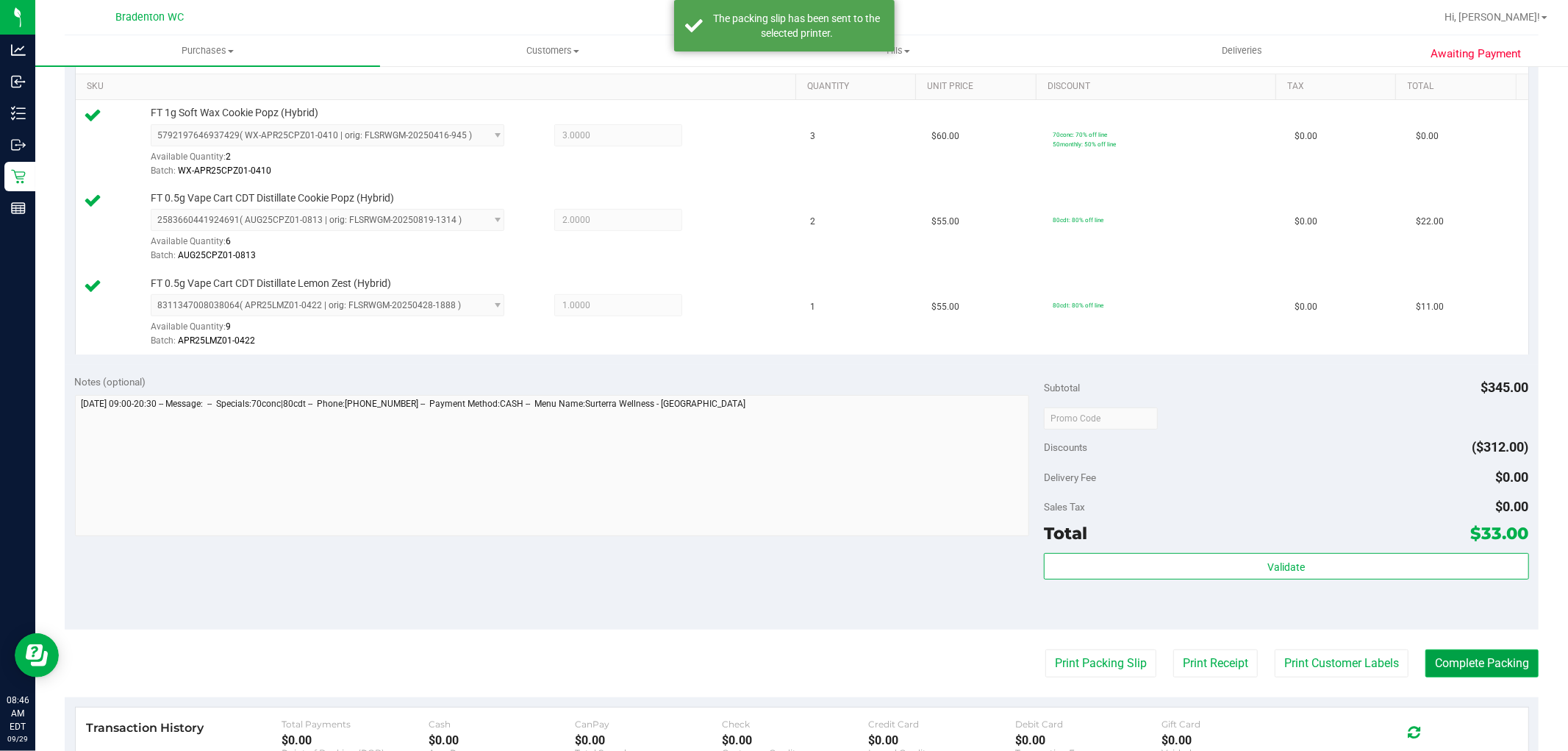
click at [1503, 674] on button "Complete Packing" at bounding box center [1482, 663] width 113 height 28
